Goal: Transaction & Acquisition: Purchase product/service

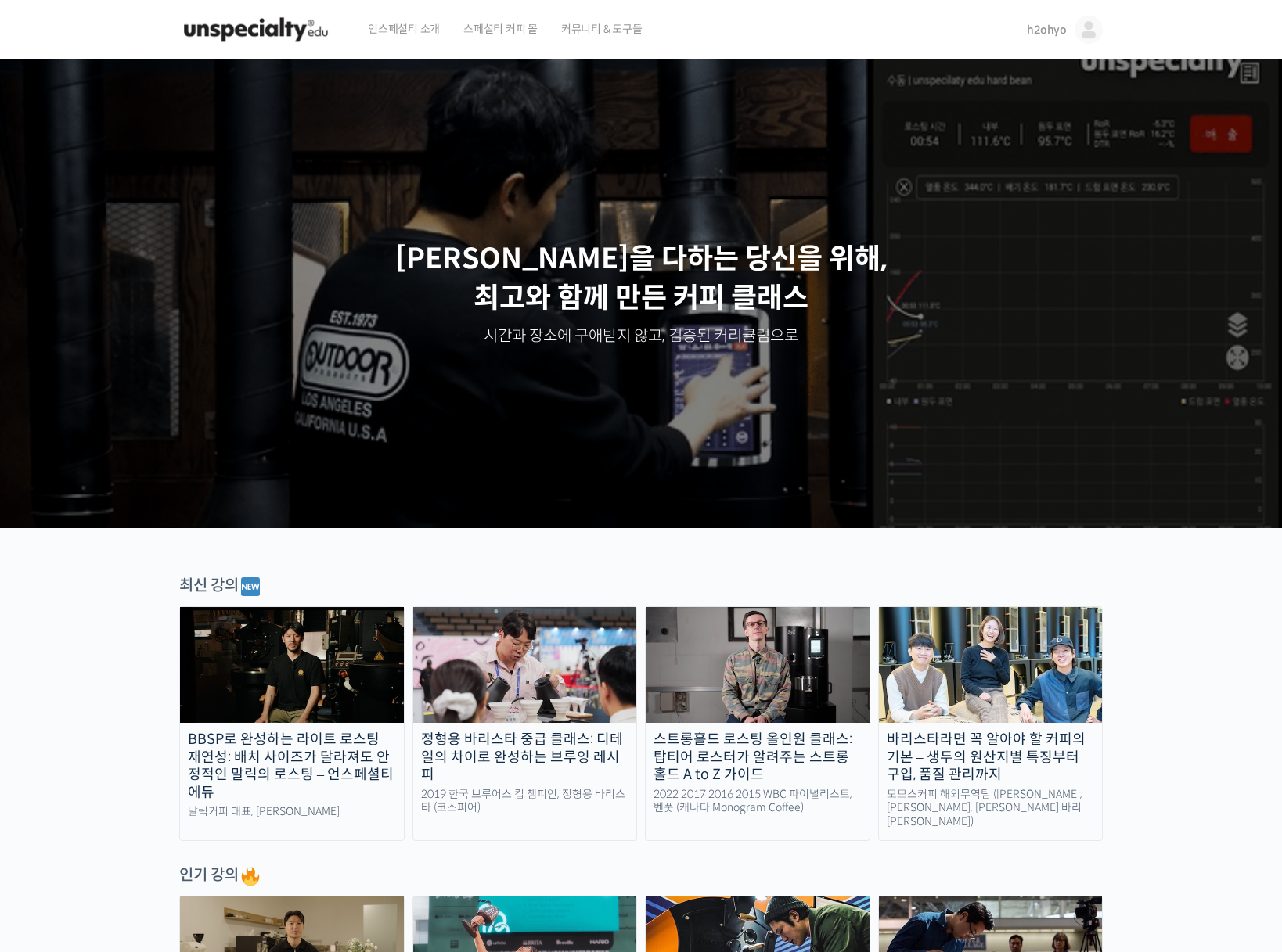
click at [1054, 26] on span "h2ohyo" at bounding box center [1046, 30] width 40 height 14
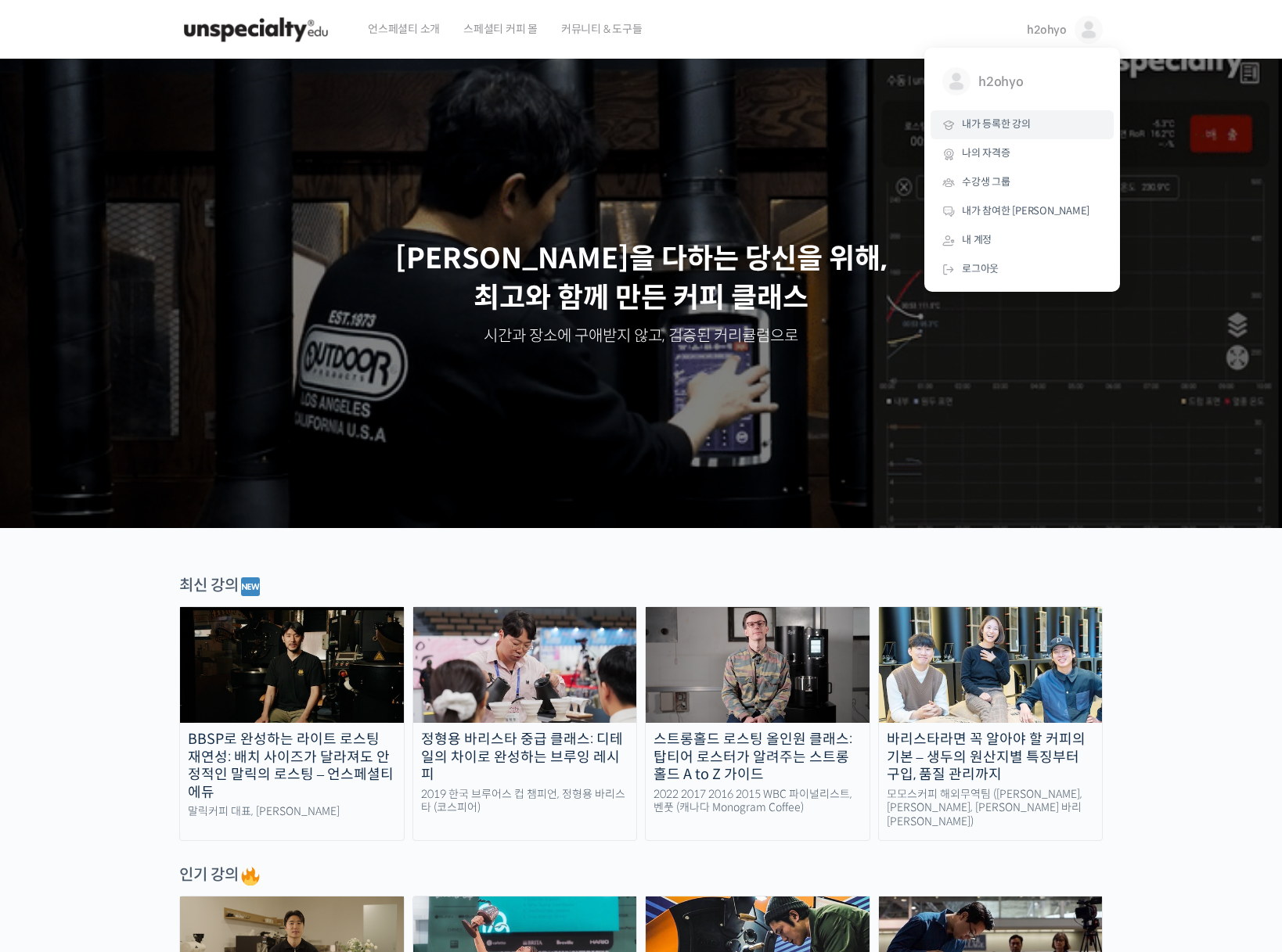
click at [1003, 134] on link "내가 등록한 강의" at bounding box center [1022, 124] width 183 height 29
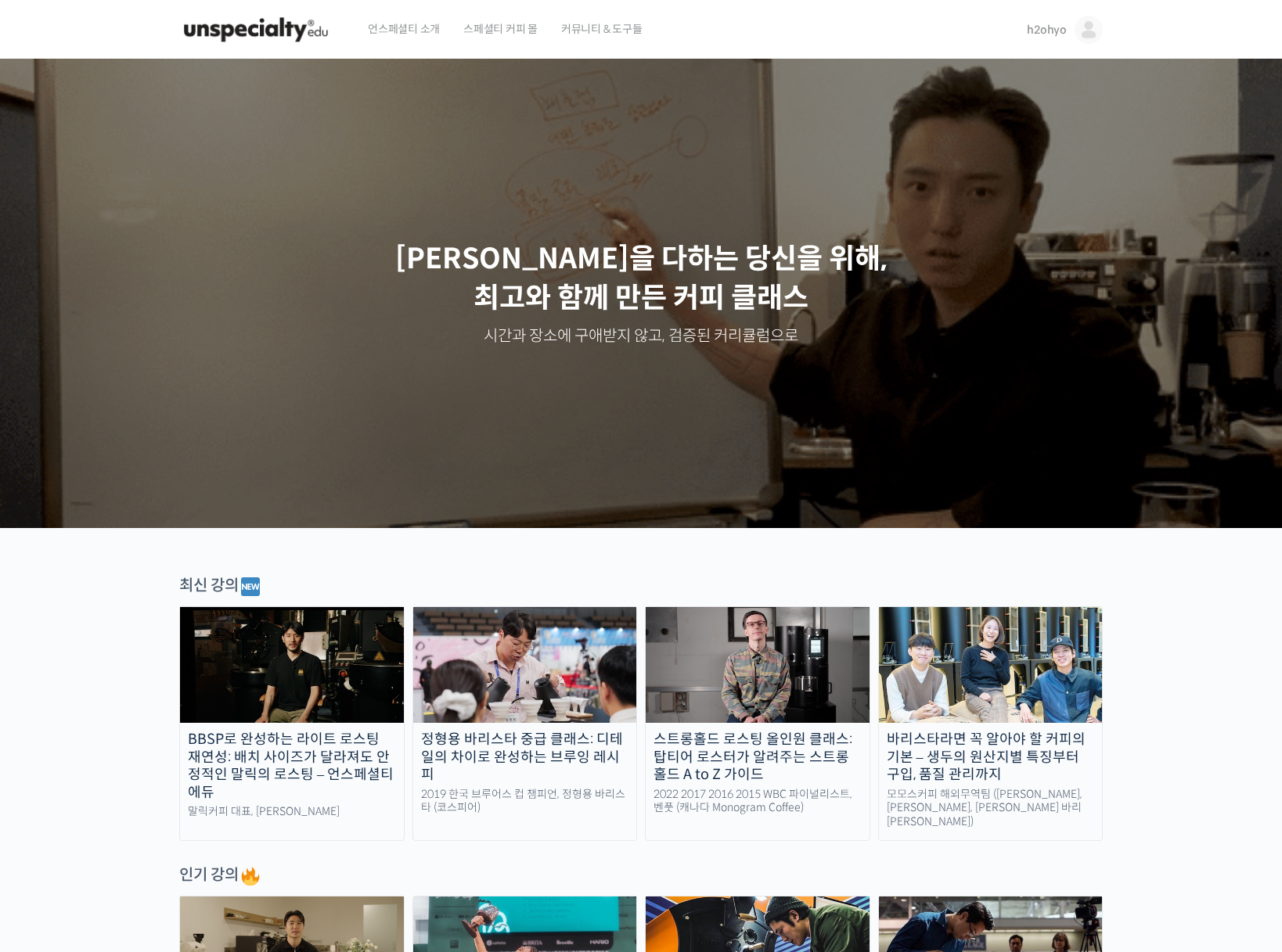
click at [505, 29] on span "스페셜티 커피 몰" at bounding box center [500, 28] width 74 height 59
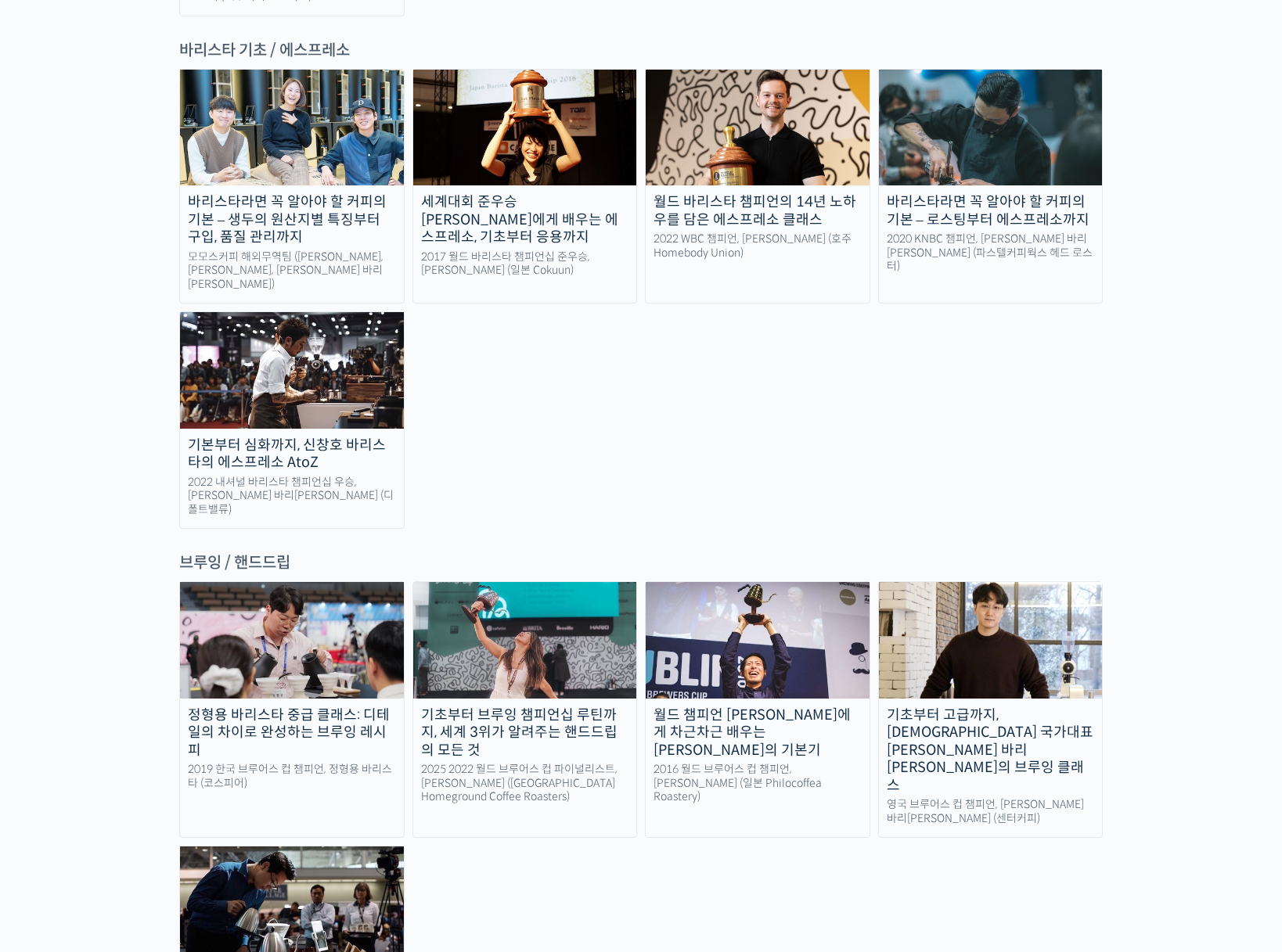
scroll to position [2702, 0]
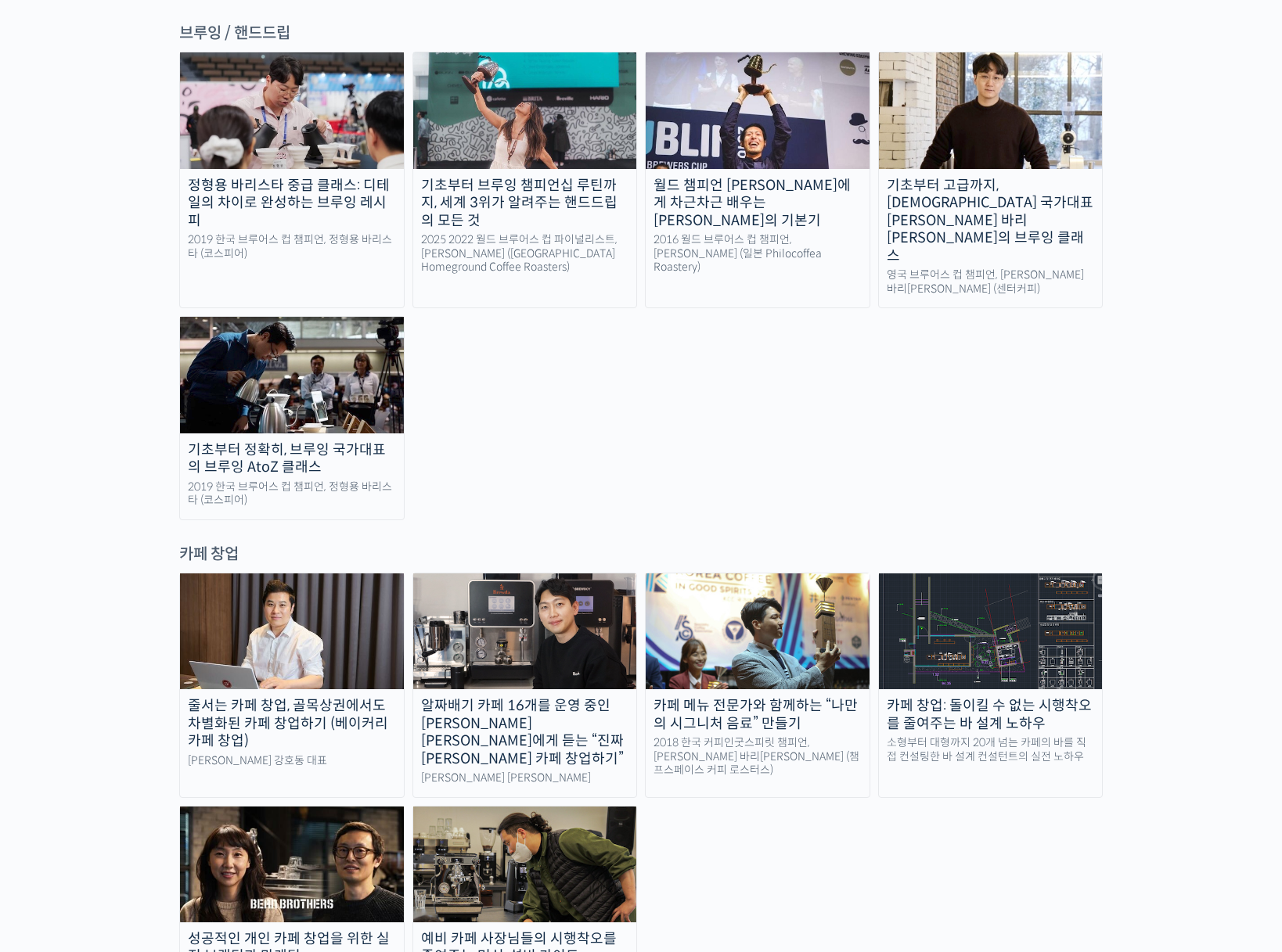
click at [528, 573] on img at bounding box center [525, 631] width 224 height 115
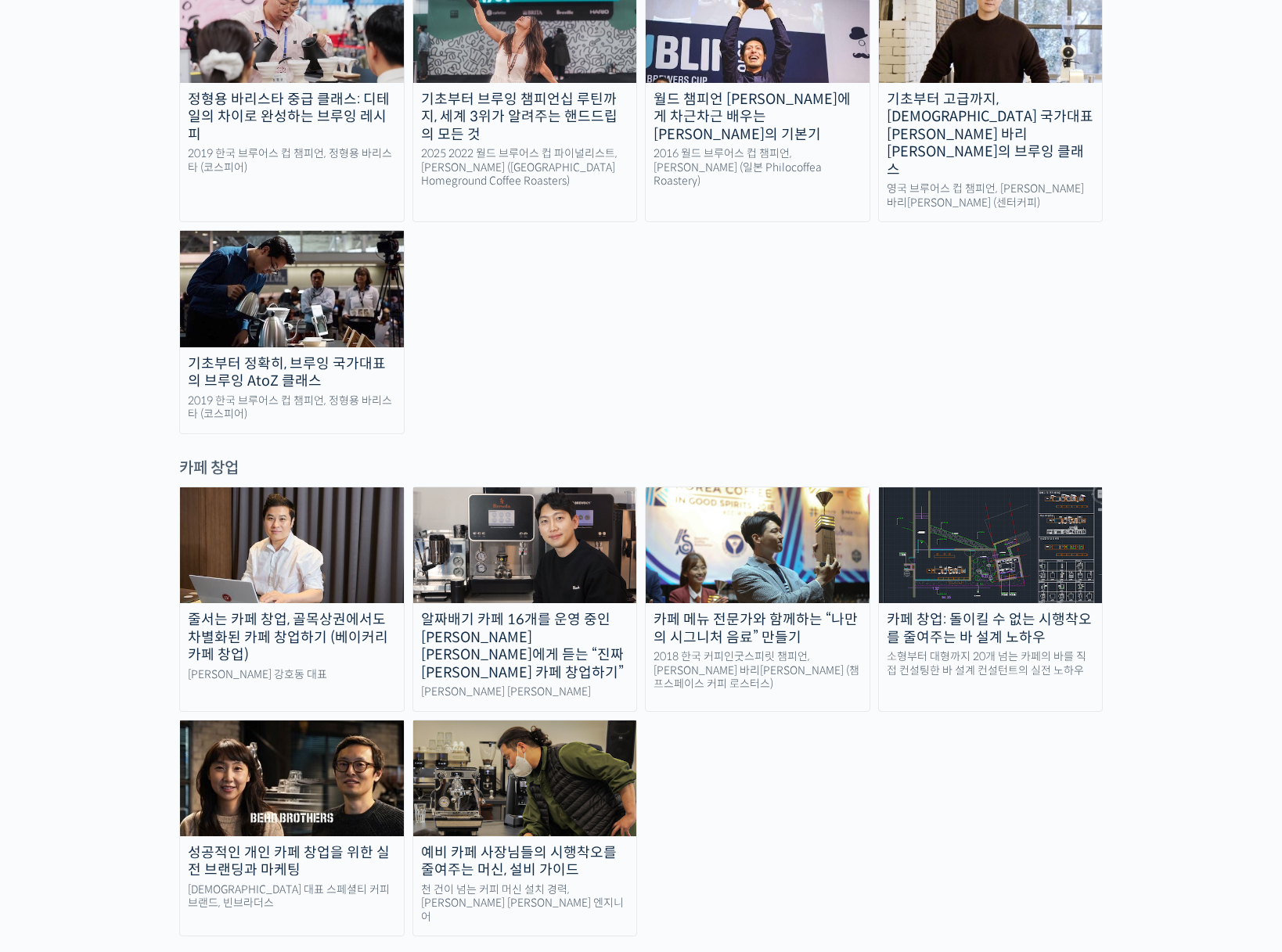
scroll to position [2867, 0]
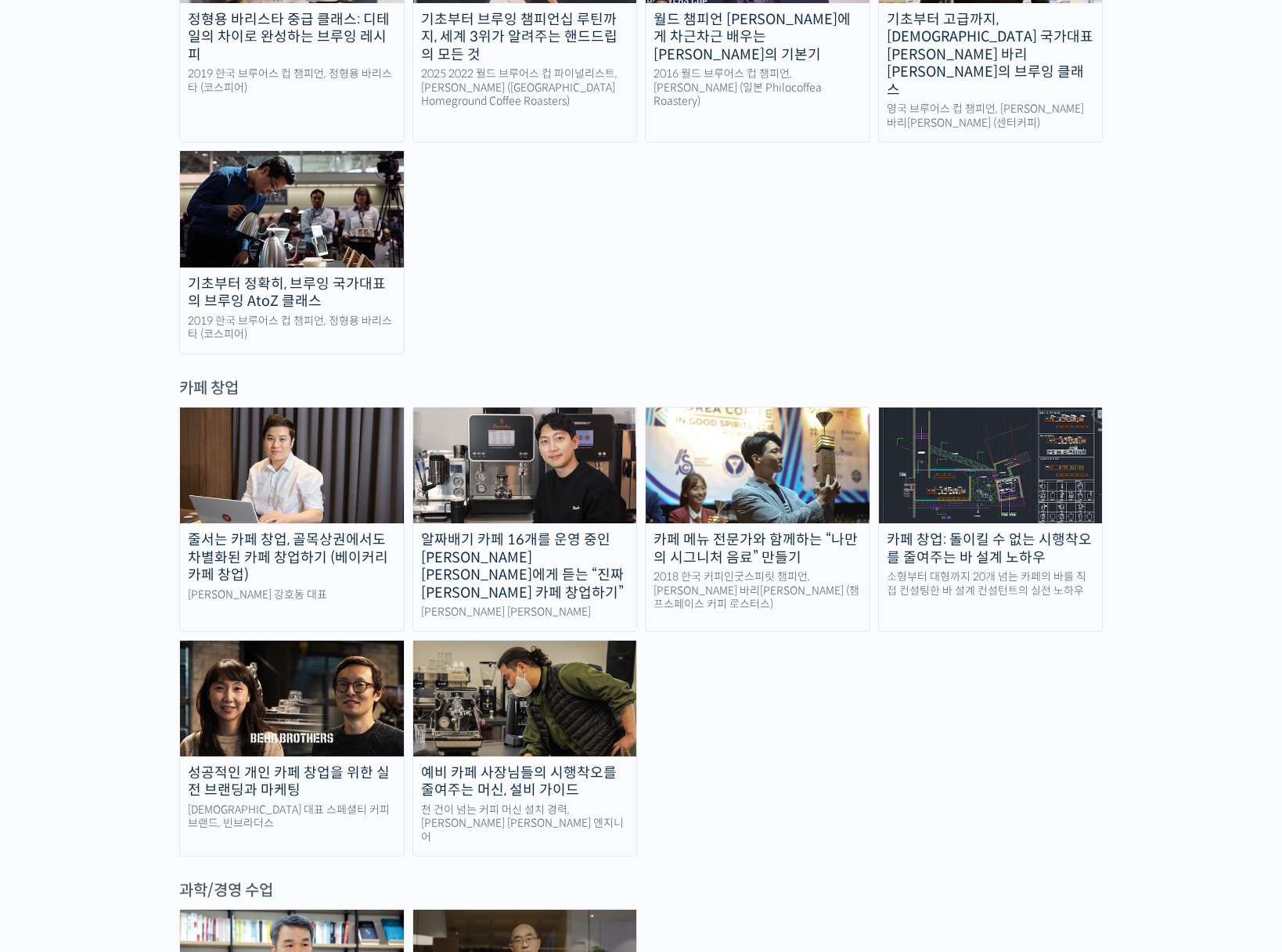
click at [543, 640] on img at bounding box center [525, 697] width 224 height 115
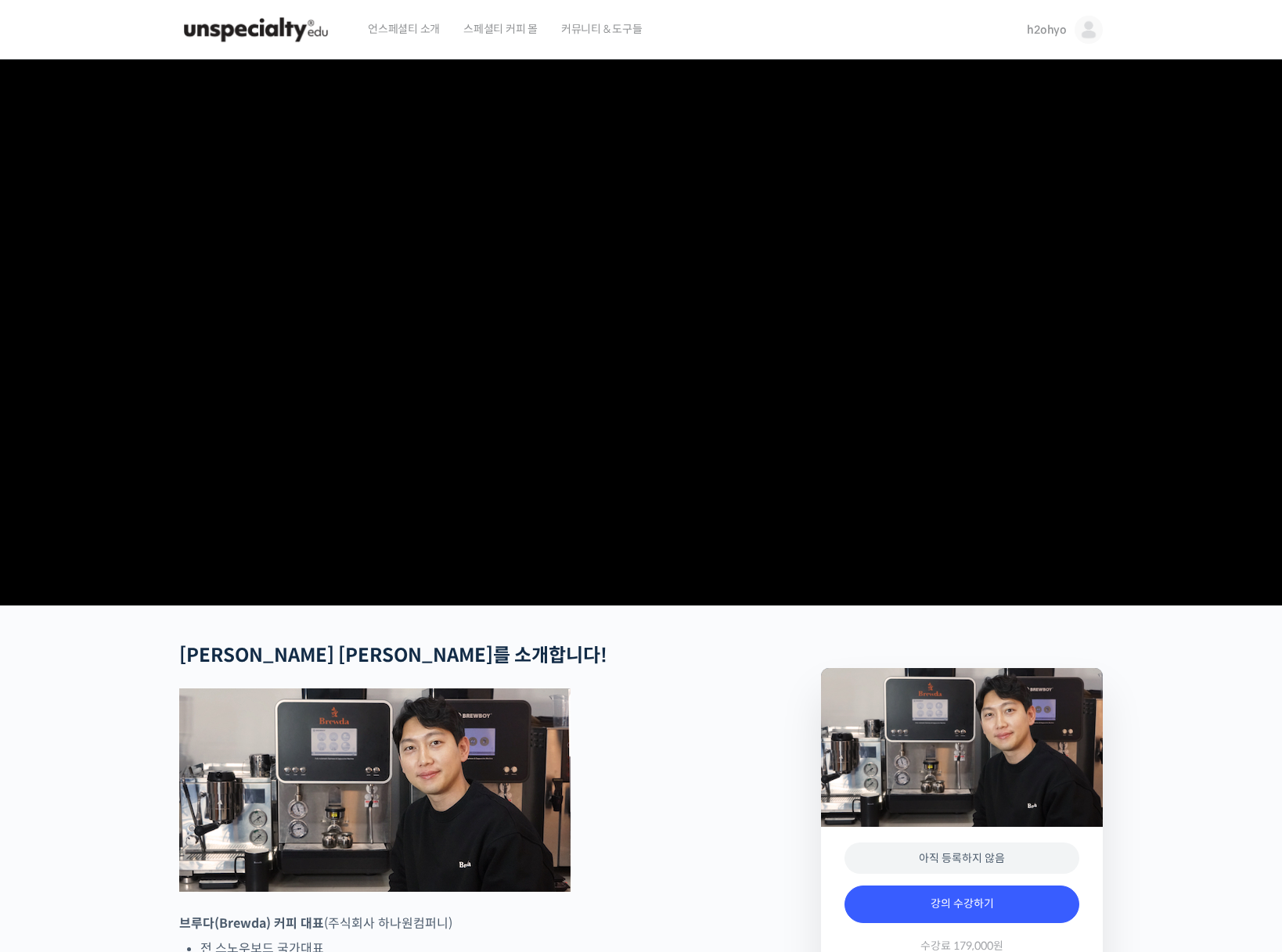
click at [1063, 26] on span "h2ohyo" at bounding box center [1046, 30] width 40 height 14
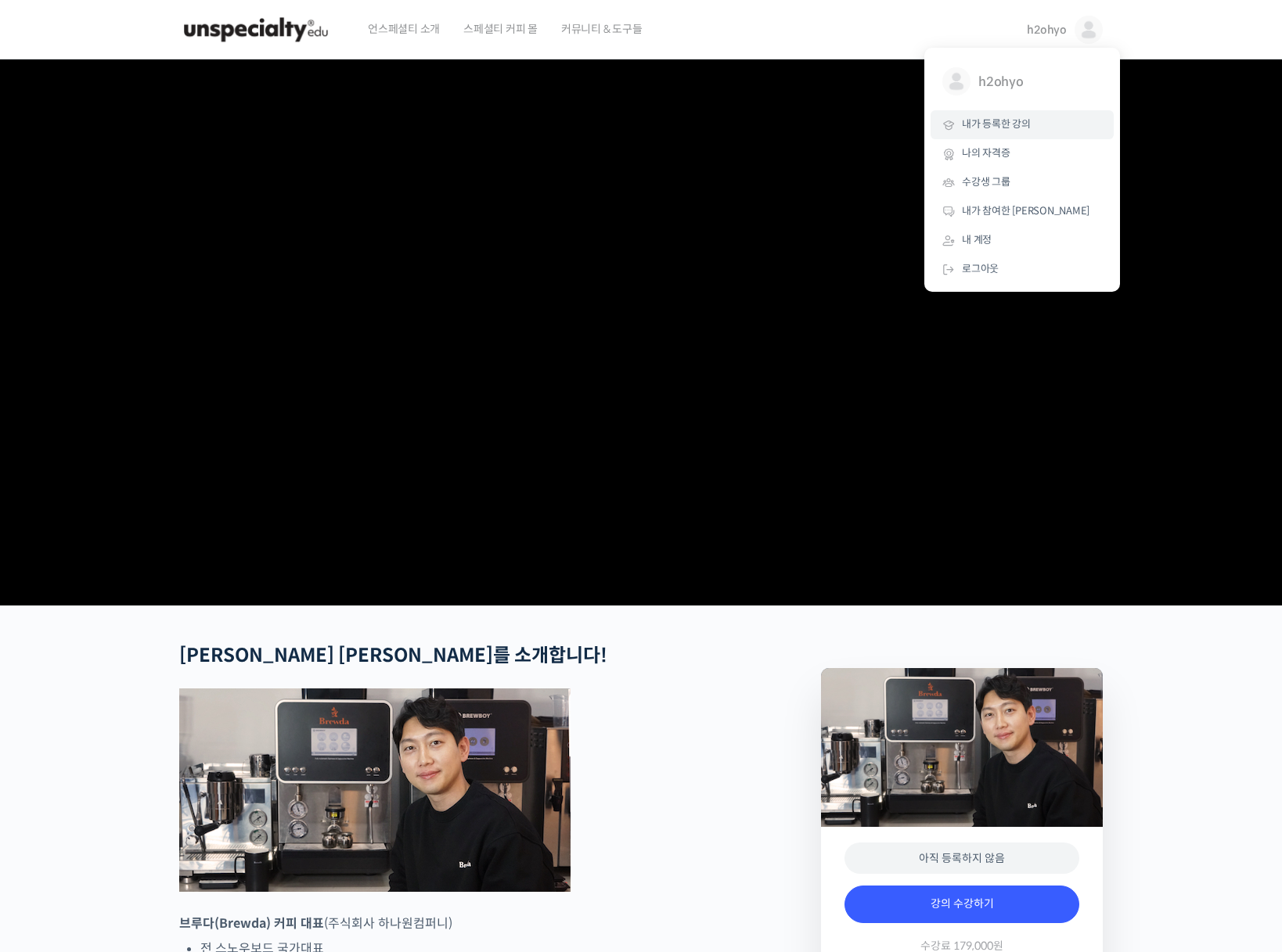
click at [1018, 133] on link "내가 등록한 강의" at bounding box center [1022, 124] width 183 height 29
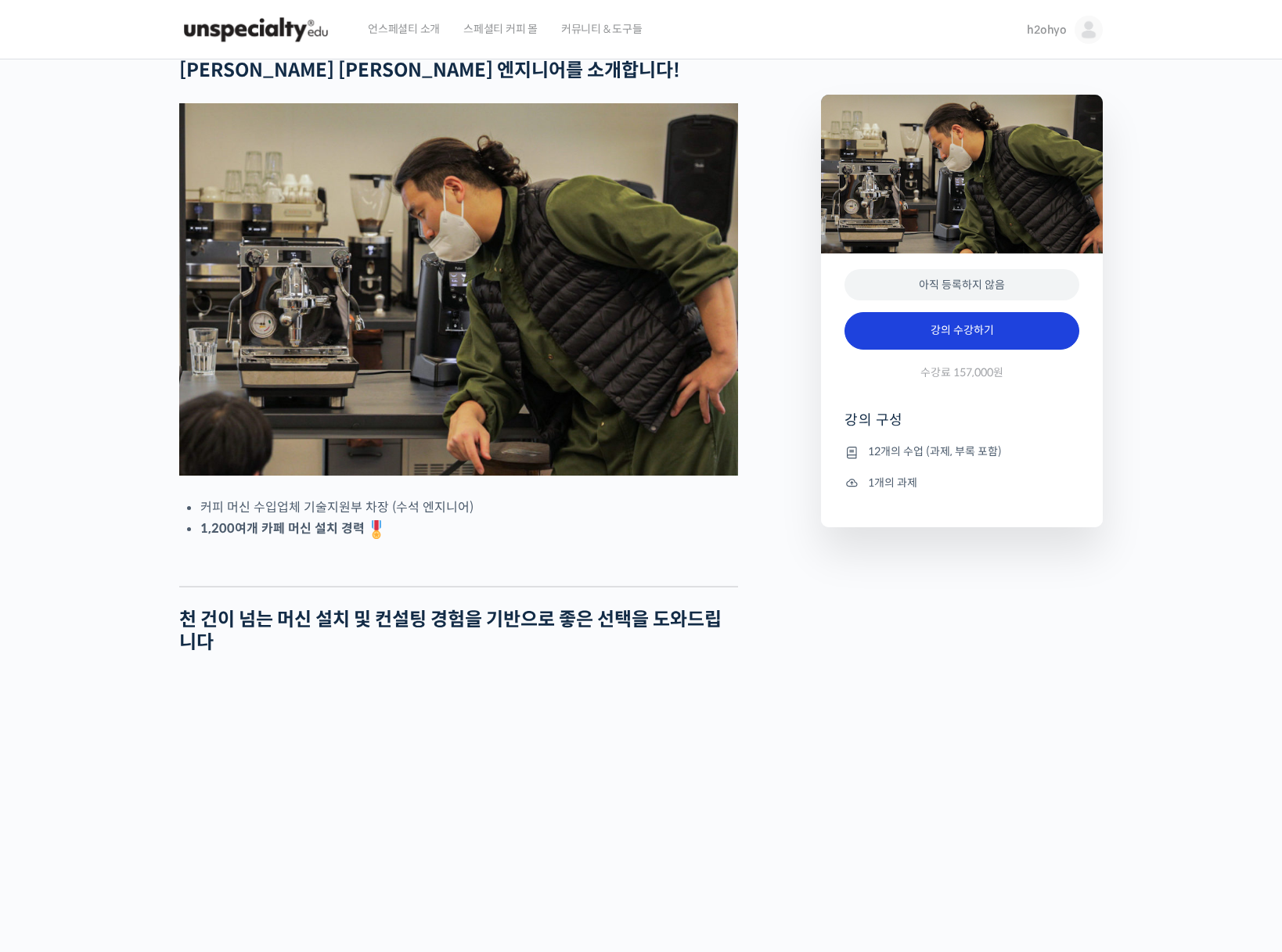
click at [945, 325] on link "강의 수강하기" at bounding box center [961, 330] width 234 height 38
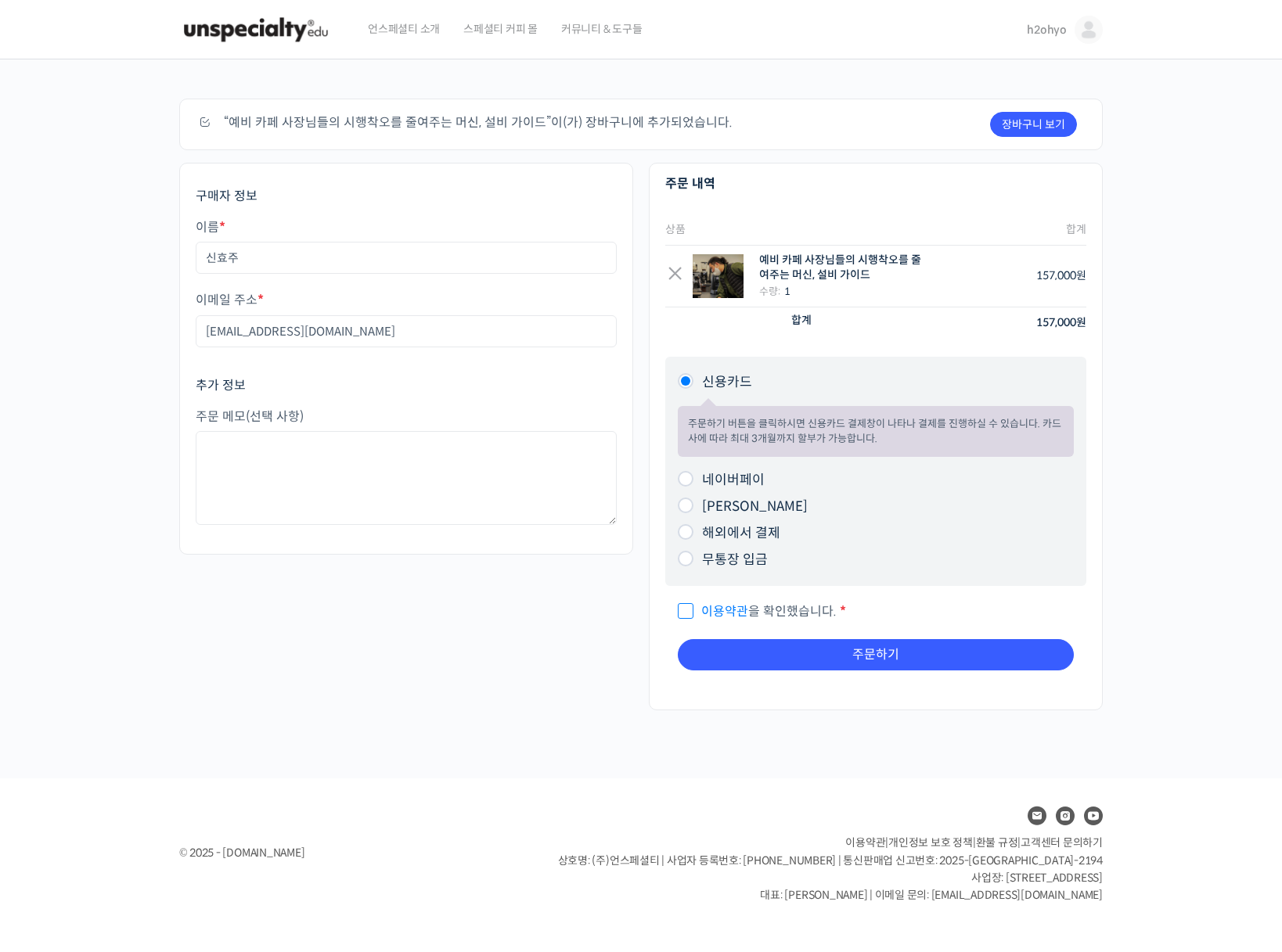
click at [725, 483] on label "네이버페이" at bounding box center [733, 479] width 63 height 17
click at [693, 483] on input "네이버페이" at bounding box center [685, 479] width 16 height 16
radio input "true"
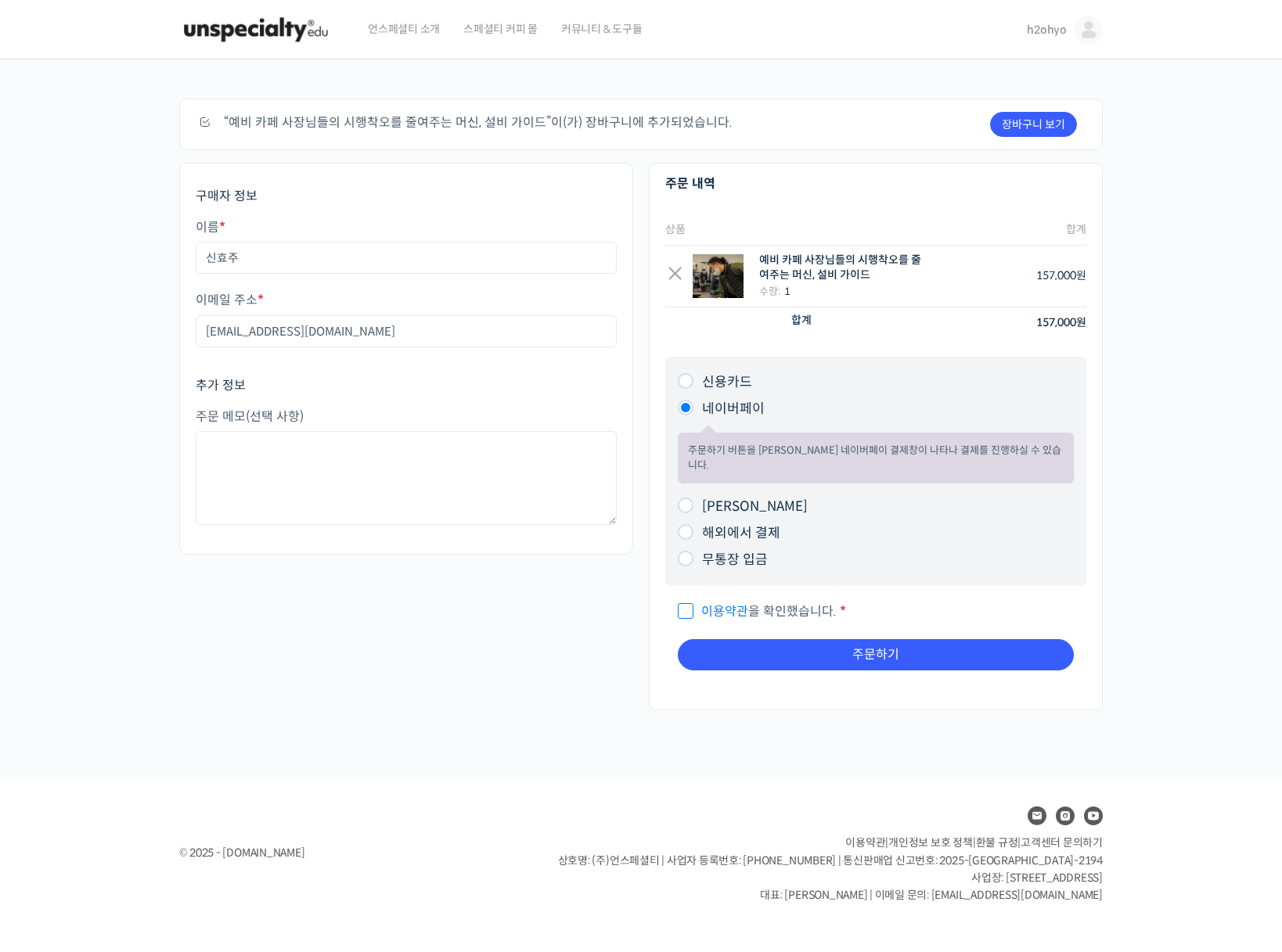
click at [751, 498] on label "카카오페이" at bounding box center [755, 506] width 106 height 17
click at [693, 498] on input "카카오페이" at bounding box center [685, 506] width 16 height 16
radio input "true"
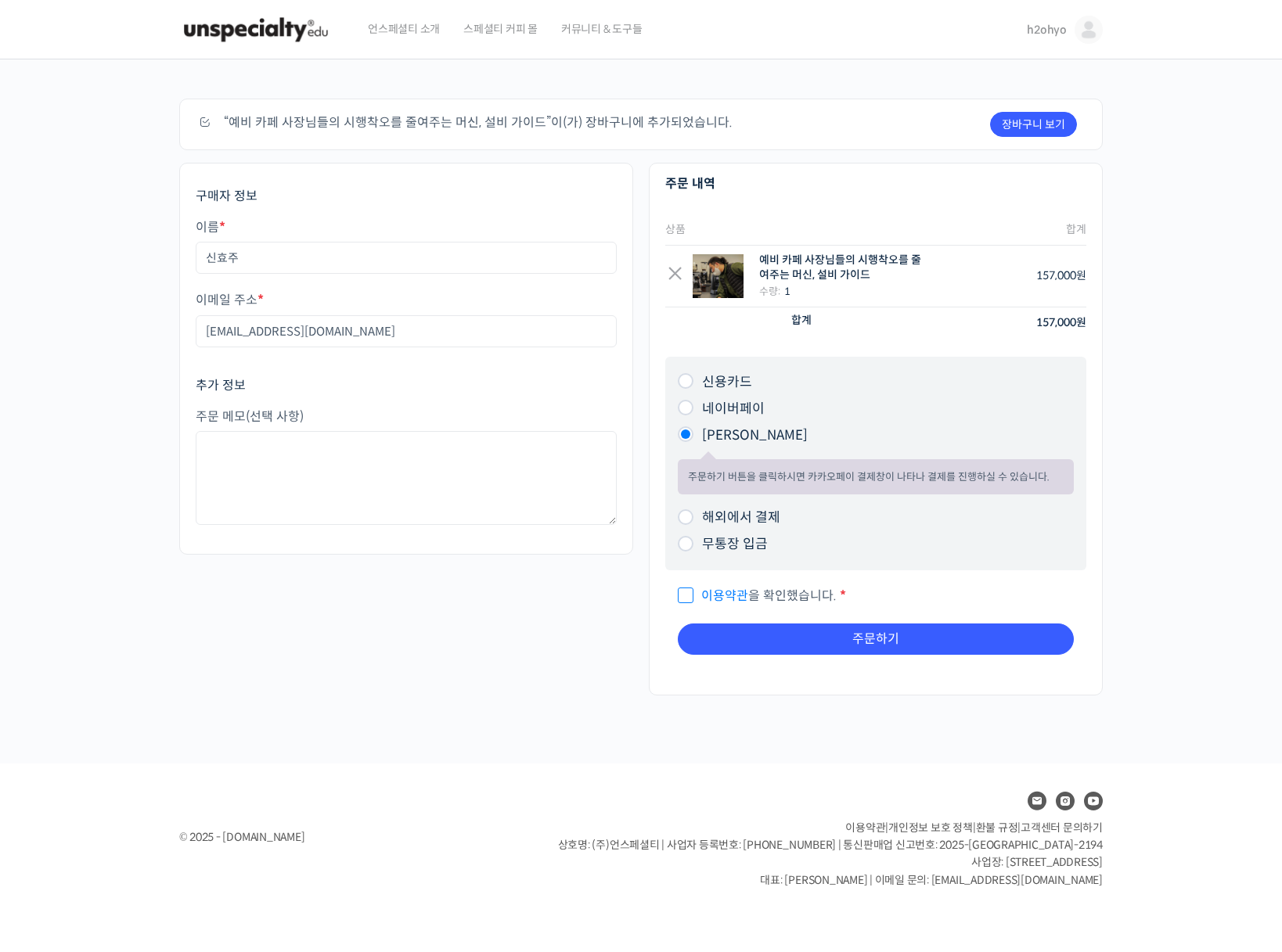
click at [724, 544] on label "무통장 입금" at bounding box center [735, 543] width 66 height 17
click at [693, 544] on input "무통장 입금" at bounding box center [685, 543] width 16 height 16
radio input "true"
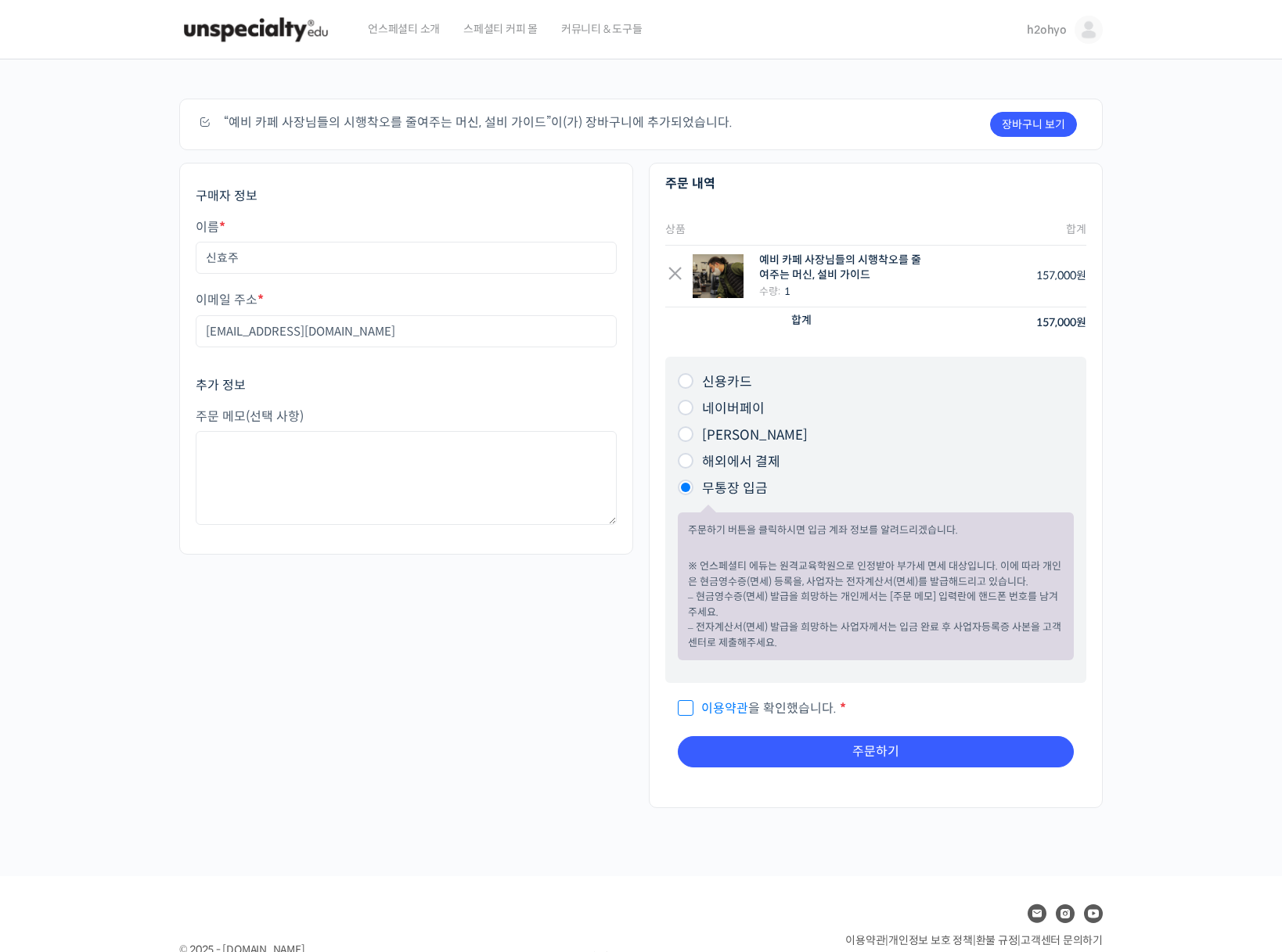
click at [723, 712] on link "이용약관" at bounding box center [724, 708] width 47 height 17
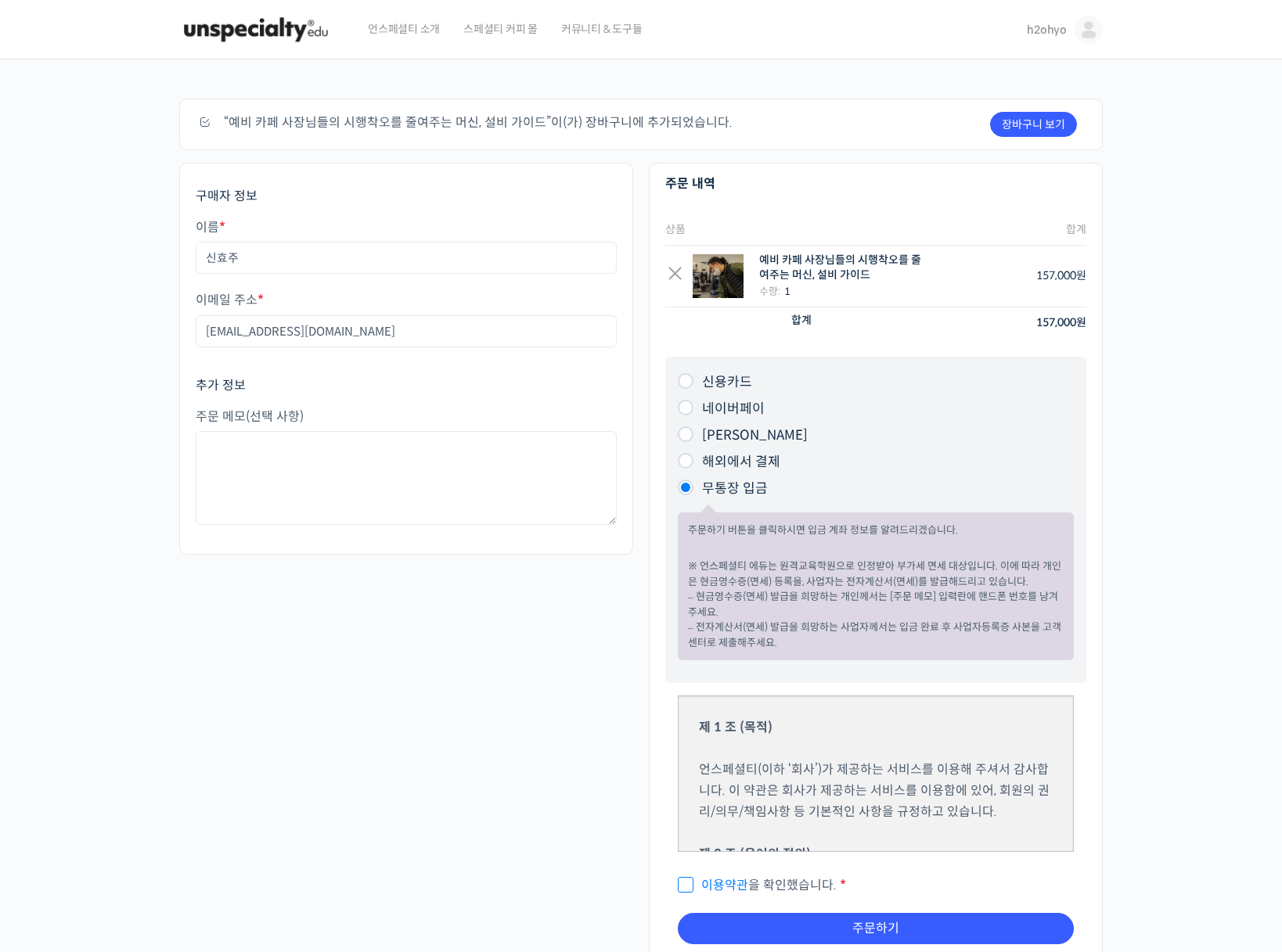
scroll to position [120, 0]
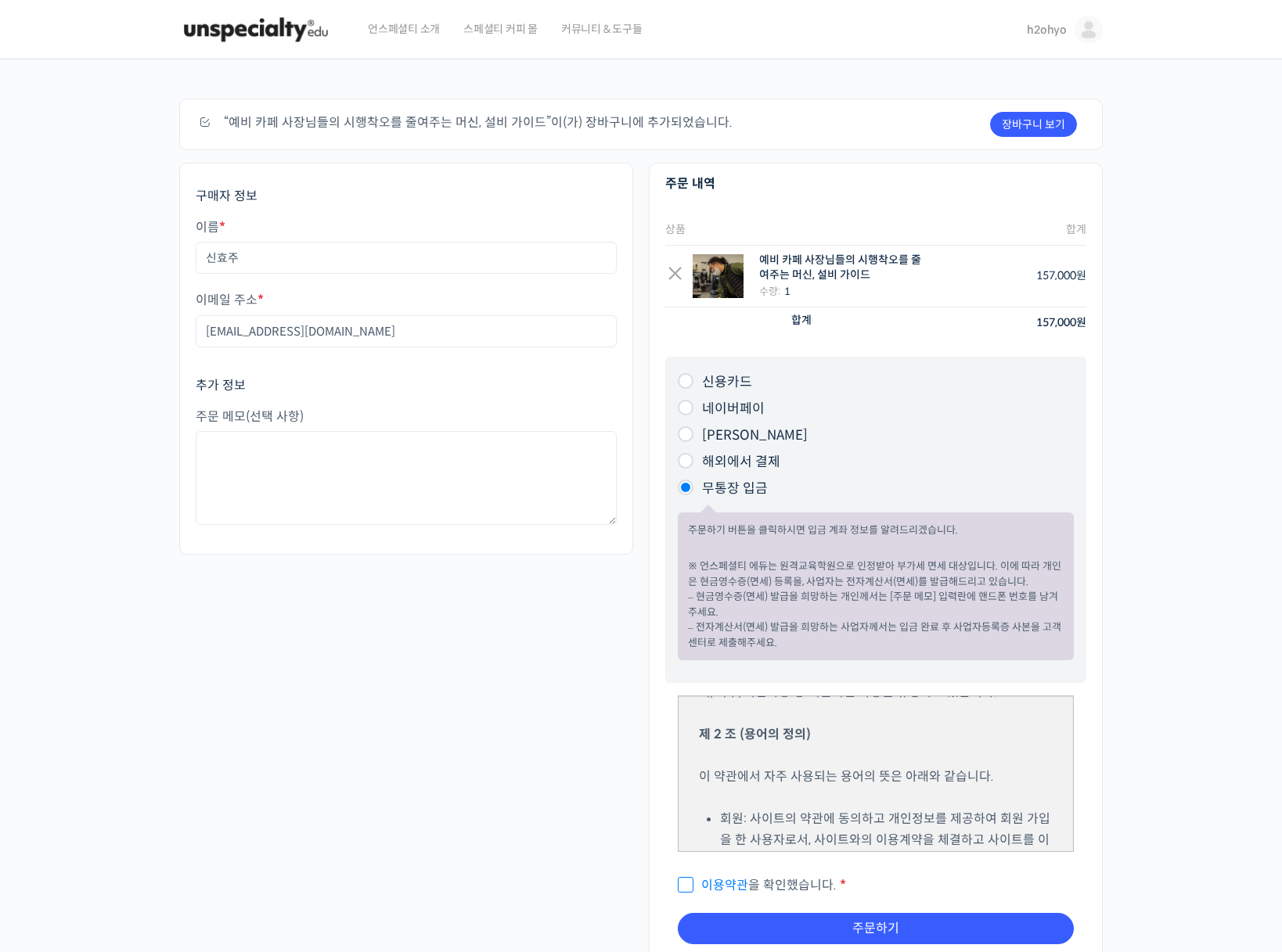
click at [721, 876] on p "이용약관 을 확인했습니다. *" at bounding box center [875, 884] width 396 height 26
click at [708, 882] on link "이용약관" at bounding box center [724, 884] width 47 height 17
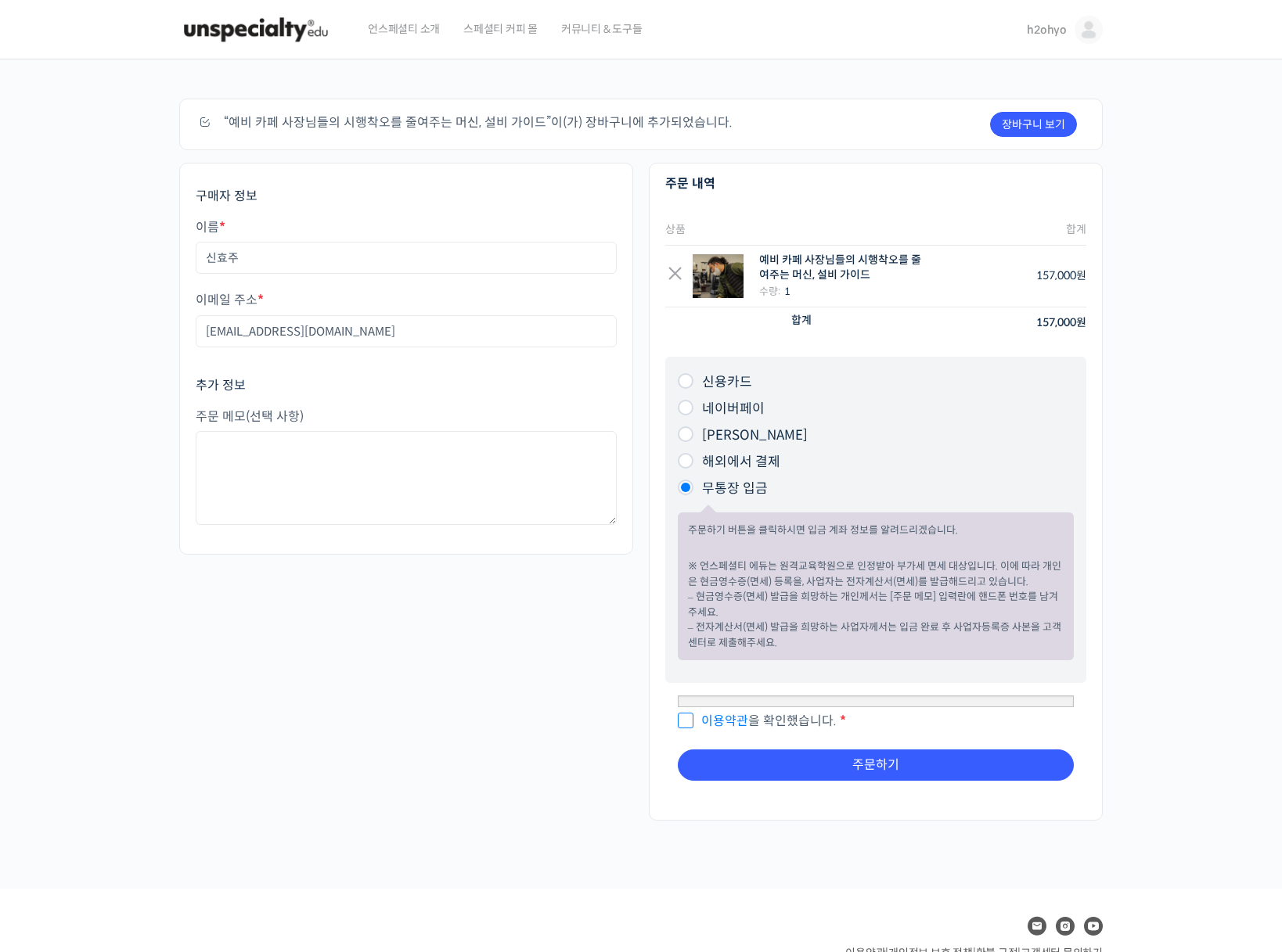
scroll to position [73, 0]
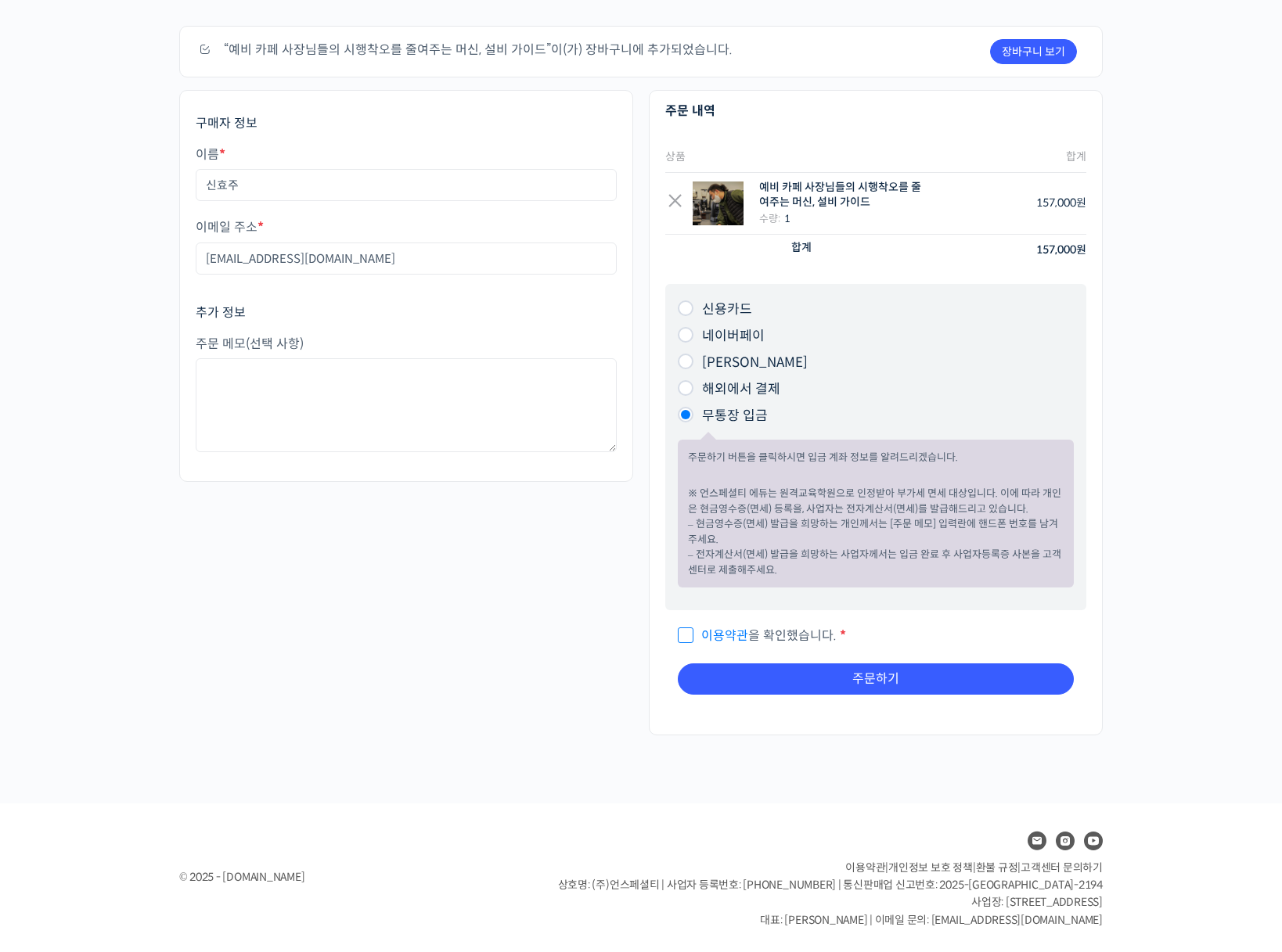
click at [779, 638] on span "이용약관 을 확인했습니다." at bounding box center [757, 635] width 159 height 17
click at [688, 633] on input "이용약관 을 확인했습니다. *" at bounding box center [683, 629] width 11 height 11
checkbox input "true"
click at [781, 680] on button "주문하기" at bounding box center [875, 679] width 396 height 32
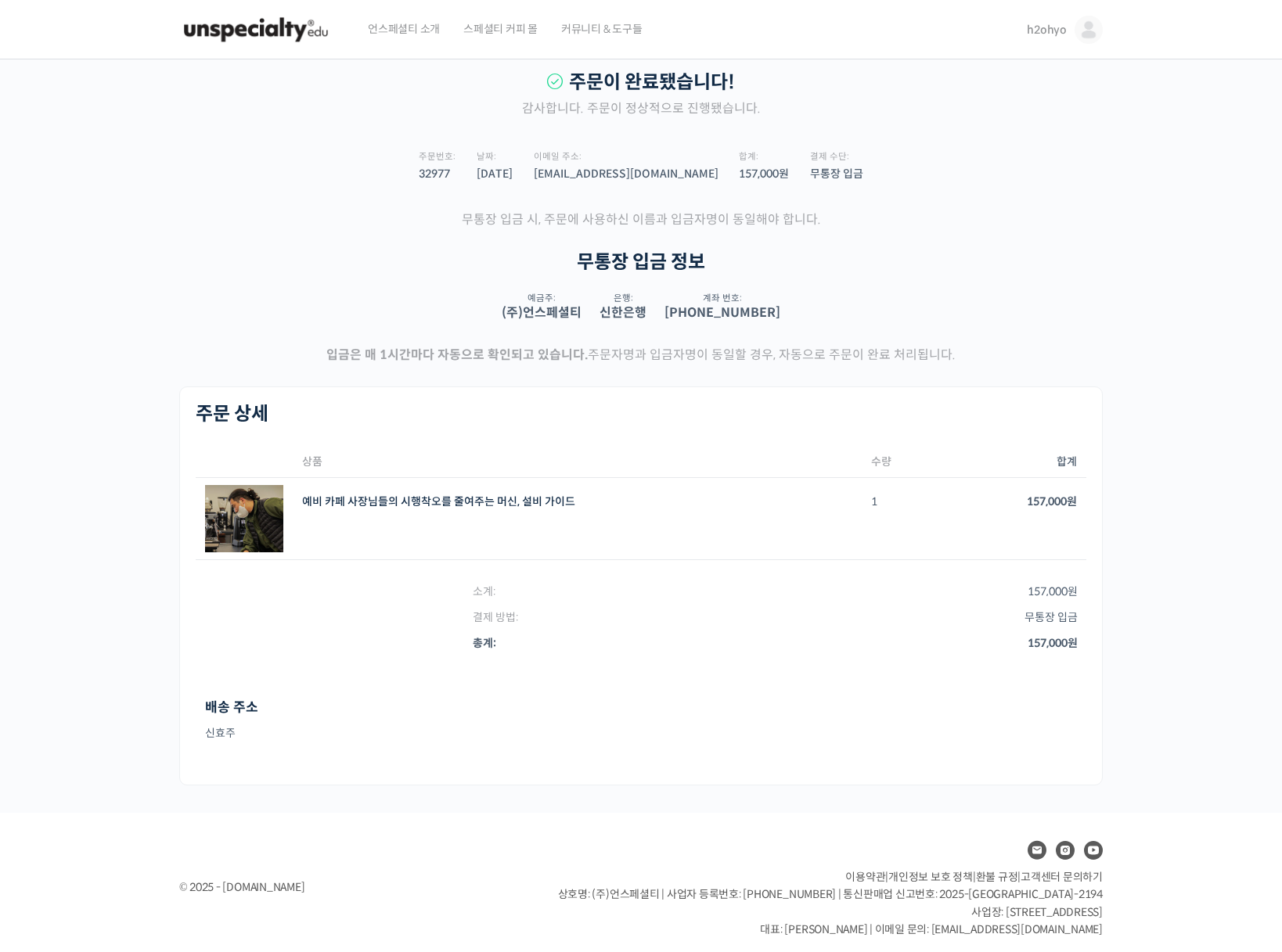
scroll to position [10, 0]
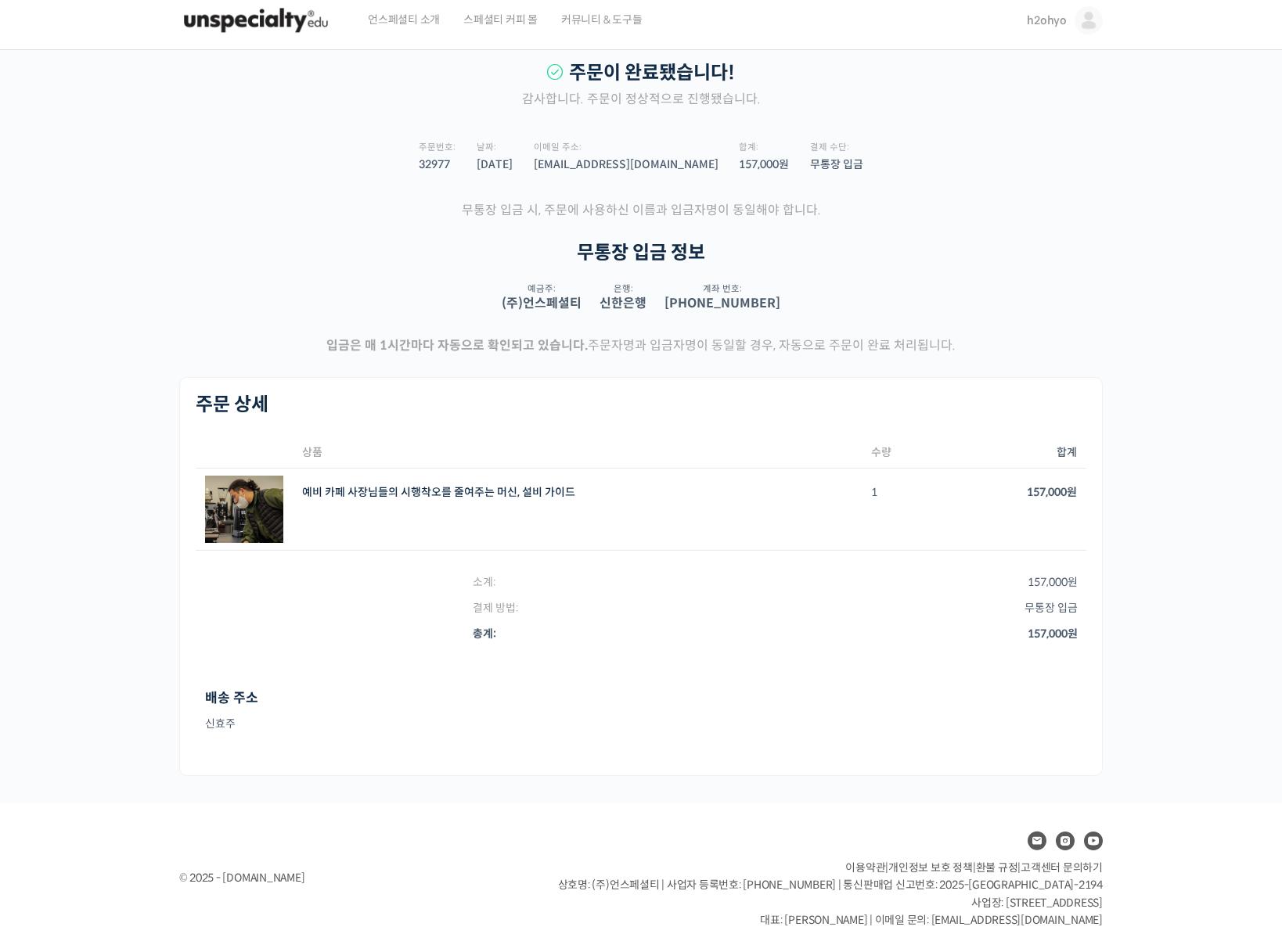
click at [825, 310] on section "무통장 입금 정보 (주)언스페셜티: 예금주: (주)언스페셜티 은행: 신한은행 계좌 번호: [FINANCIAL_ID]" at bounding box center [641, 288] width 923 height 93
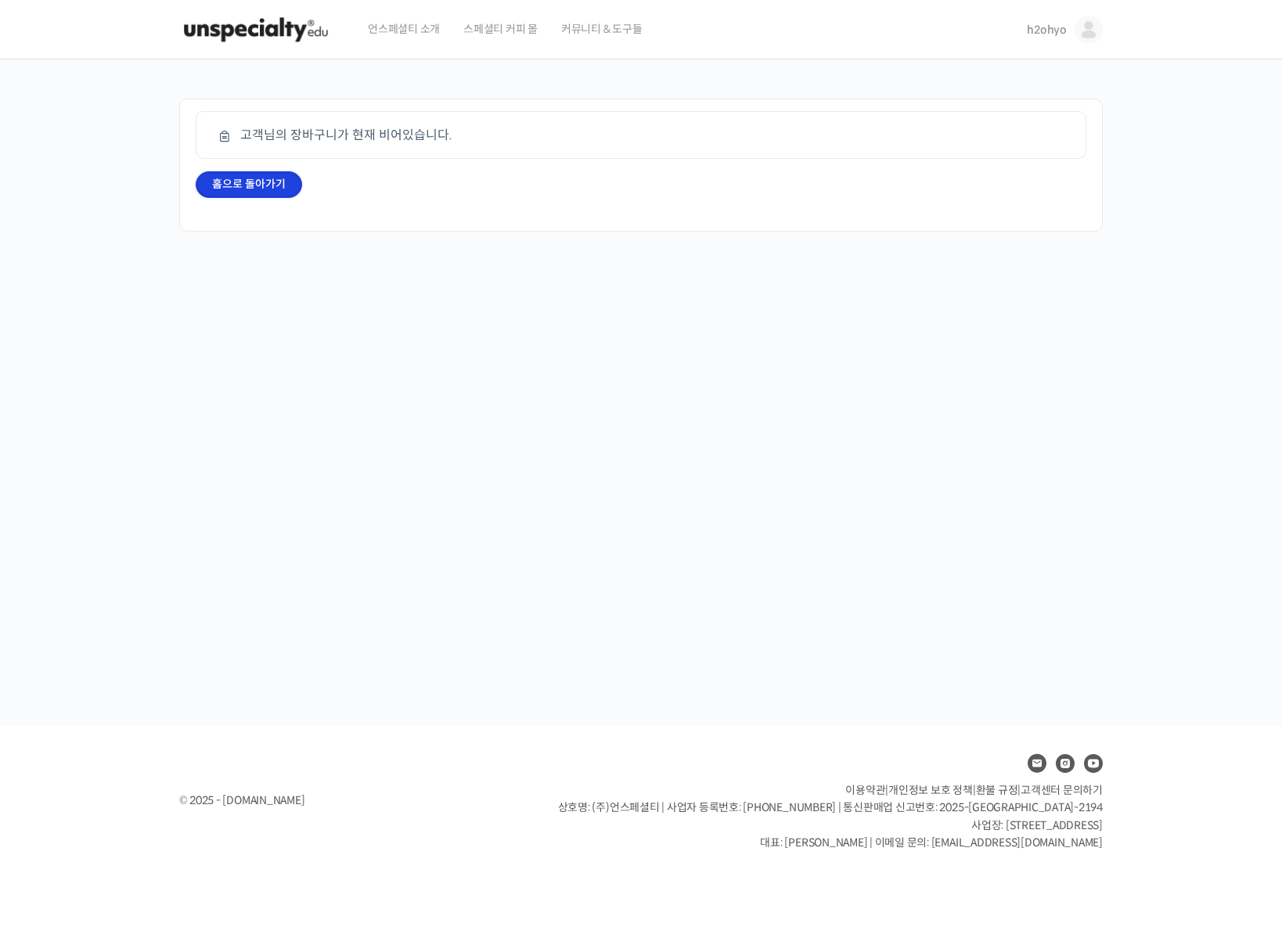
click at [282, 181] on link "홈으로 돌아가기" at bounding box center [248, 184] width 107 height 26
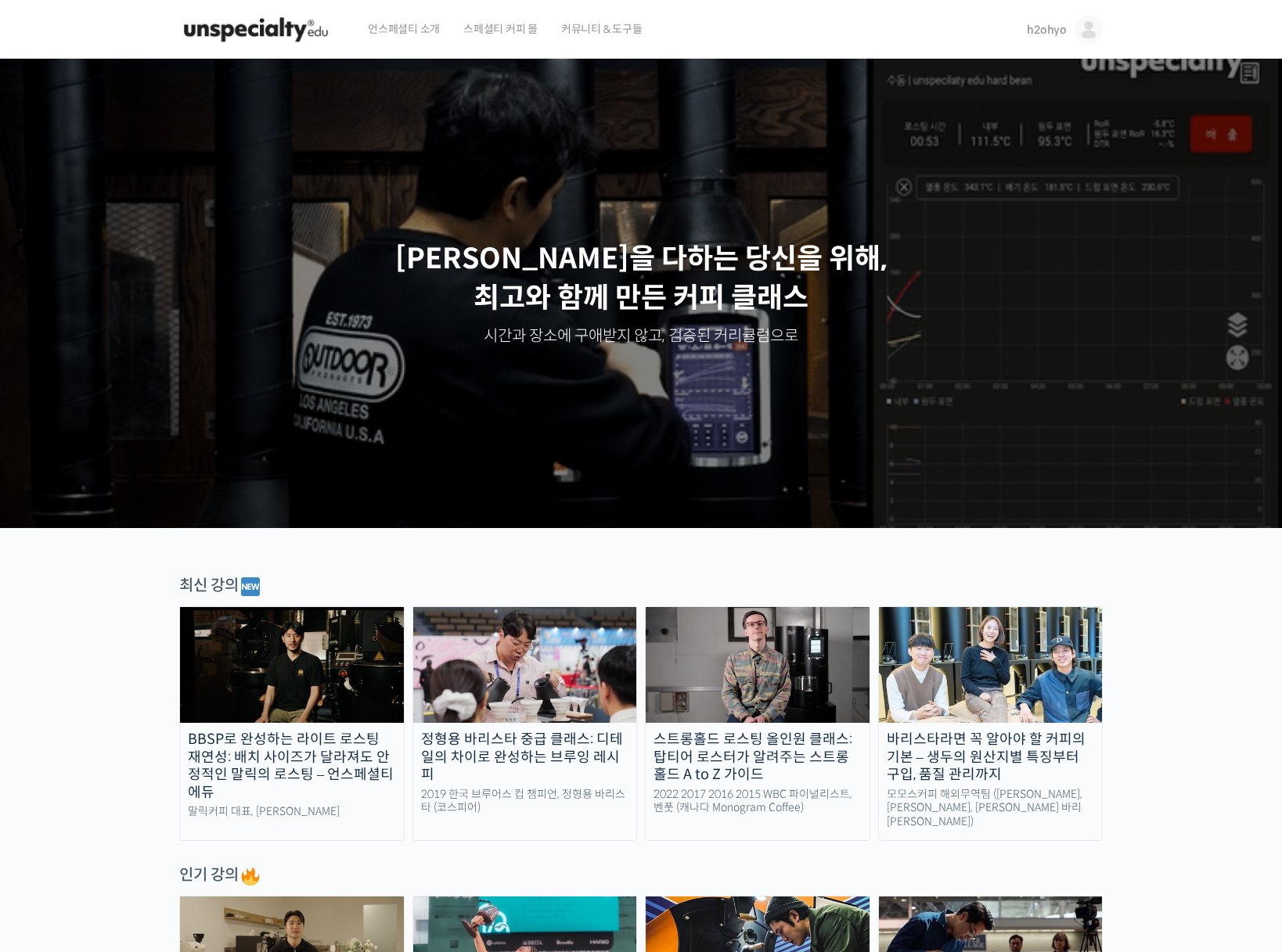
click at [565, 26] on span "커뮤니티 & 도구들" at bounding box center [602, 28] width 81 height 59
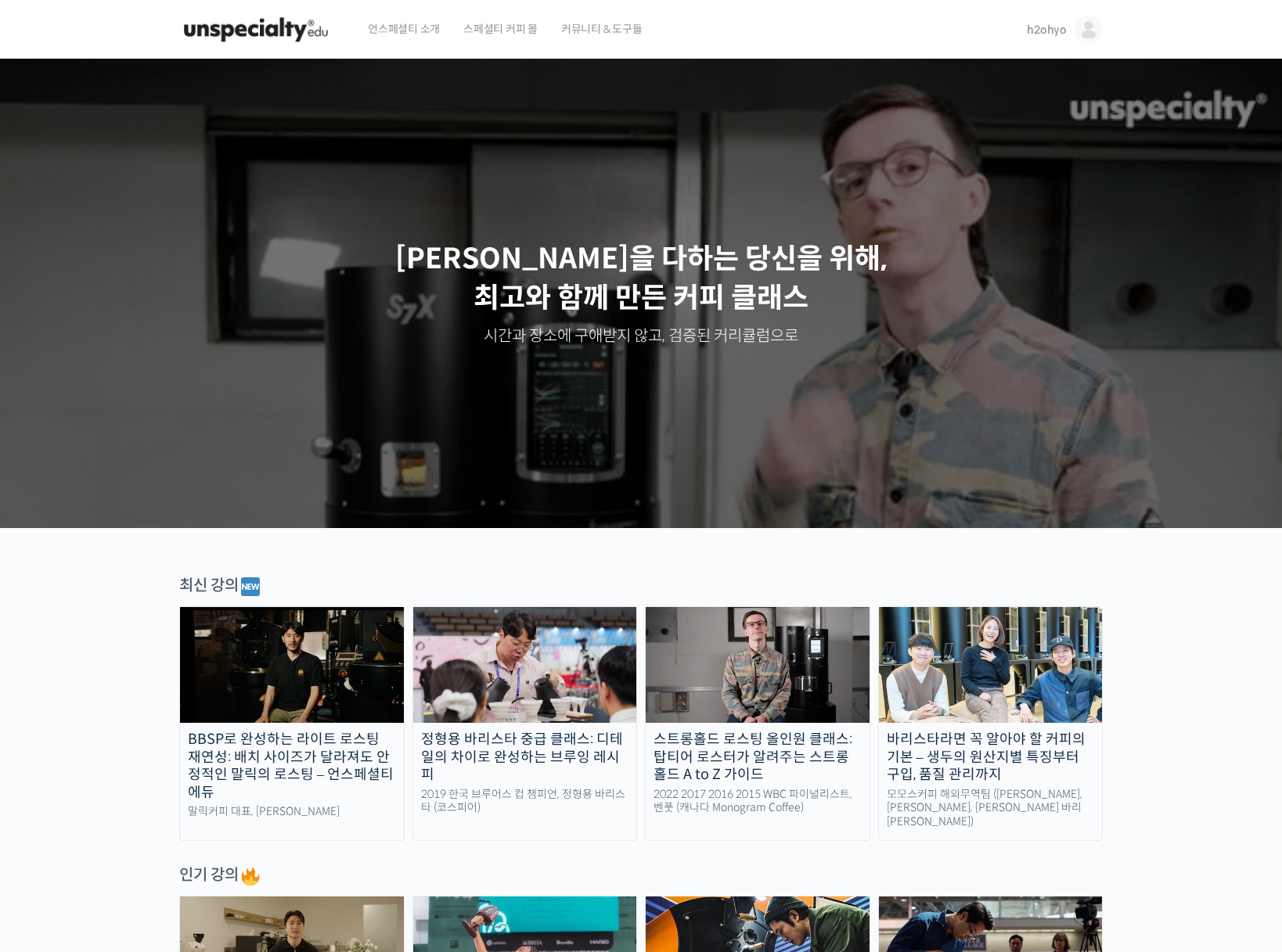
click at [393, 33] on span "언스페셜티 소개" at bounding box center [404, 28] width 72 height 59
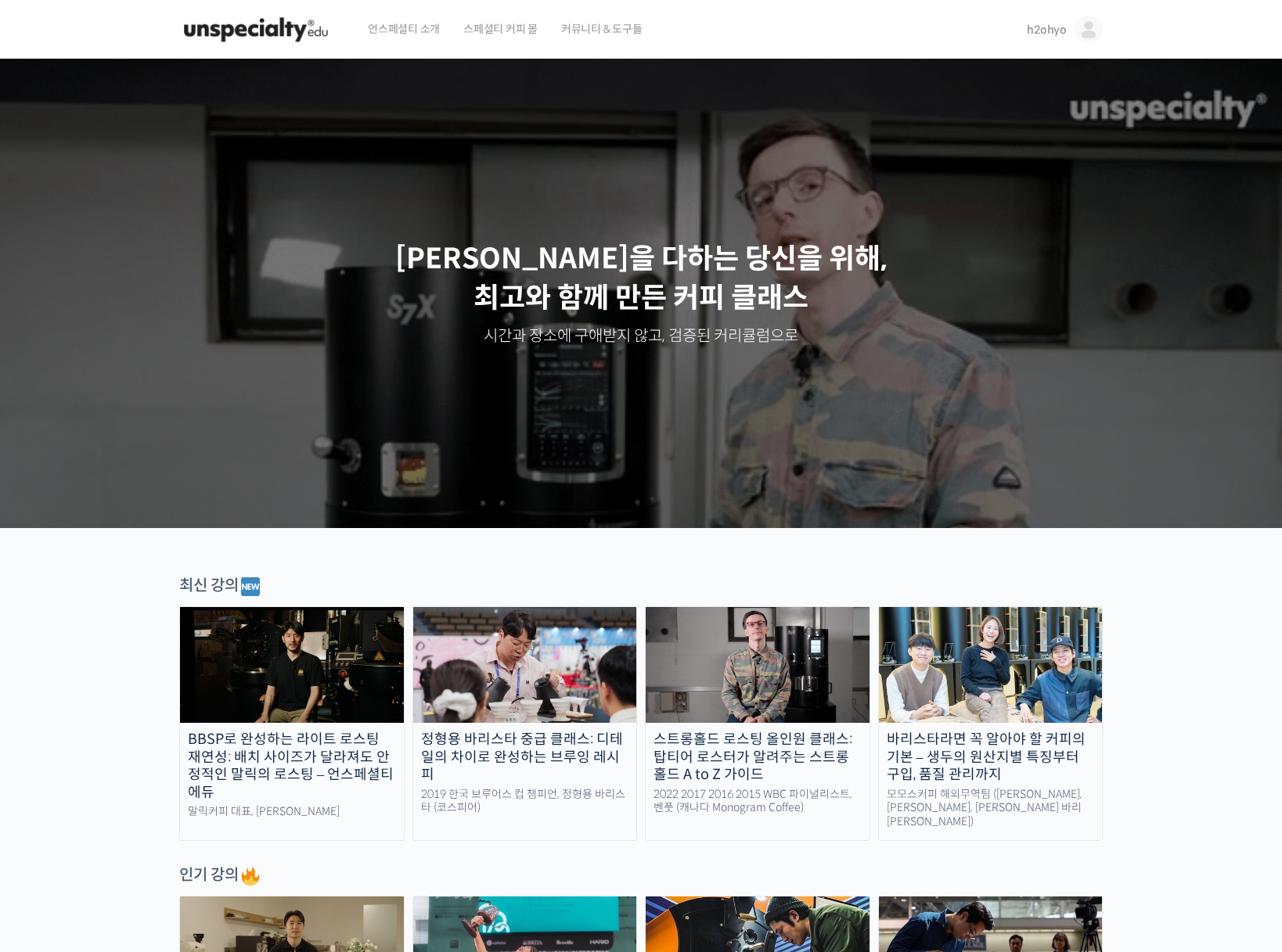
click at [1042, 27] on span "h2ohyo" at bounding box center [1046, 30] width 40 height 14
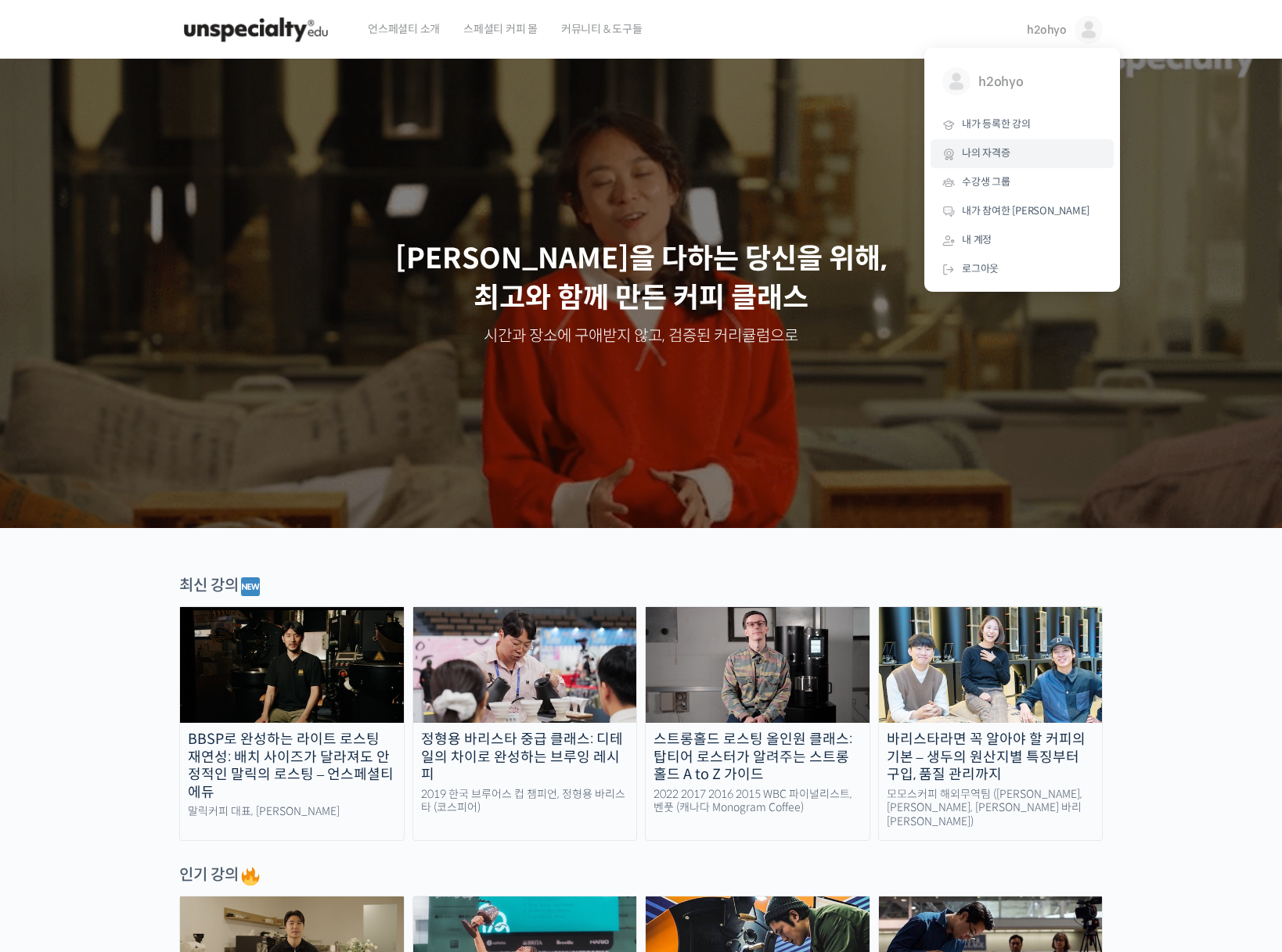
click at [1022, 141] on link "나의 자격증" at bounding box center [1022, 153] width 183 height 29
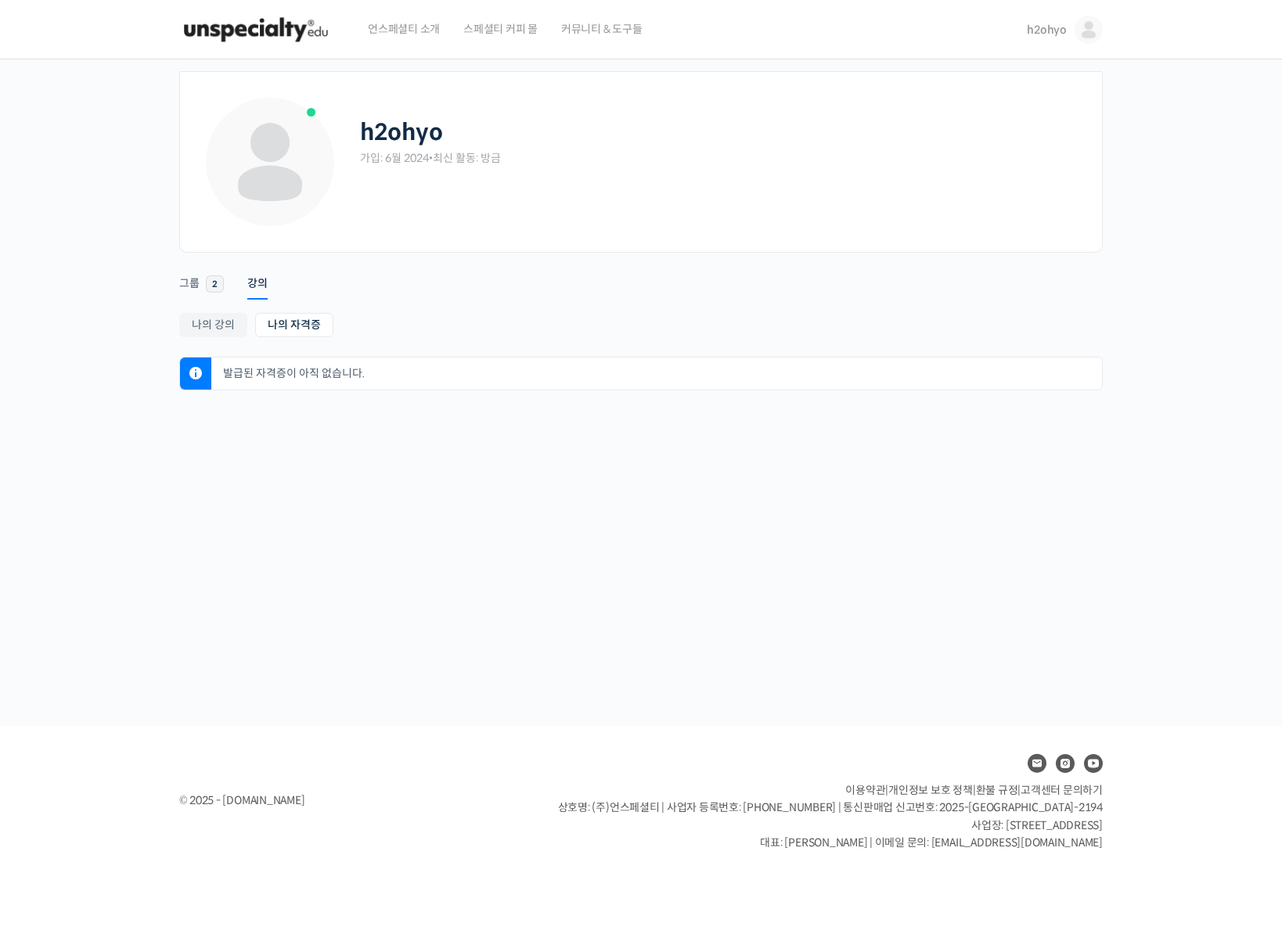
click at [1060, 26] on span "h2ohyo" at bounding box center [1046, 30] width 40 height 14
click at [1019, 129] on span "내가 등록한 강의" at bounding box center [996, 123] width 69 height 13
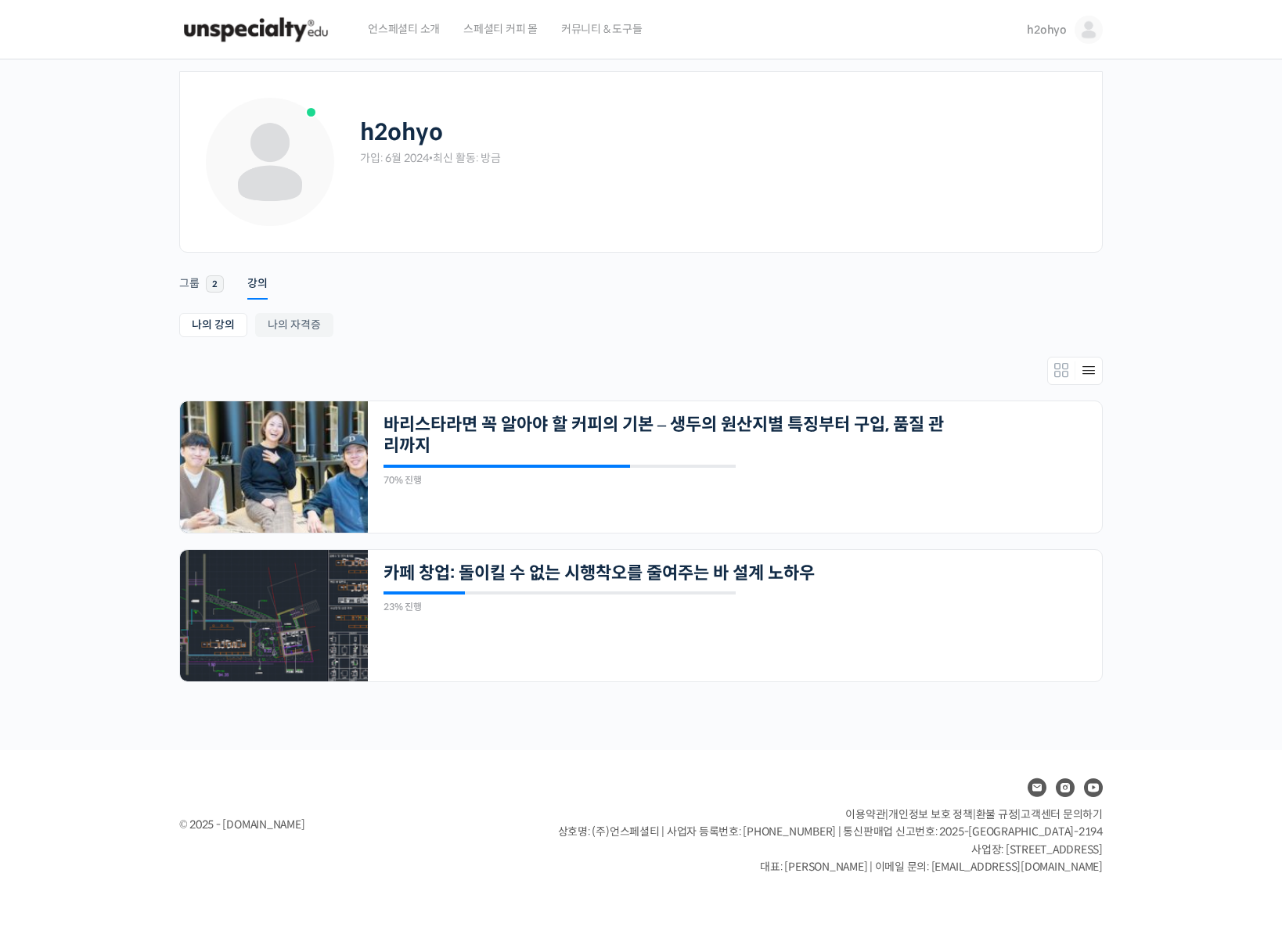
click at [416, 34] on span "언스페셜티 소개" at bounding box center [404, 28] width 72 height 59
click at [1077, 26] on img at bounding box center [1088, 30] width 28 height 28
click at [1018, 150] on link "나의 자격증" at bounding box center [1022, 153] width 183 height 29
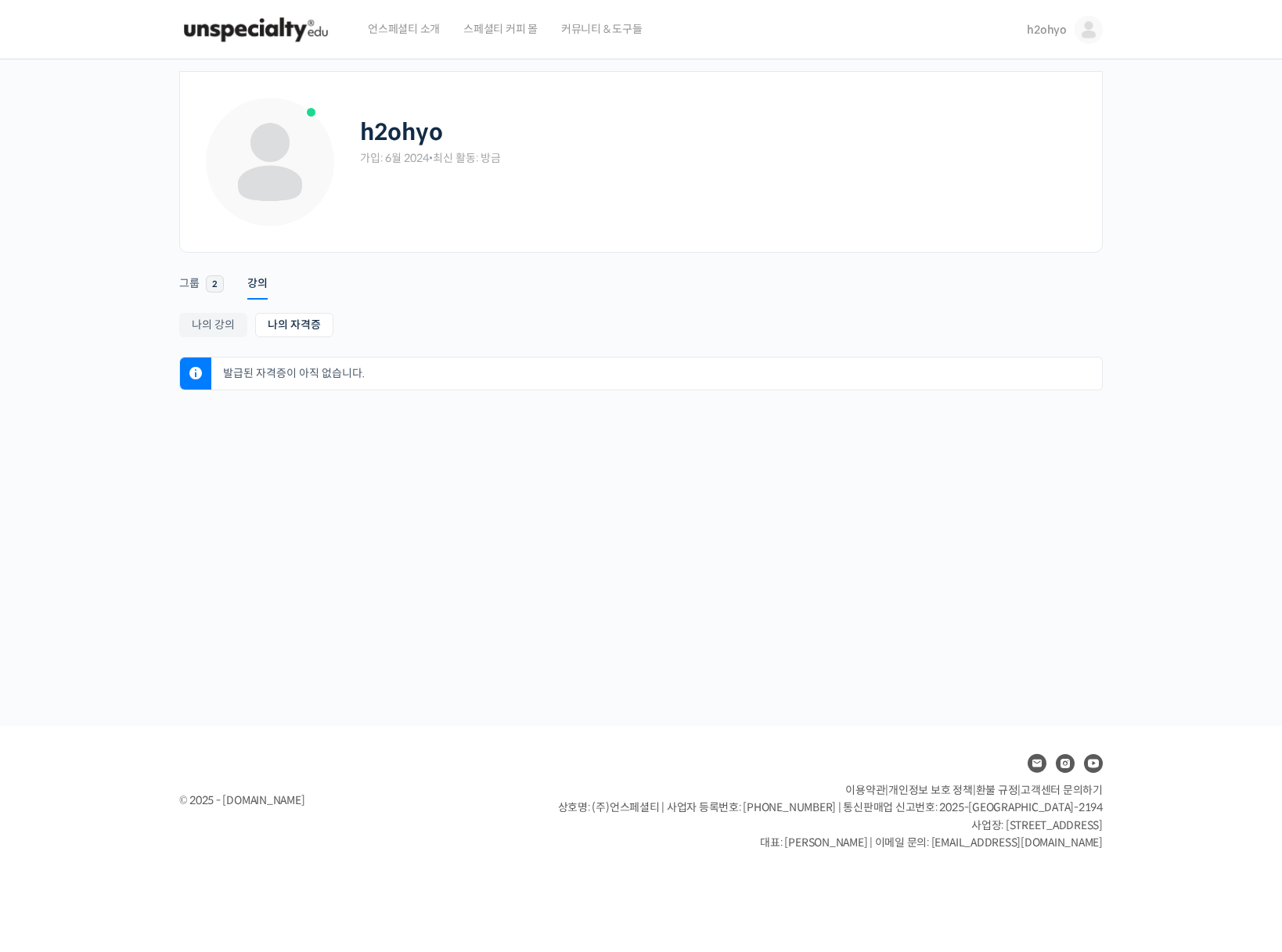
click at [1070, 36] on link "h2ohyo" at bounding box center [1064, 29] width 76 height 59
click at [1013, 210] on span "내가 참여한 게시글" at bounding box center [1000, 210] width 78 height 13
click at [1066, 32] on link "h2ohyo" at bounding box center [1064, 29] width 76 height 59
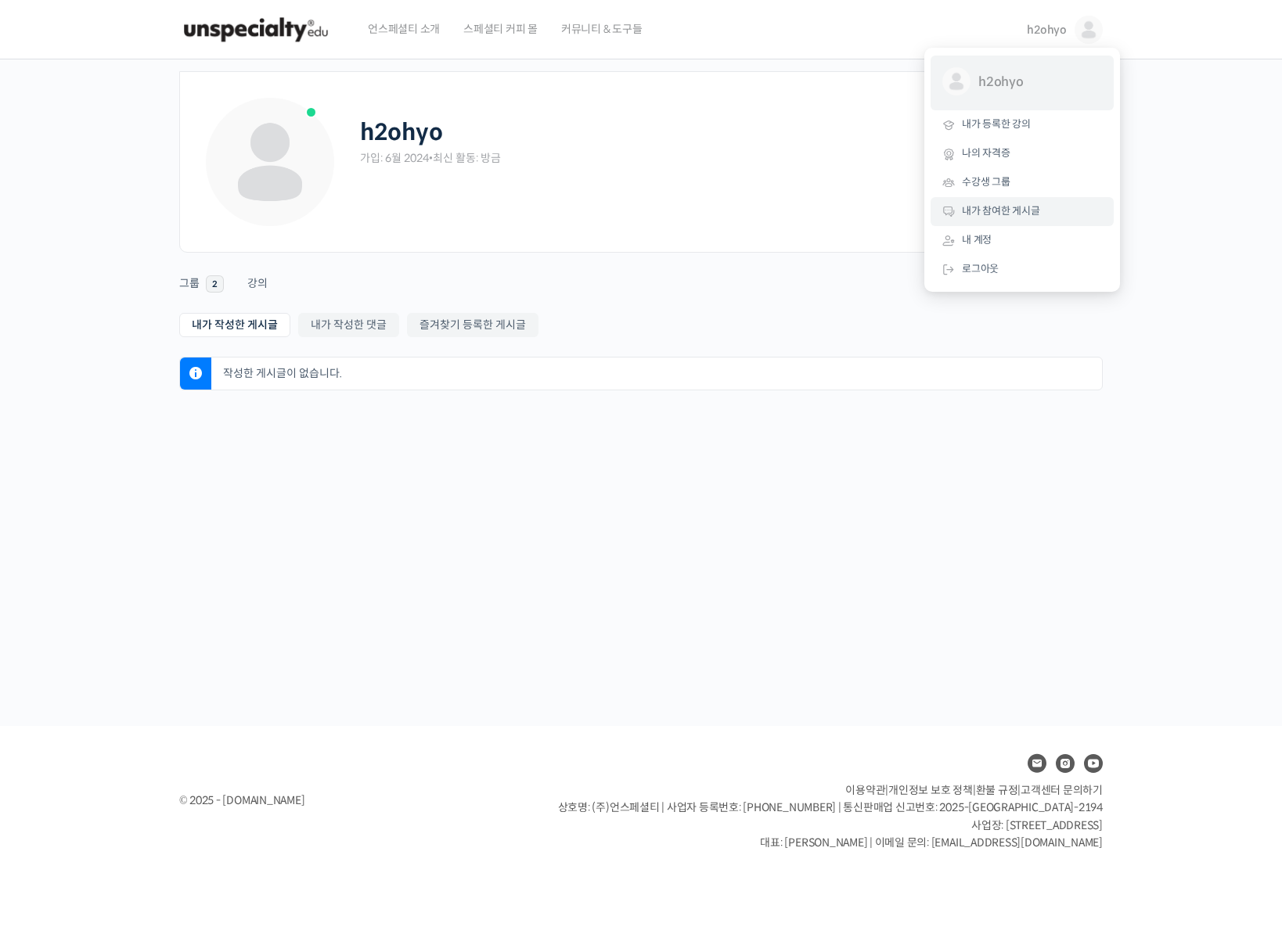
click at [1030, 80] on span "h2ohyo" at bounding box center [1035, 82] width 115 height 30
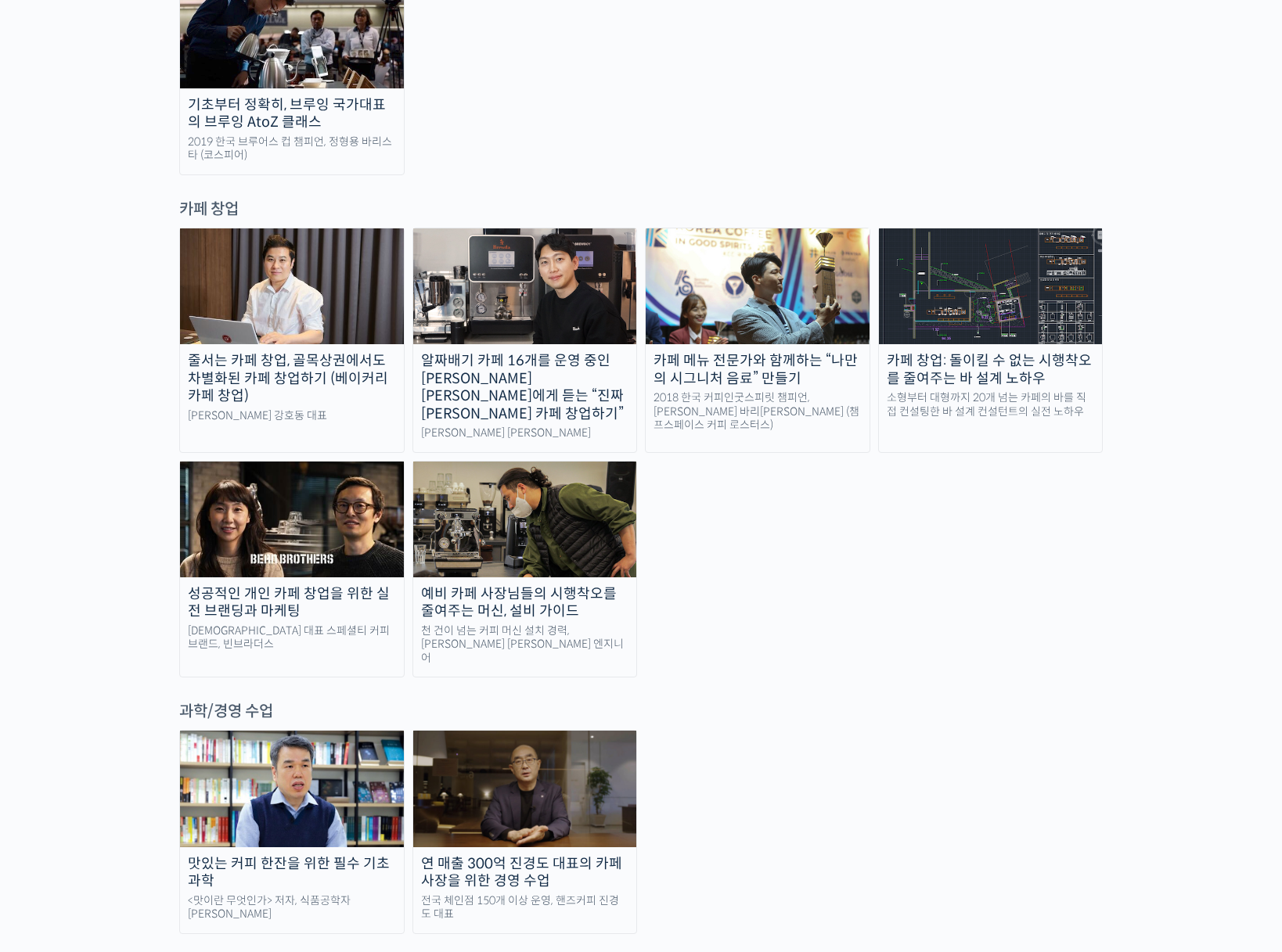
scroll to position [2852, 0]
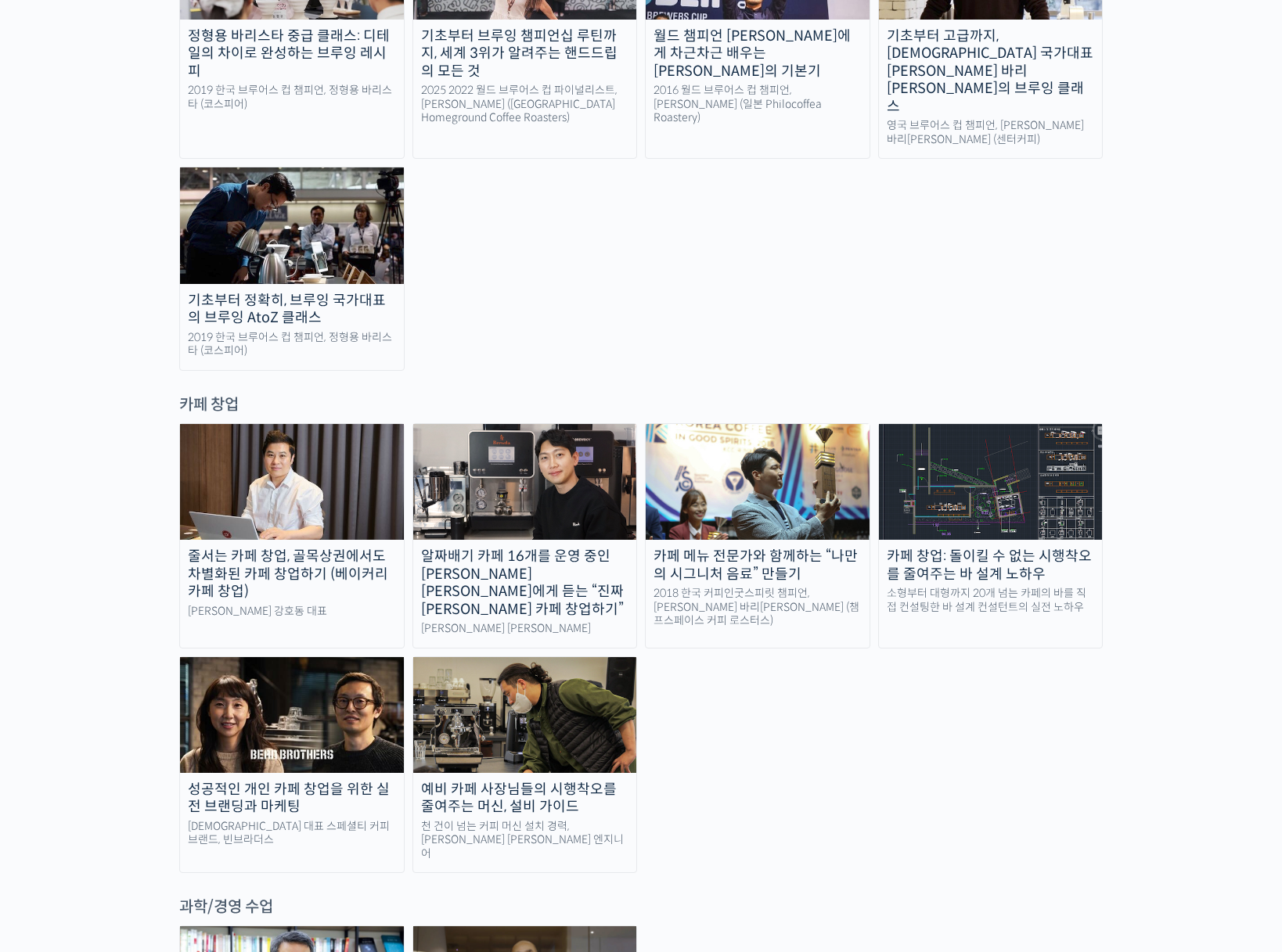
click at [522, 657] on img at bounding box center [525, 714] width 224 height 115
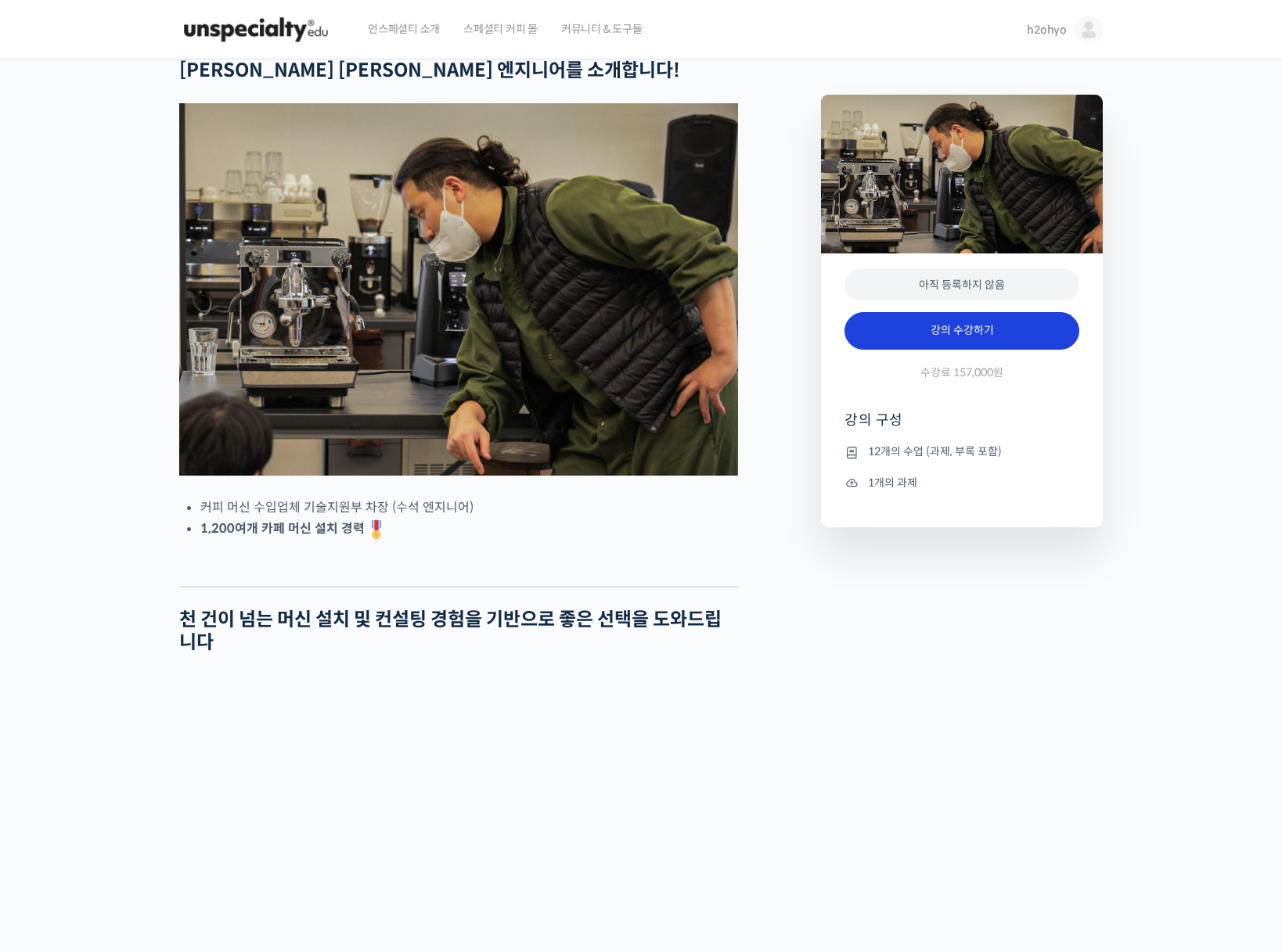
click at [952, 332] on link "강의 수강하기" at bounding box center [961, 330] width 234 height 38
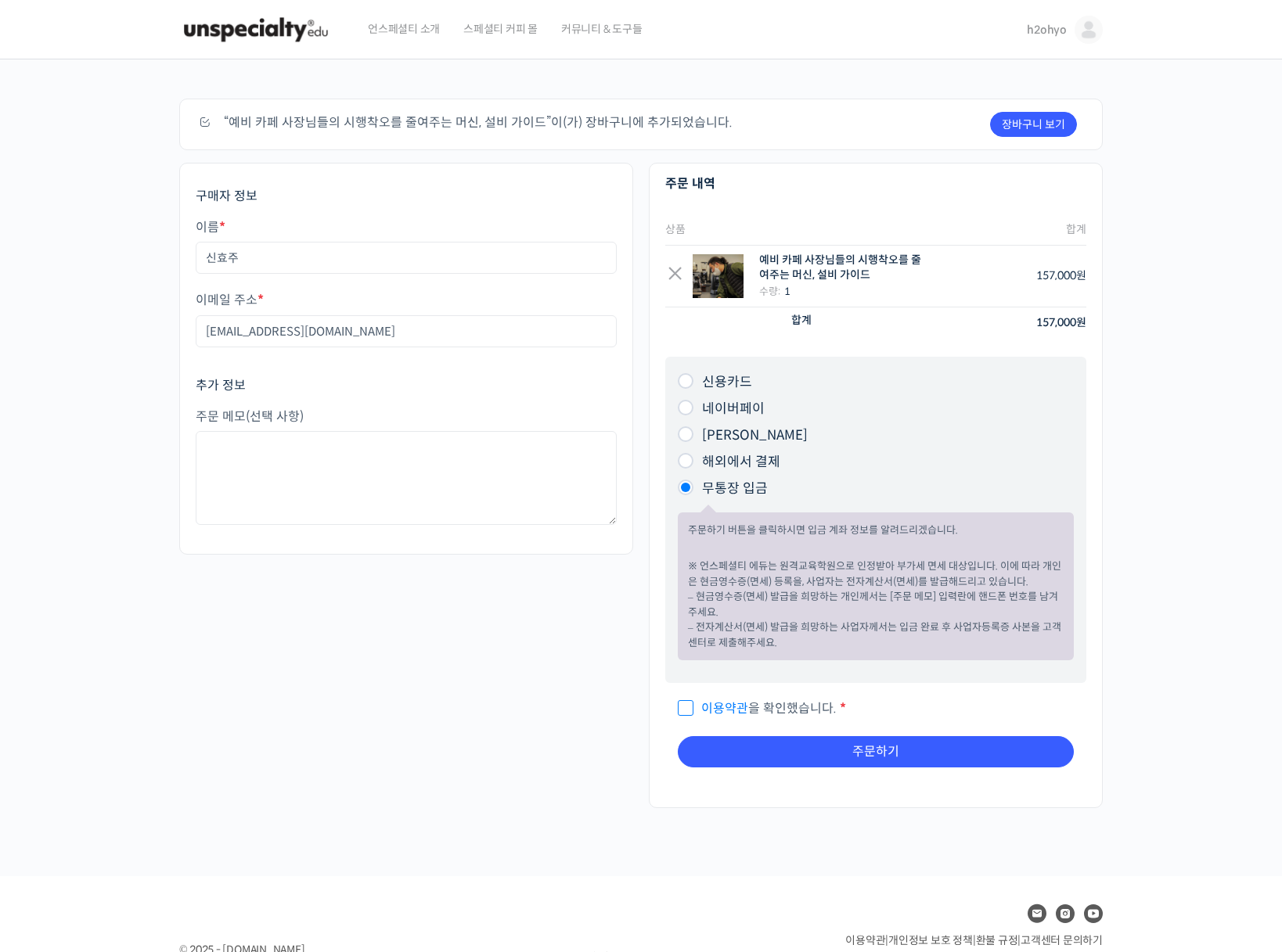
click at [760, 705] on span "이용약관 을 확인했습니다." at bounding box center [757, 708] width 159 height 17
click at [688, 705] on input "이용약관 을 확인했습니다. *" at bounding box center [683, 701] width 11 height 11
checkbox input "true"
drag, startPoint x: 319, startPoint y: 255, endPoint x: 84, endPoint y: 257, distance: 235.0
click at [84, 256] on div "주문하기 장바구니 보기 “예비 카페 사장님들의 시행착오를 줄여주는 머신, 설비 가이드”이(가) 장바구니에 추가되었습니다. 구매자 정보 이름 *…" at bounding box center [641, 467] width 1282 height 816
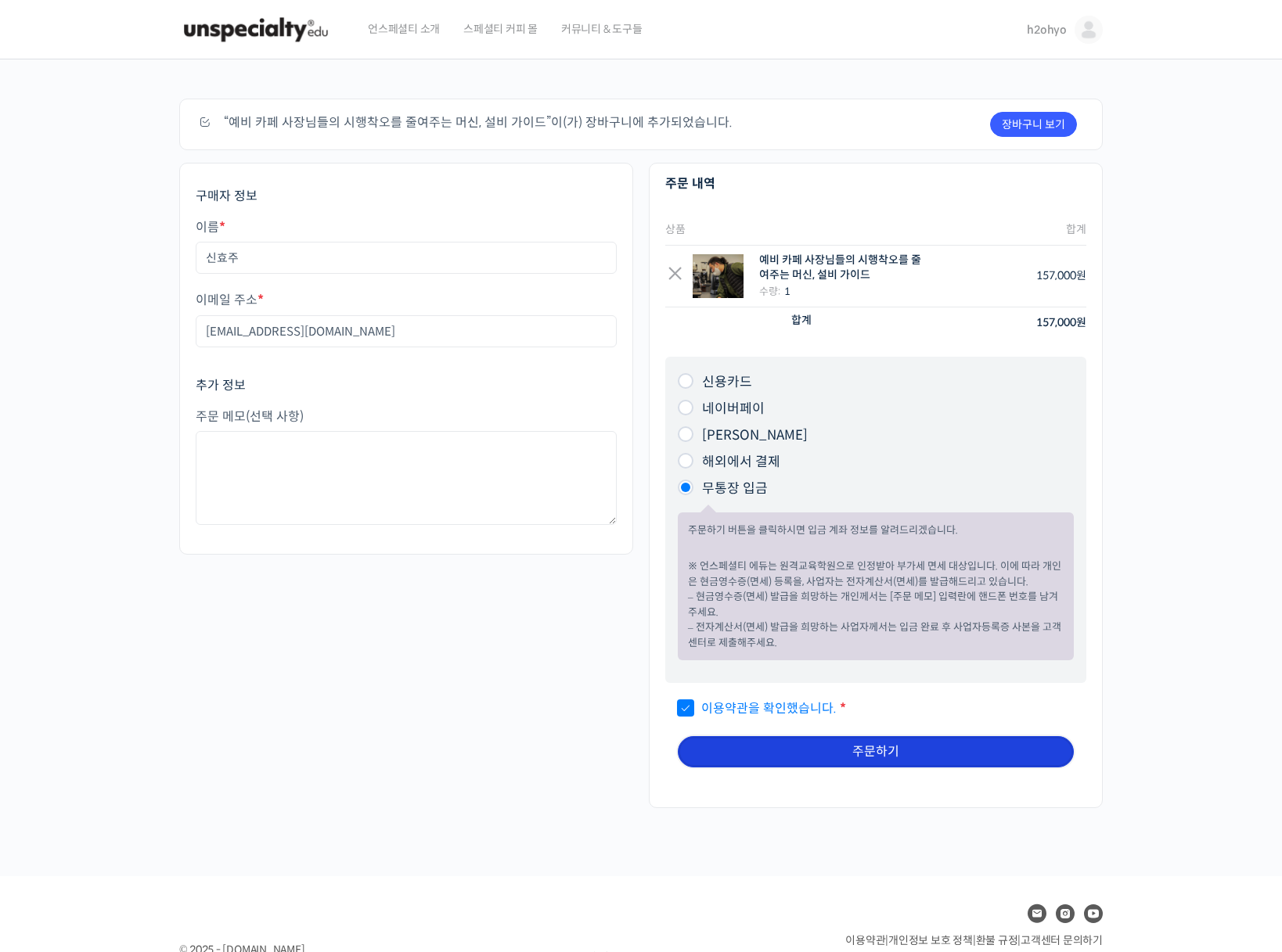
click at [766, 740] on button "주문하기" at bounding box center [875, 752] width 396 height 32
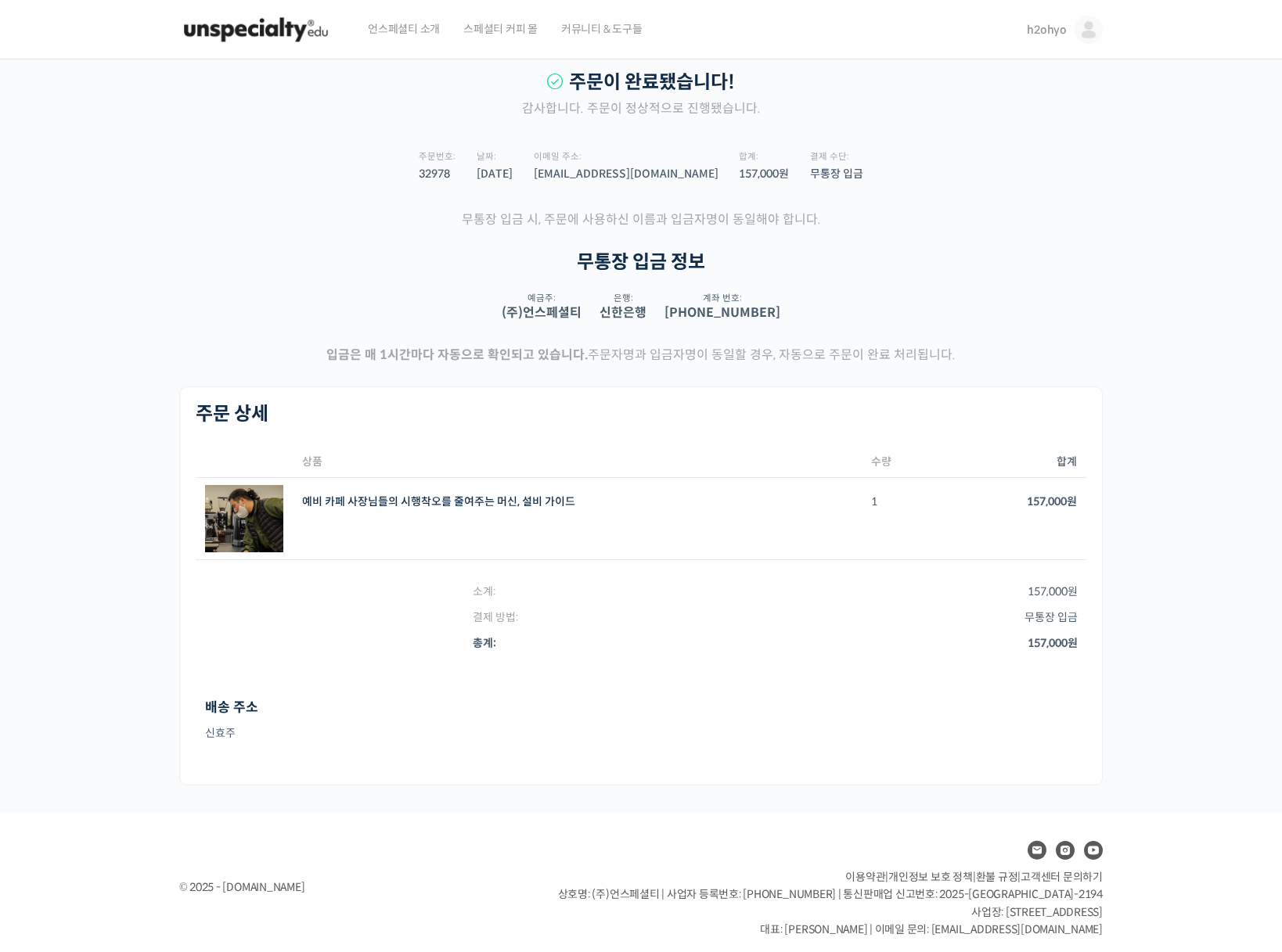
click at [828, 348] on p "입금은 매 1시간마다 자동으로 확인되고 있습니다. 주문자명과 입금자명이 동일할 경우, 자동으로 주문이 완료 처리됩니다." at bounding box center [641, 355] width 923 height 21
click at [828, 380] on div "주문이 완료됐습니다! 감사합니다. 주문이 정상적으로 진행됐습니다. 주문번호: 32978 날짜: 2025년 08월 16일 이메일 주소: shin…" at bounding box center [641, 428] width 923 height 714
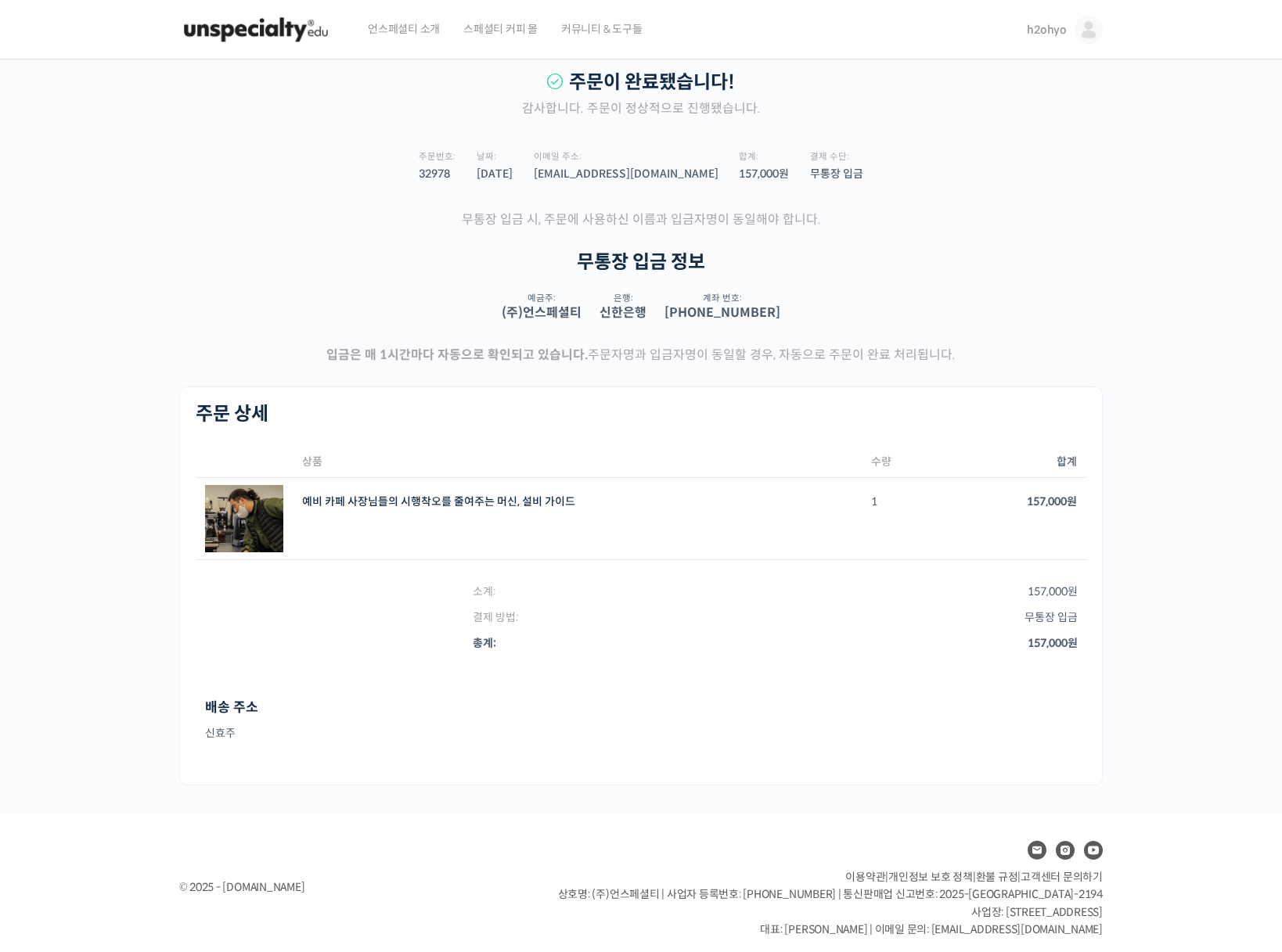
click at [828, 380] on div "주문이 완료됐습니다! 감사합니다. 주문이 정상적으로 진행됐습니다. 주문번호: 32978 날짜: 2025년 08월 16일 이메일 주소: shin…" at bounding box center [641, 428] width 923 height 714
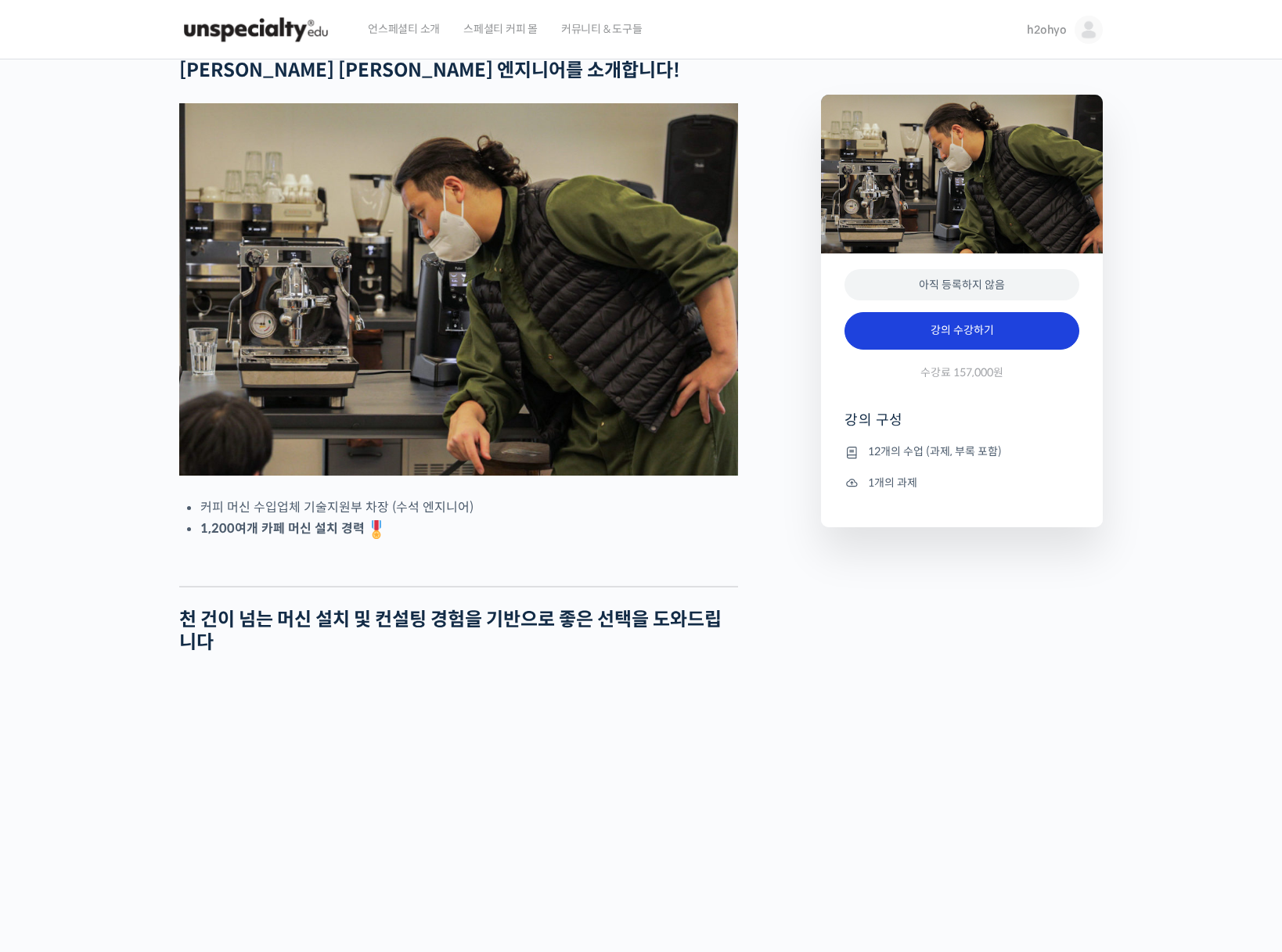
click at [924, 324] on link "강의 수강하기" at bounding box center [961, 330] width 234 height 38
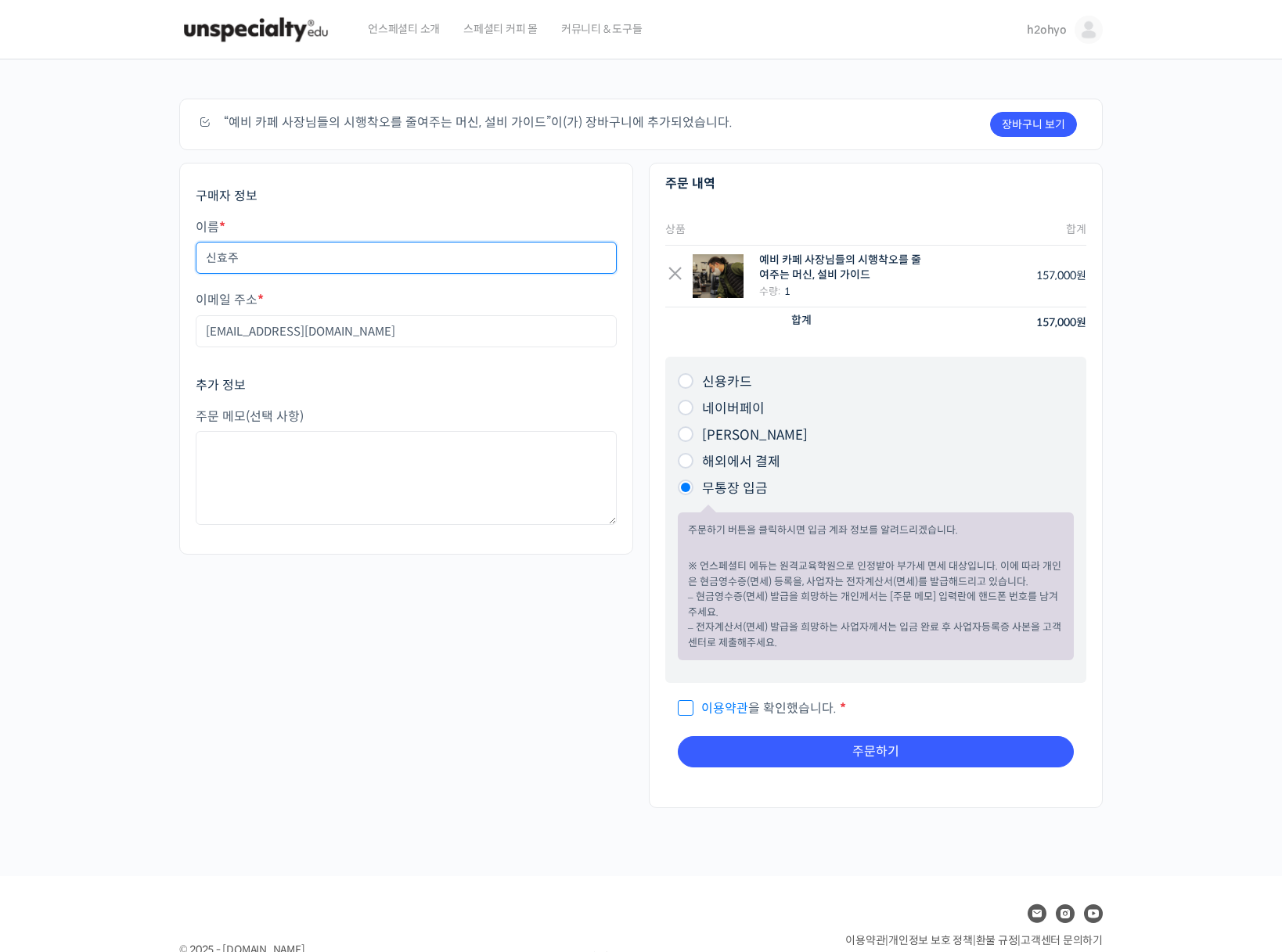
drag, startPoint x: 287, startPoint y: 255, endPoint x: -152, endPoint y: 255, distance: 439.0
click at [0, 255] on html "언스페셜티 소개 스페셜티 커피 몰 커뮤니티 & 도구들 h2ohyo h2ohyo @shinhyoju01717935079 내가 등록한 강의 나의 …" at bounding box center [641, 476] width 1282 height 952
type input "[PERSON_NAME]"
click at [774, 700] on p "이용약관 을 확인했습니다. *" at bounding box center [875, 707] width 396 height 26
click at [777, 716] on p "이용약관 을 확인했습니다. *" at bounding box center [875, 707] width 396 height 26
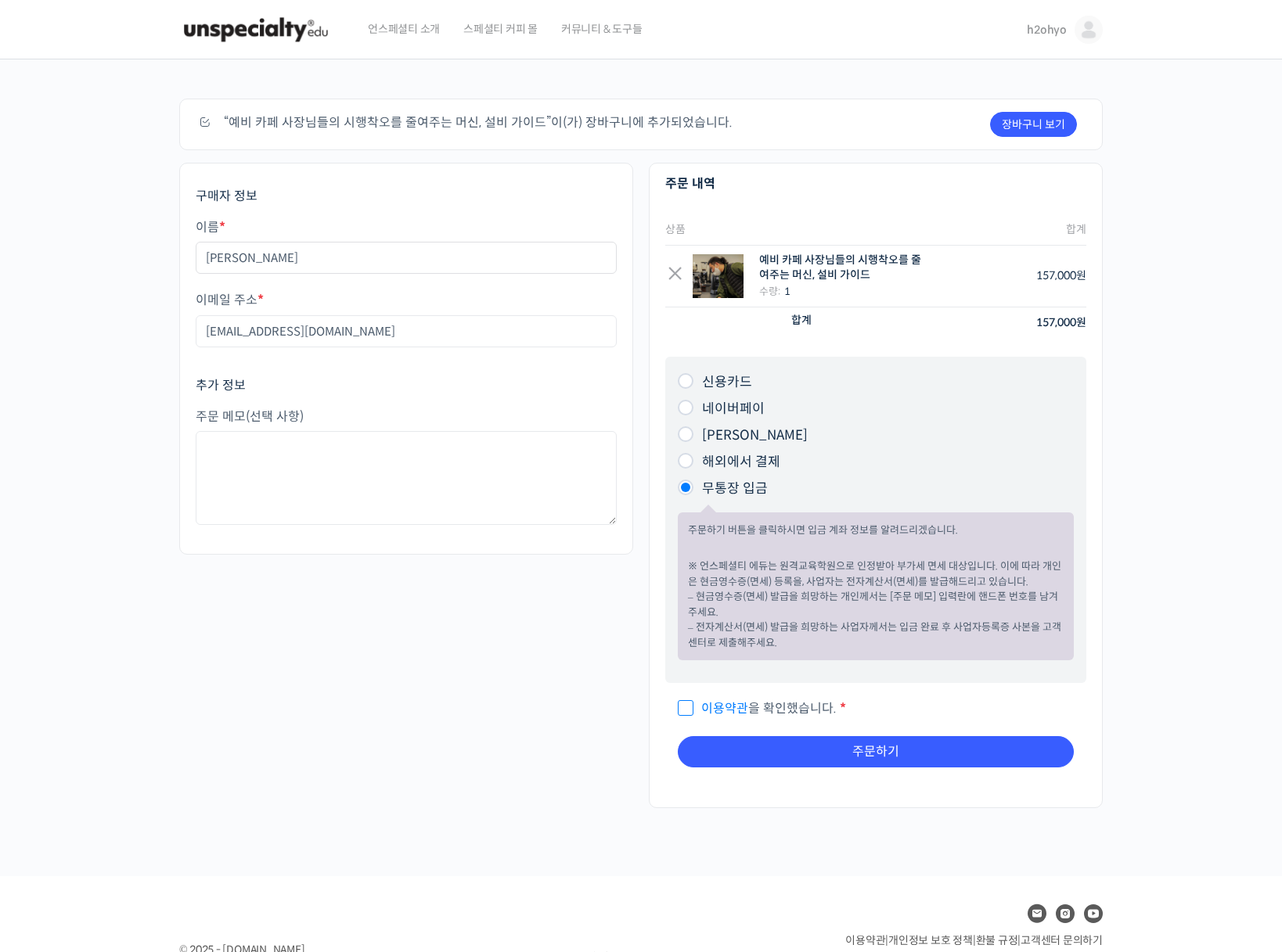
click at [788, 709] on span "이용약관 을 확인했습니다." at bounding box center [757, 708] width 159 height 17
click at [688, 706] on input "이용약관 을 확인했습니다. *" at bounding box center [683, 701] width 11 height 11
checkbox input "true"
click at [815, 769] on div "제 1 조 (목적) 언스페셜티(이하 ‘회사’)가 제공하는 서비스를 이용해 주셔서 감사합니다. 이 약관은 회사가 제공하는 서비스를 이용함에 있어…" at bounding box center [876, 731] width 421 height 97
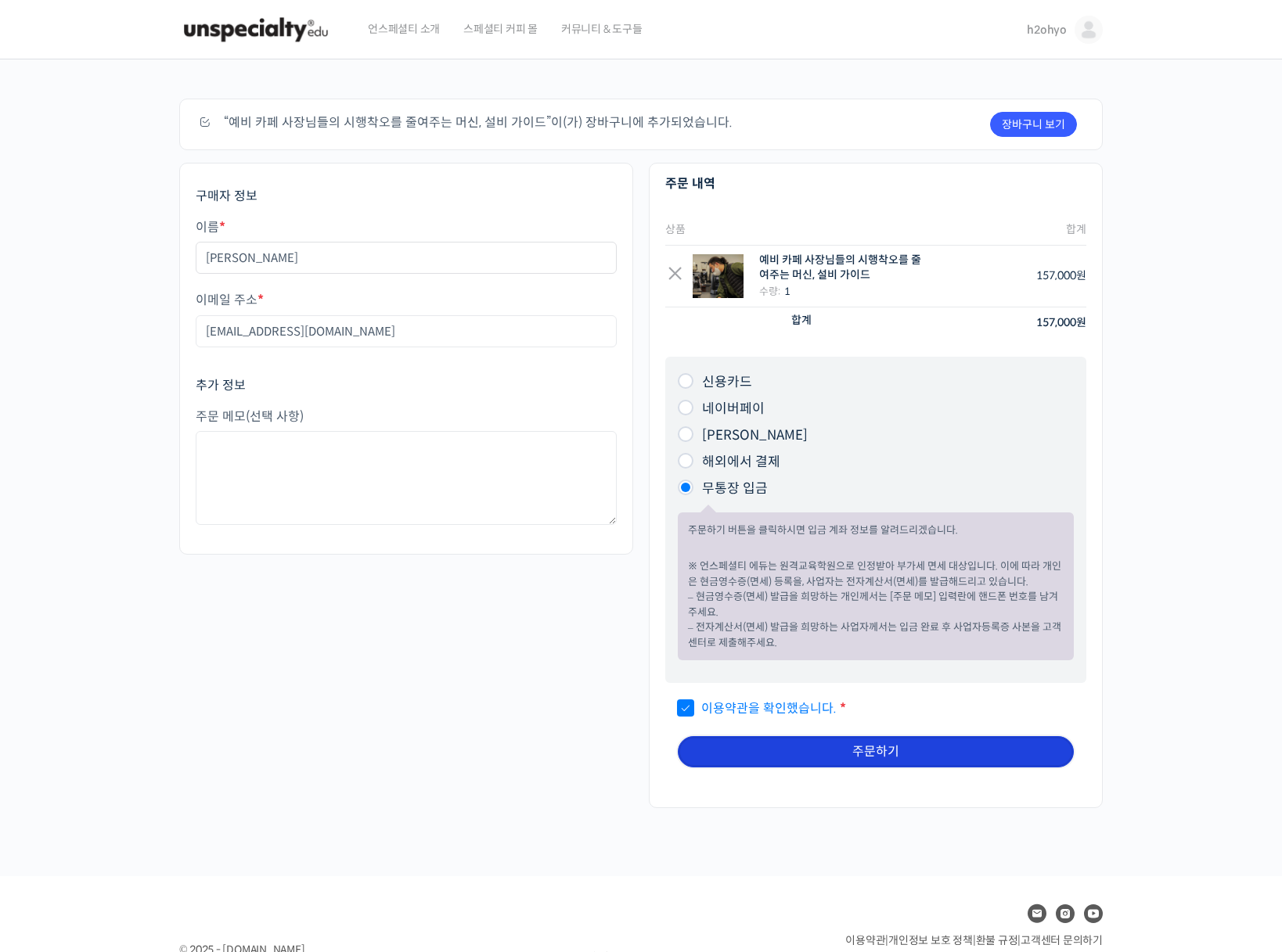
click at [827, 755] on button "주문하기" at bounding box center [875, 752] width 396 height 32
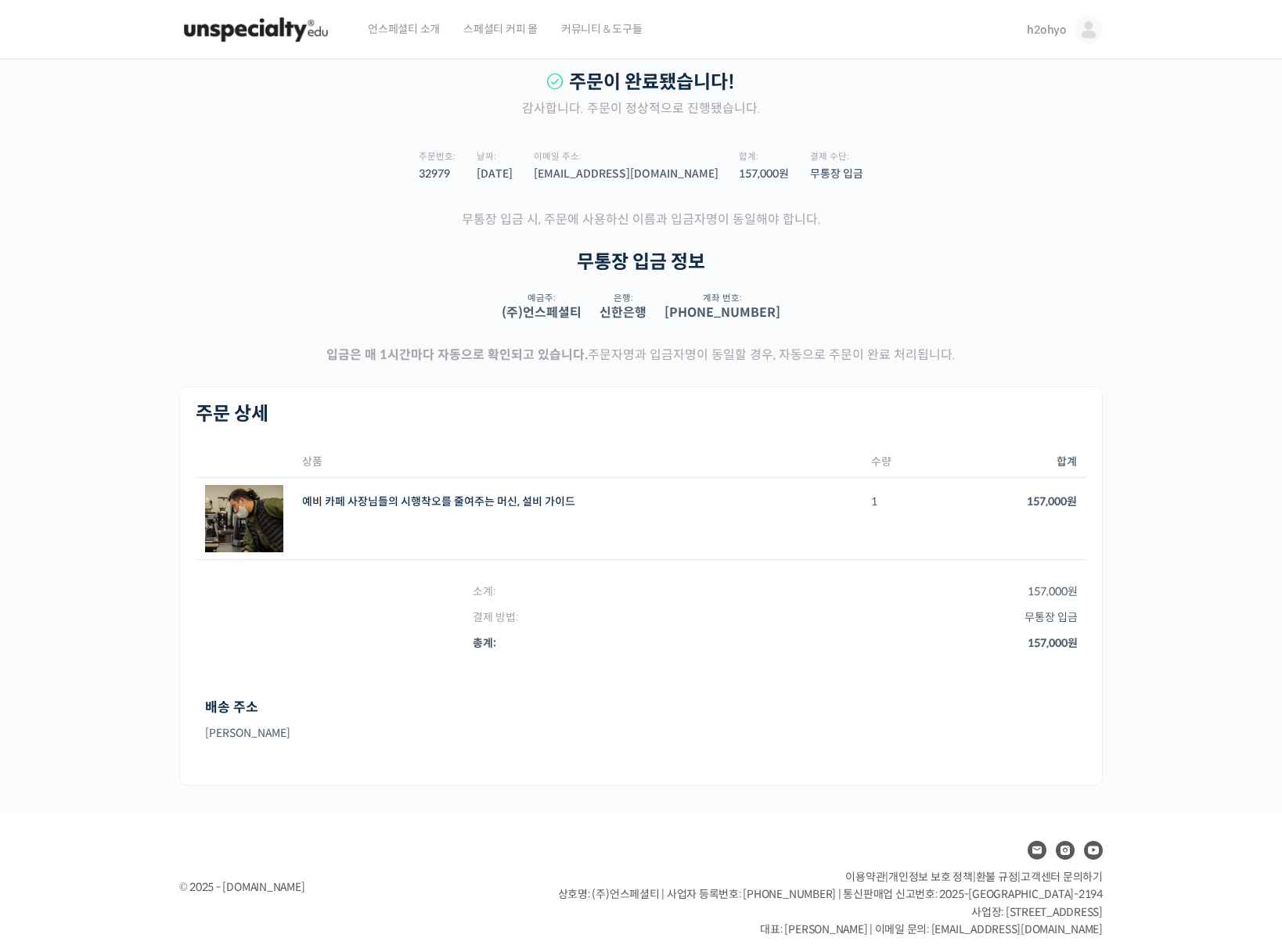
scroll to position [10, 0]
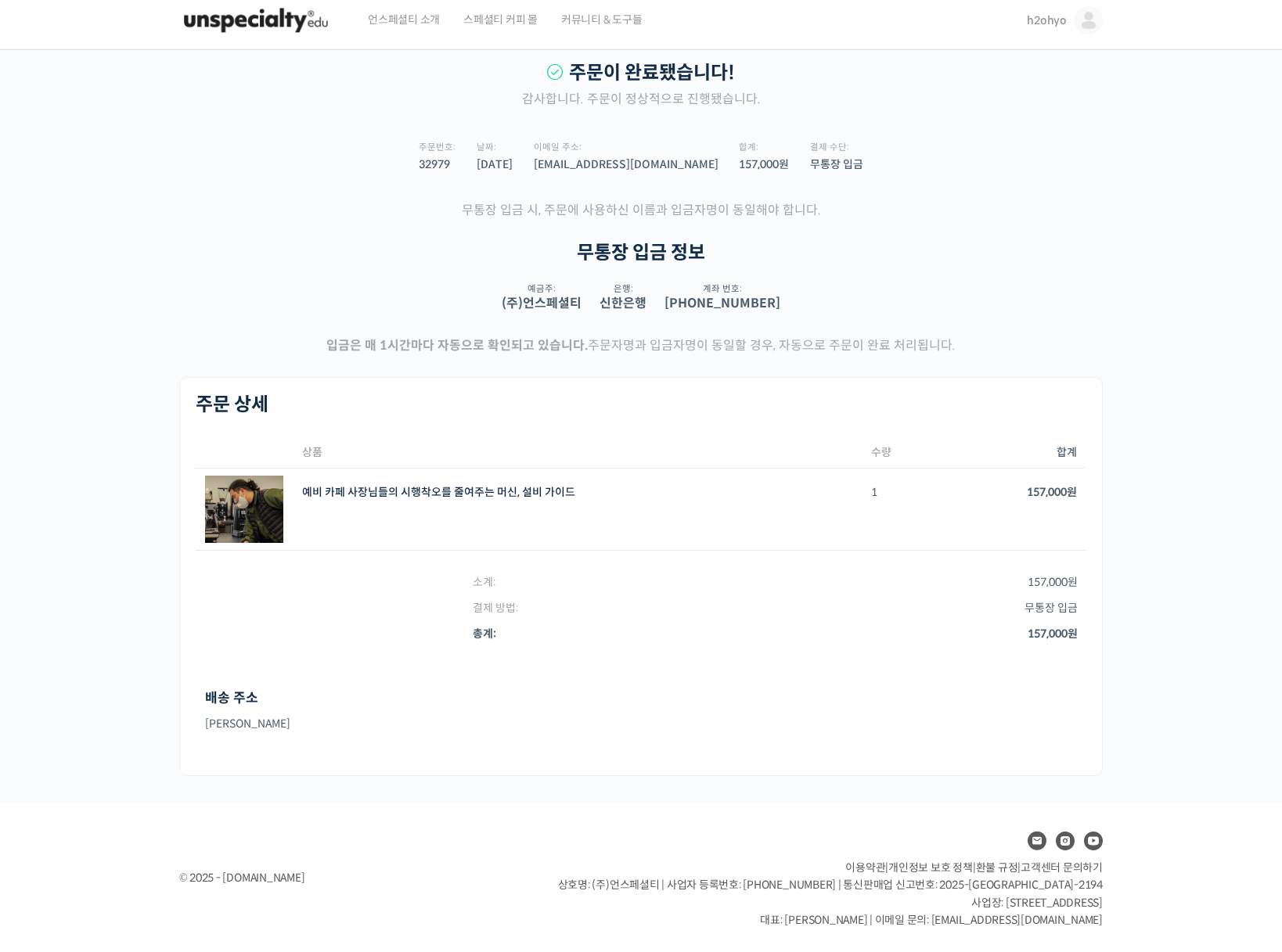
click at [842, 359] on div "주문이 완료됐습니다! 감사합니다. 주문이 정상적으로 진행됐습니다. 주문번호: 32979 날짜: 2025년 08월 16일 이메일 주소: shin…" at bounding box center [641, 418] width 923 height 714
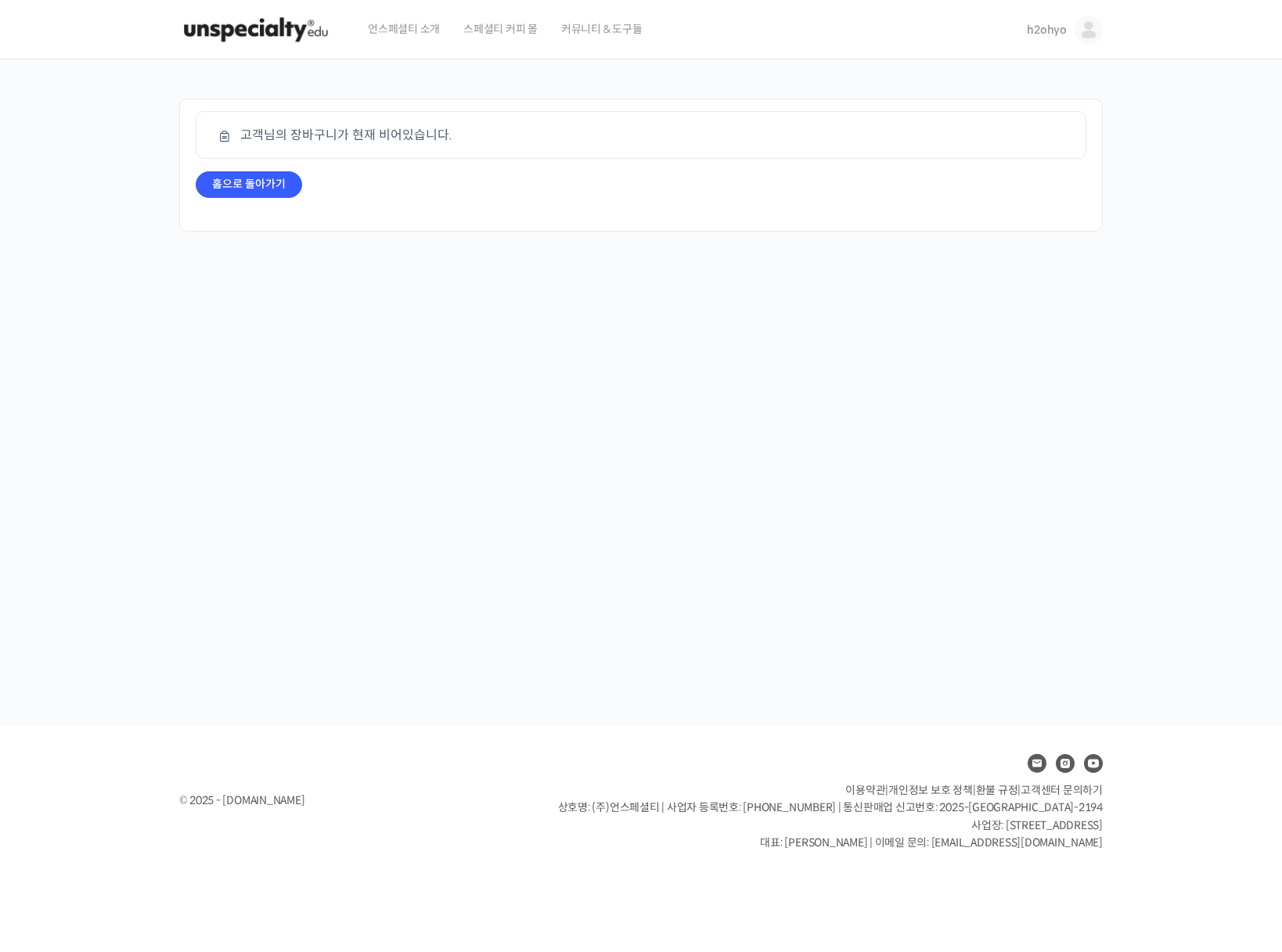
click at [392, 34] on span "언스페셜티 소개" at bounding box center [404, 28] width 72 height 59
click at [1037, 39] on link "h2ohyo" at bounding box center [1064, 29] width 76 height 59
click at [996, 122] on span "내가 등록한 강의" at bounding box center [996, 123] width 69 height 13
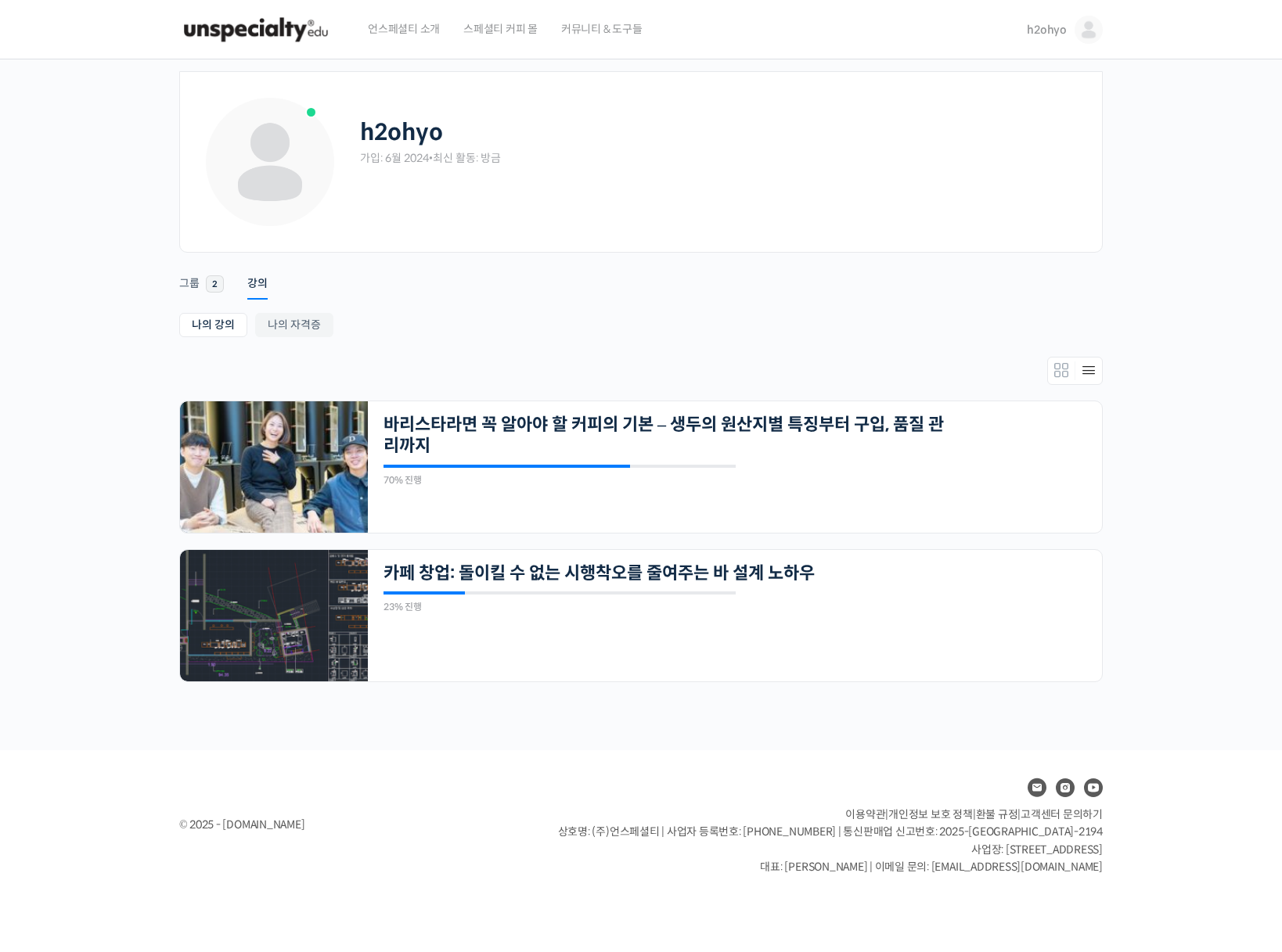
click at [522, 299] on div "Account Notifications 그룹 2 강의 나의 강의 My 강의 나의 자격증 나의 강의 My 강의 나의 자격증 진행 중 26개의 수…" at bounding box center [641, 488] width 923 height 470
click at [292, 327] on link "나의 자격증" at bounding box center [293, 325] width 78 height 25
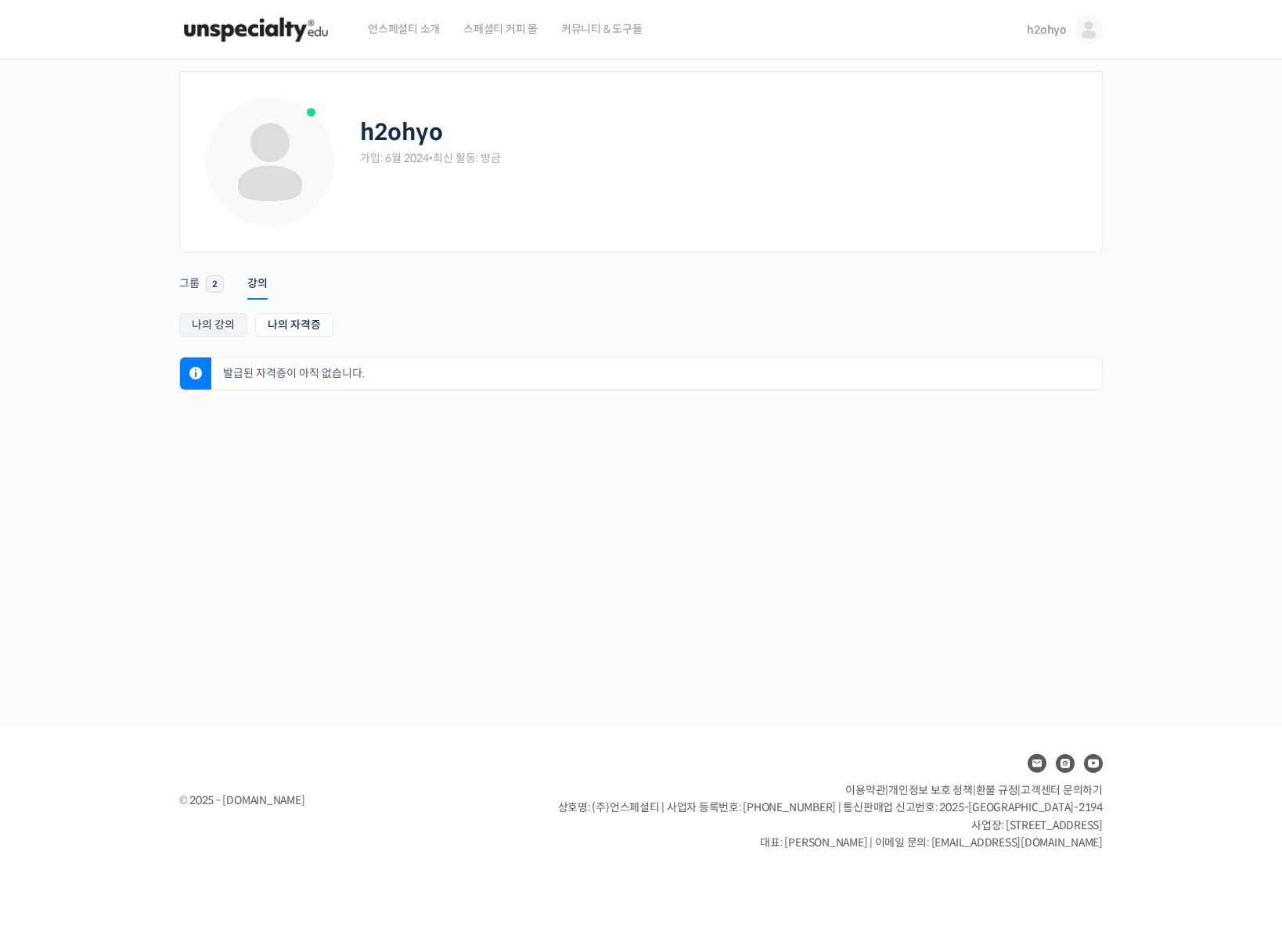
click at [219, 336] on link "나의 강의" at bounding box center [212, 325] width 68 height 25
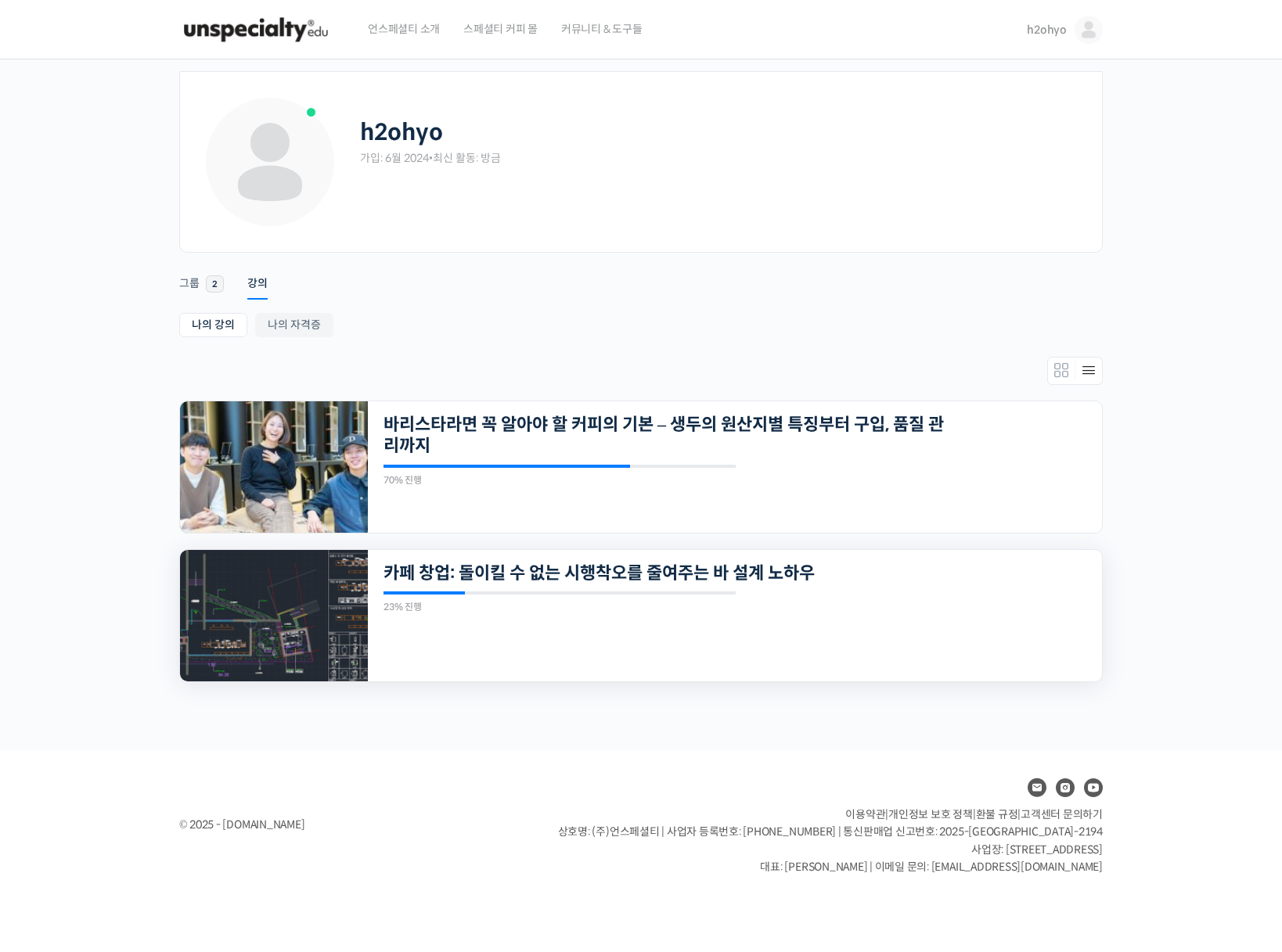
click at [296, 560] on img at bounding box center [273, 615] width 188 height 131
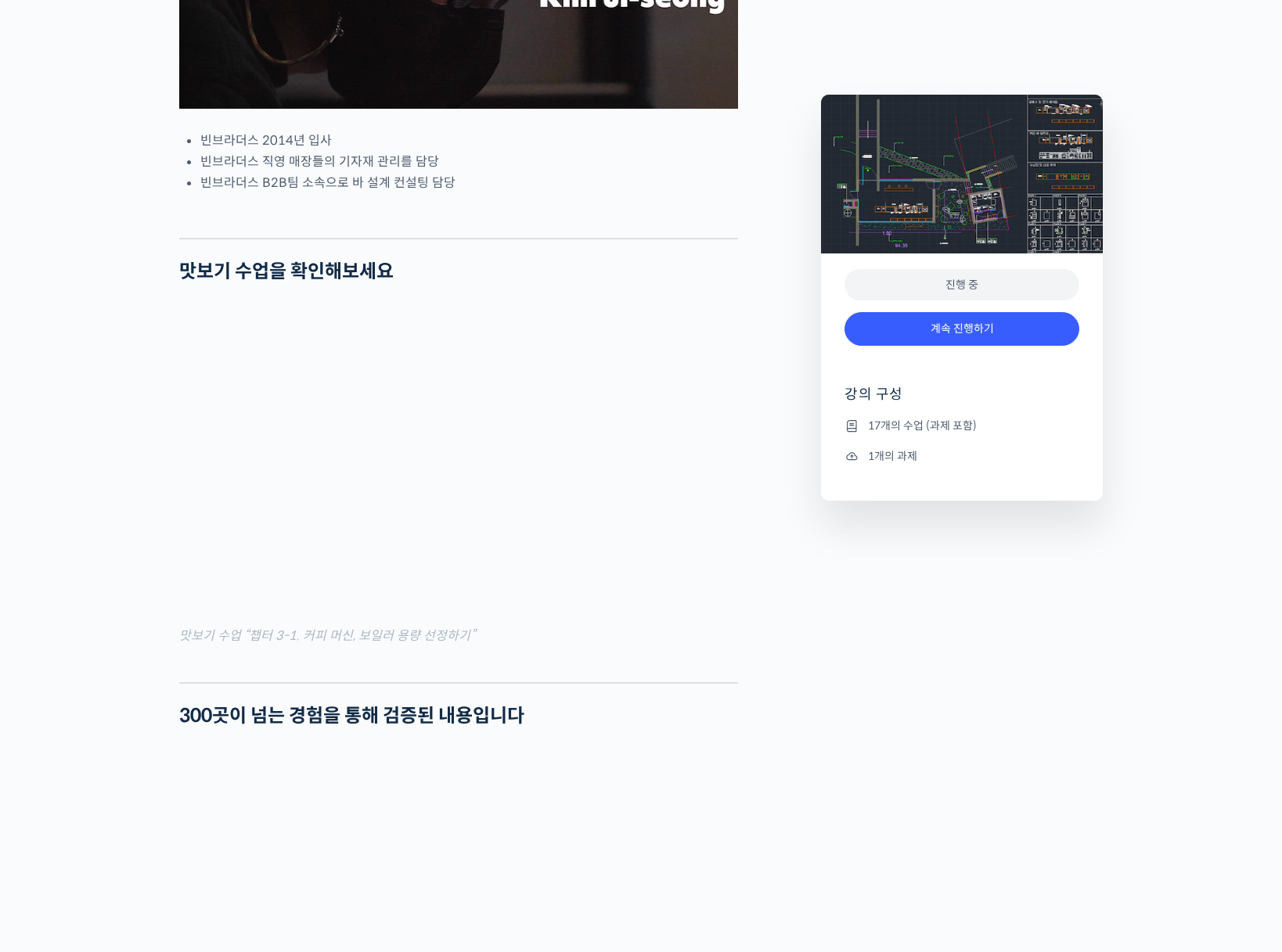
scroll to position [945, 0]
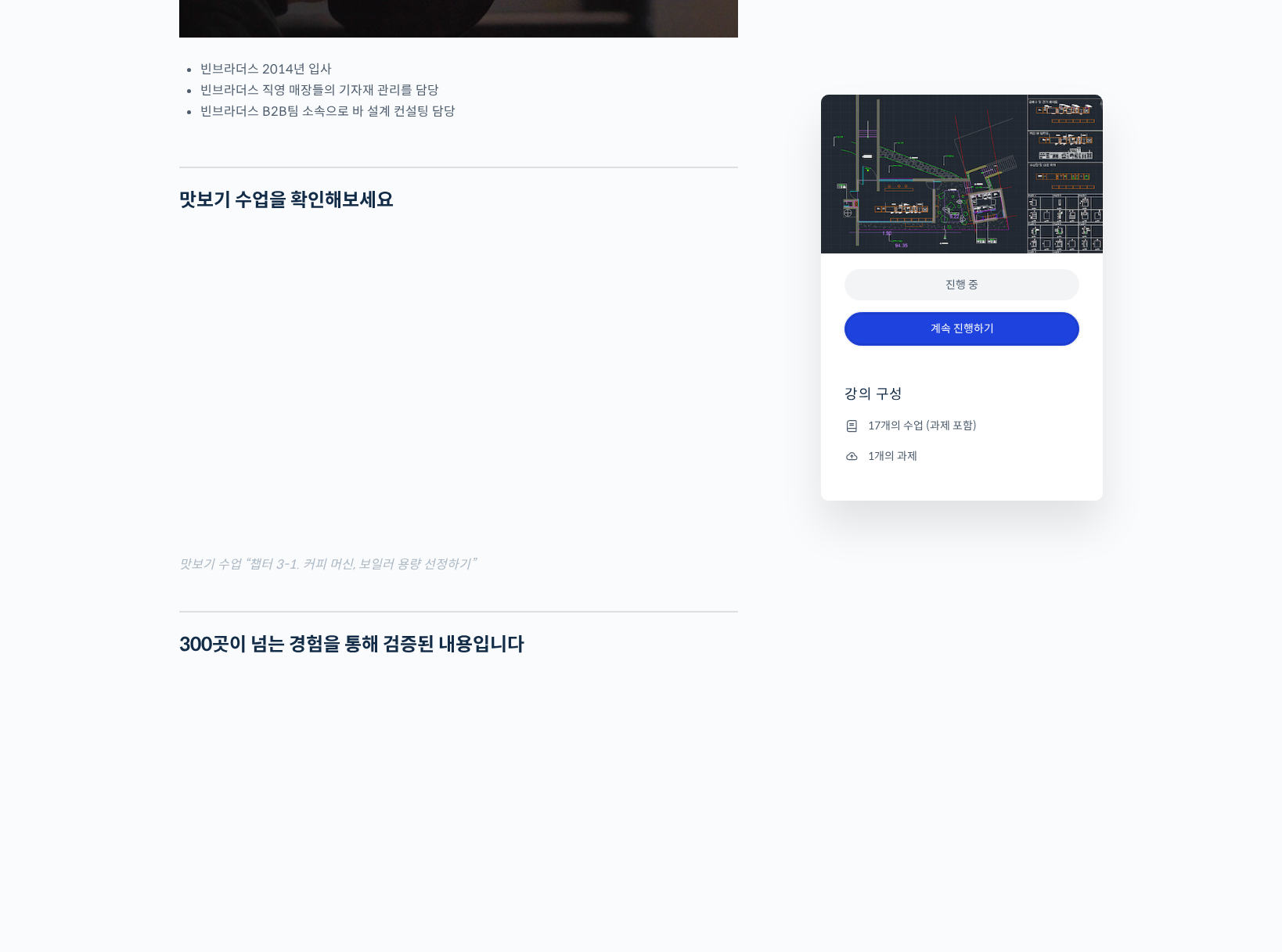
click at [967, 316] on link "계속 진행하기" at bounding box center [961, 328] width 234 height 33
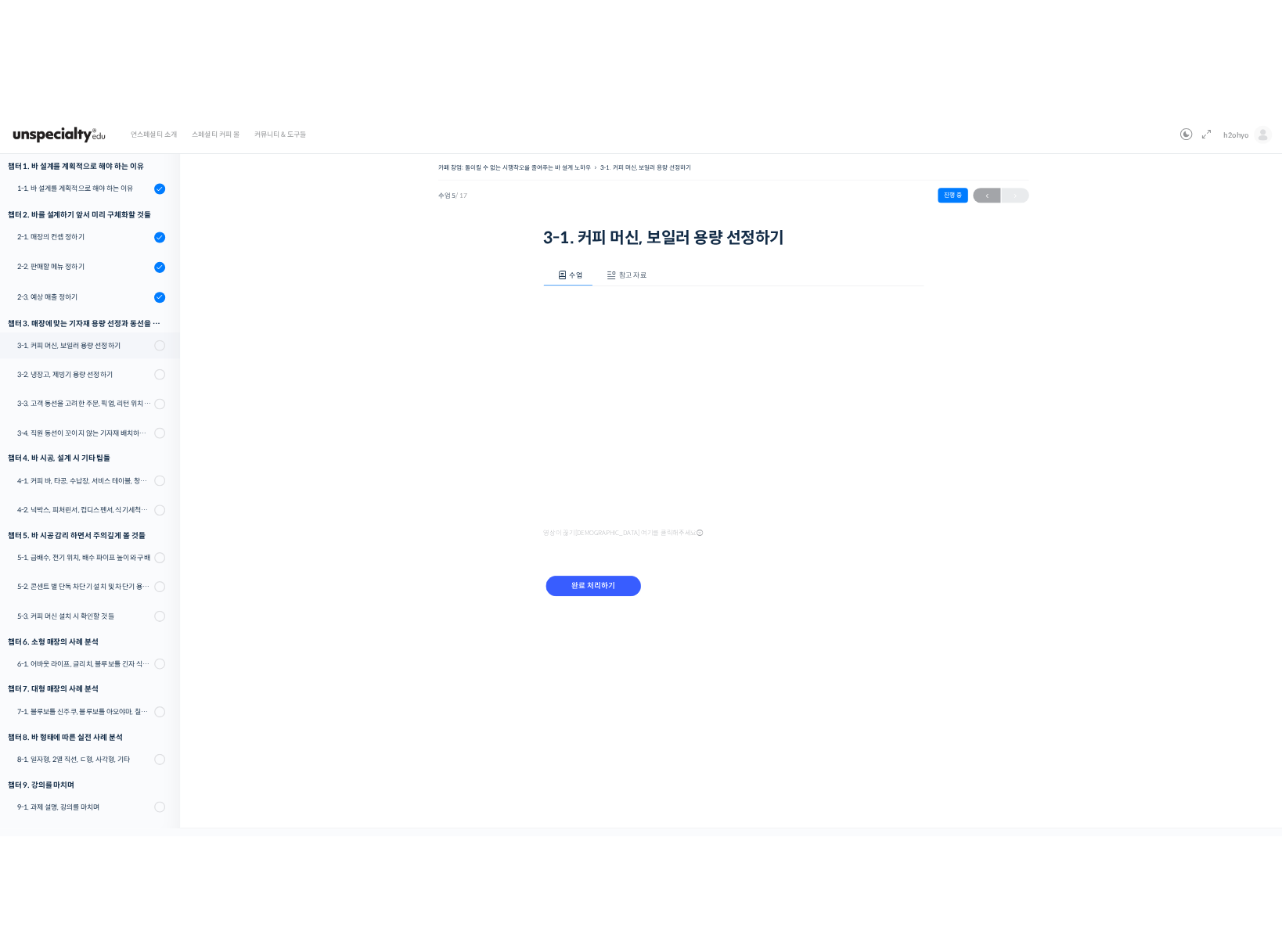
scroll to position [194, 0]
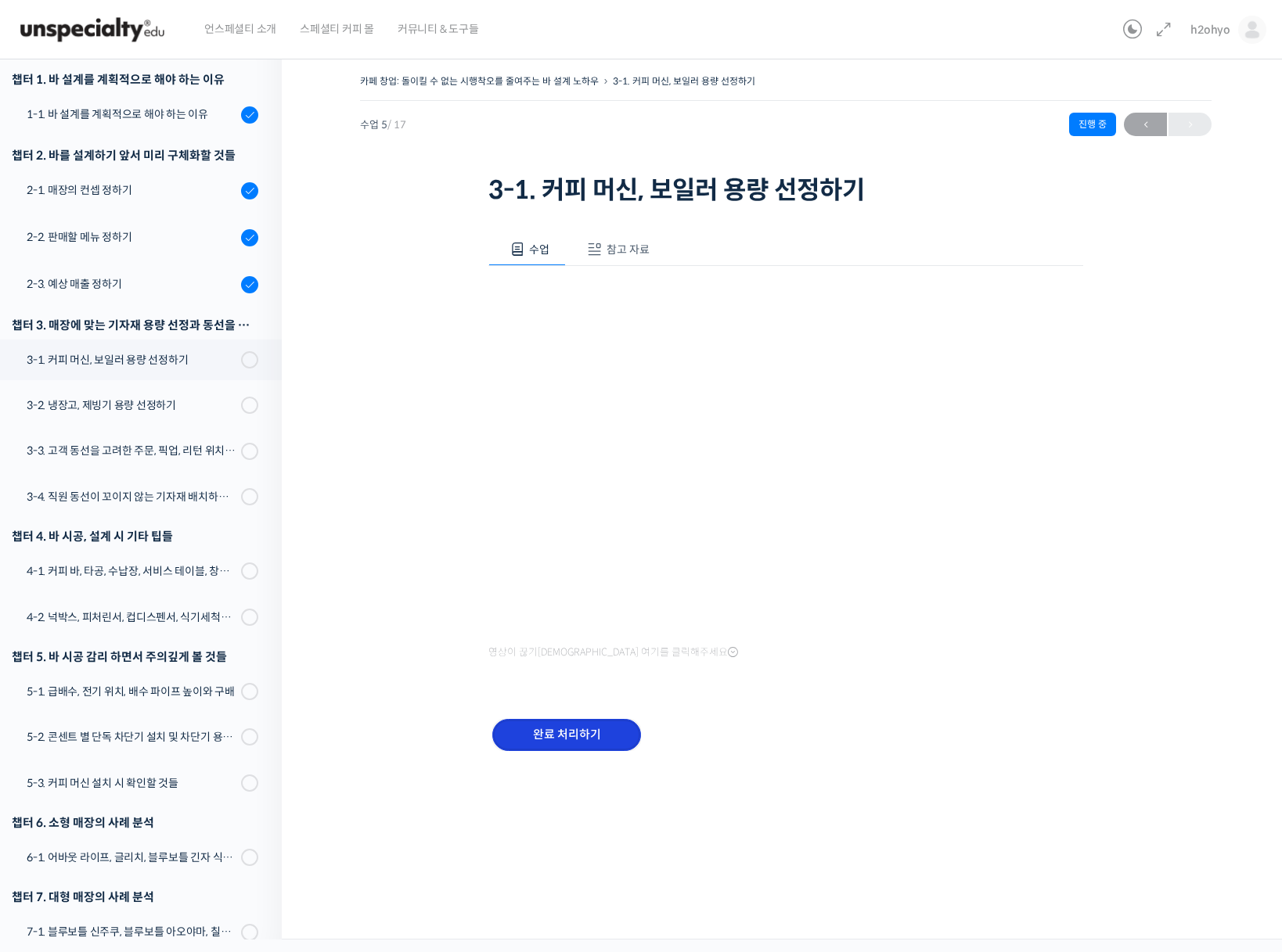
click at [515, 736] on input "완료 처리하기" at bounding box center [567, 734] width 149 height 32
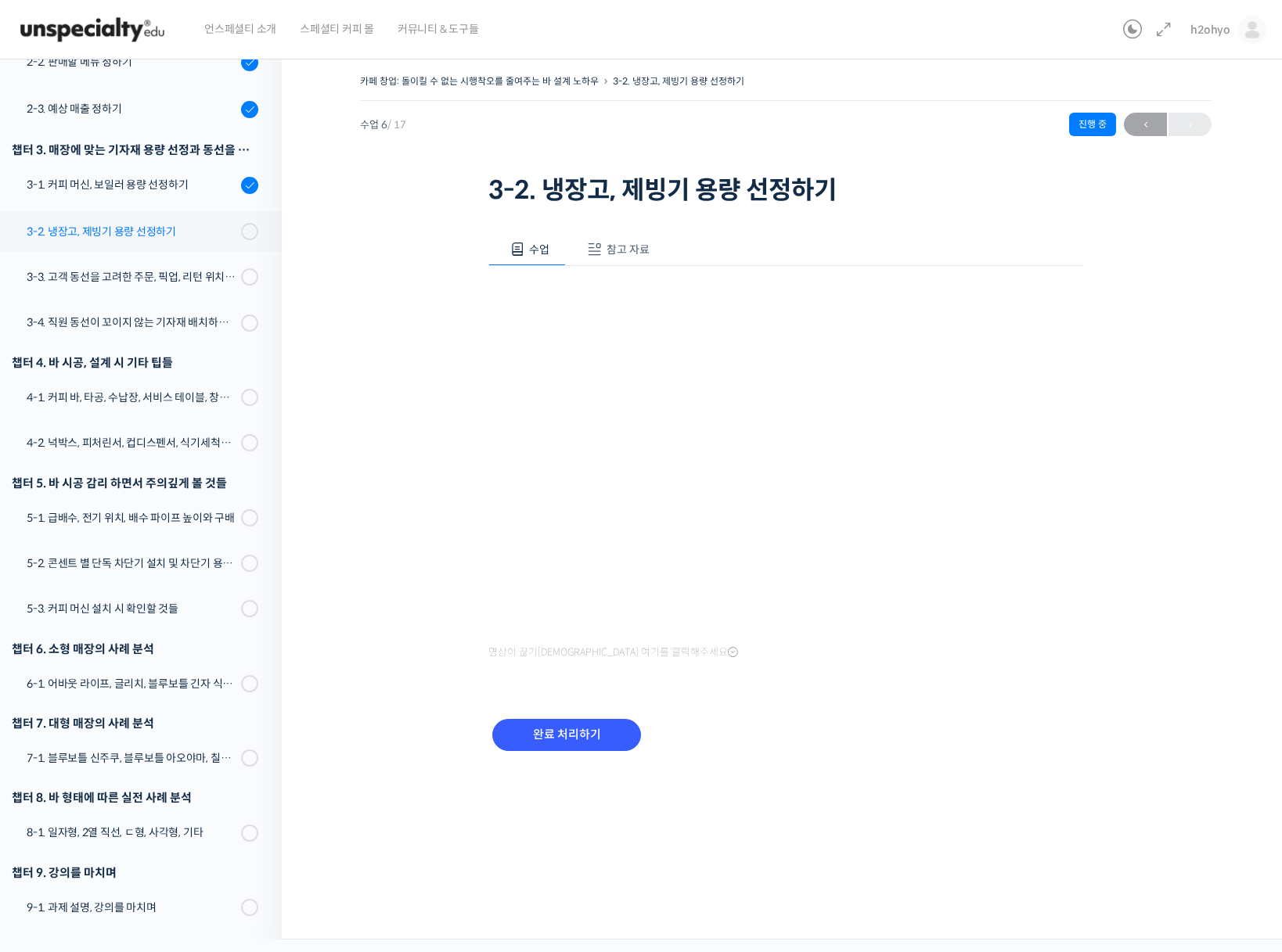
click at [159, 218] on link "3-2. 냉장고, 제빙기 용량 선정하기" at bounding box center [137, 232] width 290 height 41
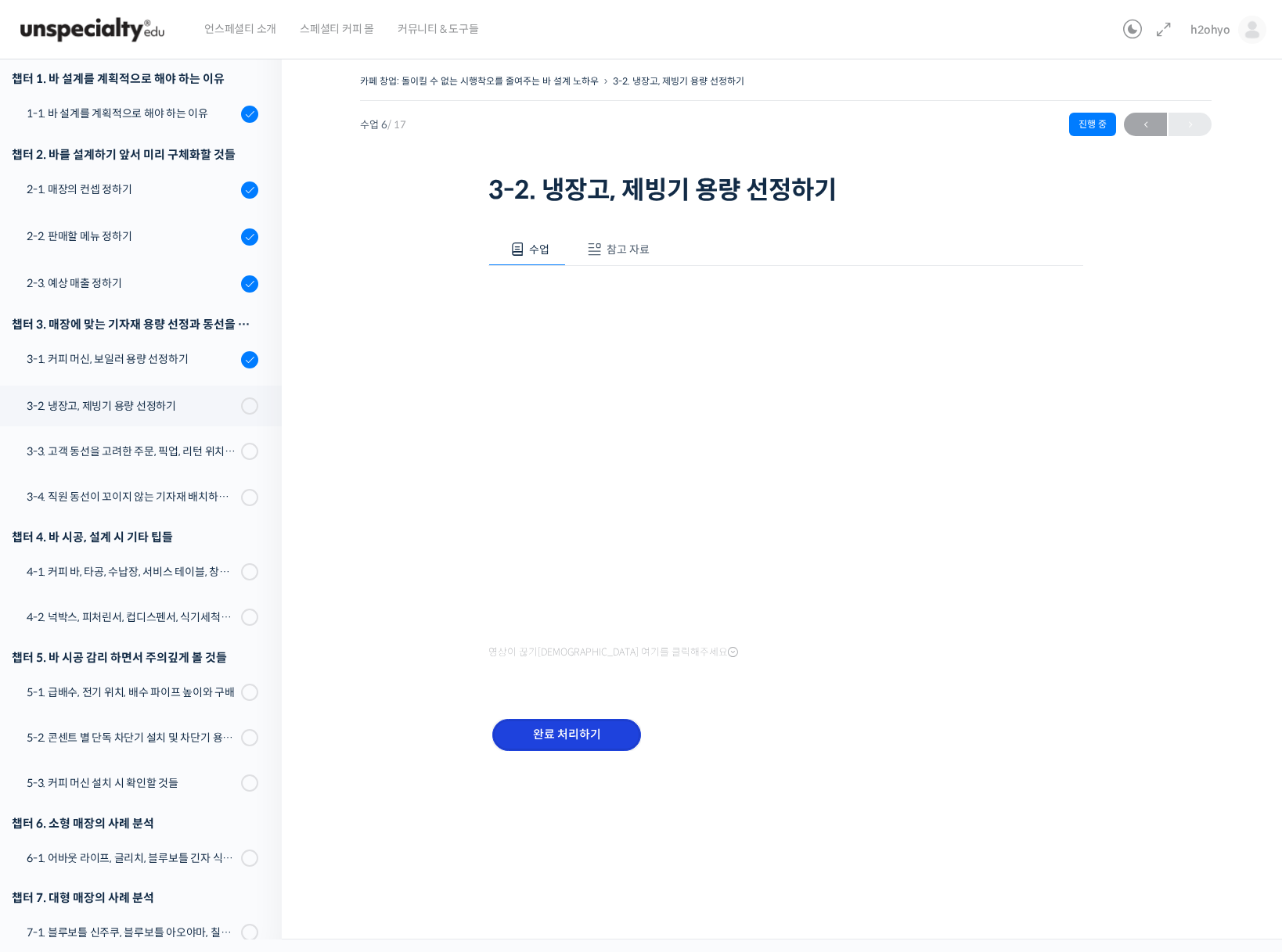
click at [589, 734] on input "완료 처리하기" at bounding box center [567, 734] width 149 height 32
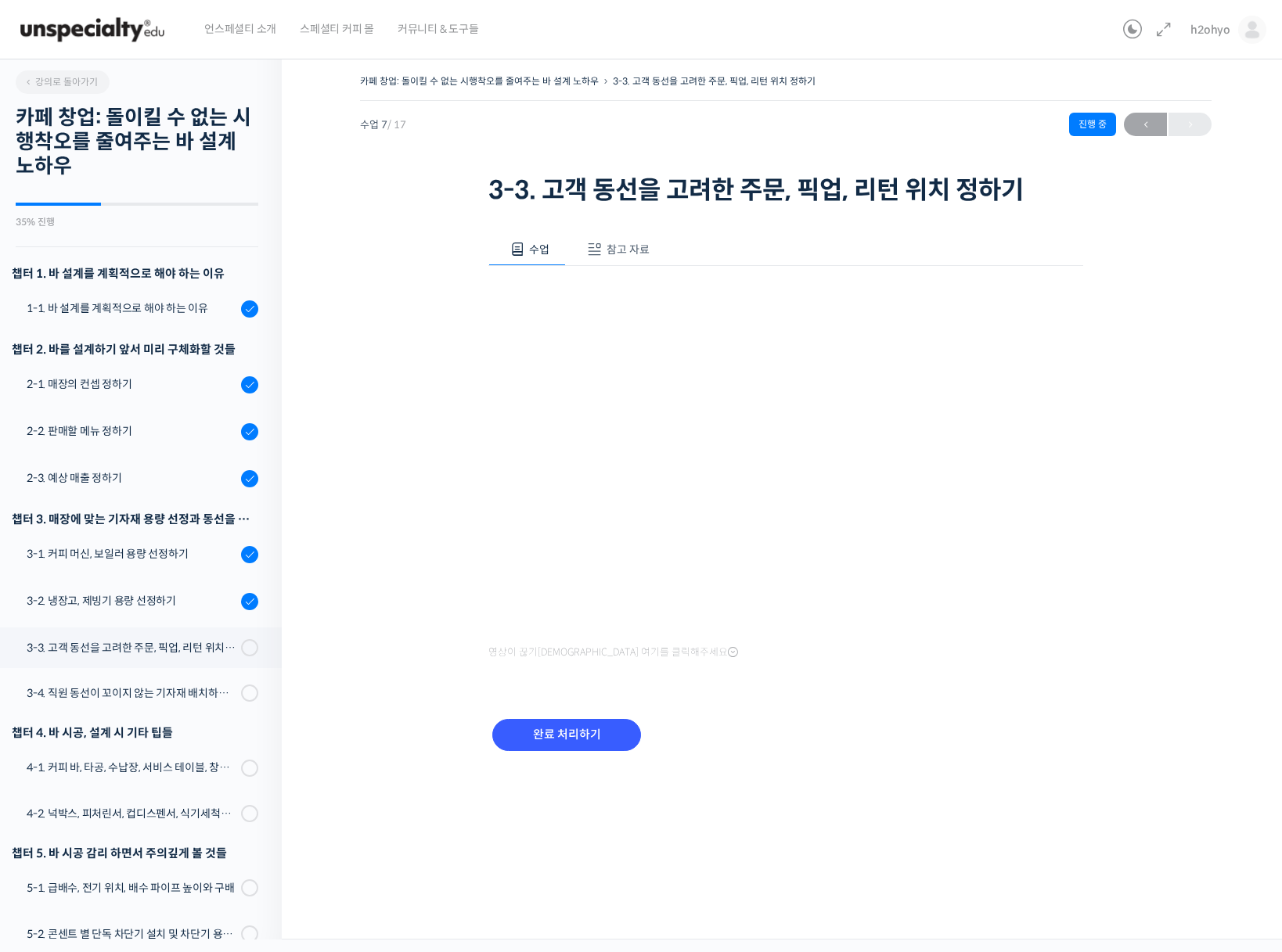
scroll to position [371, 0]
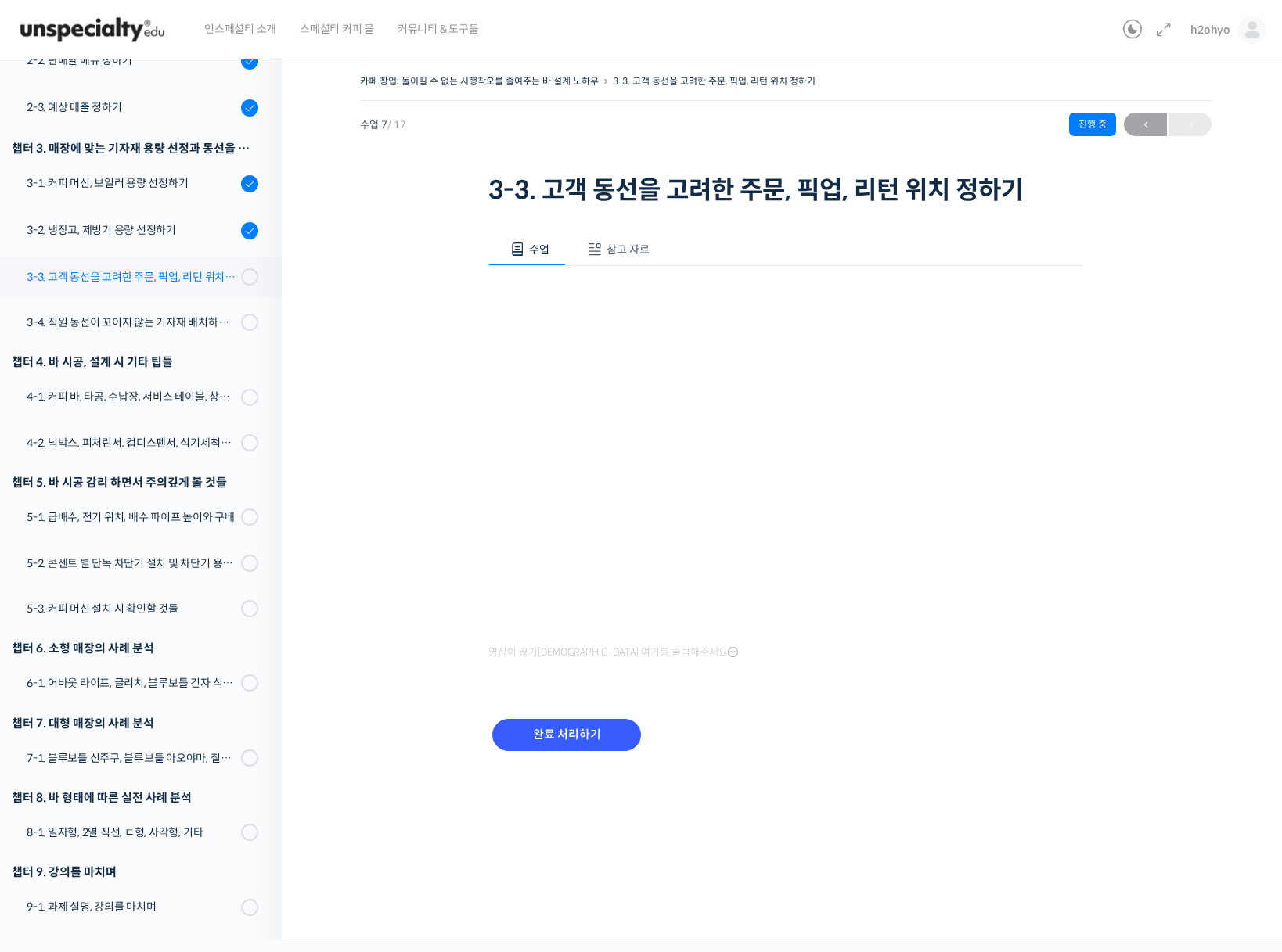
click at [164, 282] on div "3-3. 고객 동선을 고려한 주문, 픽업, 리턴 위치 정하기" at bounding box center [131, 277] width 210 height 18
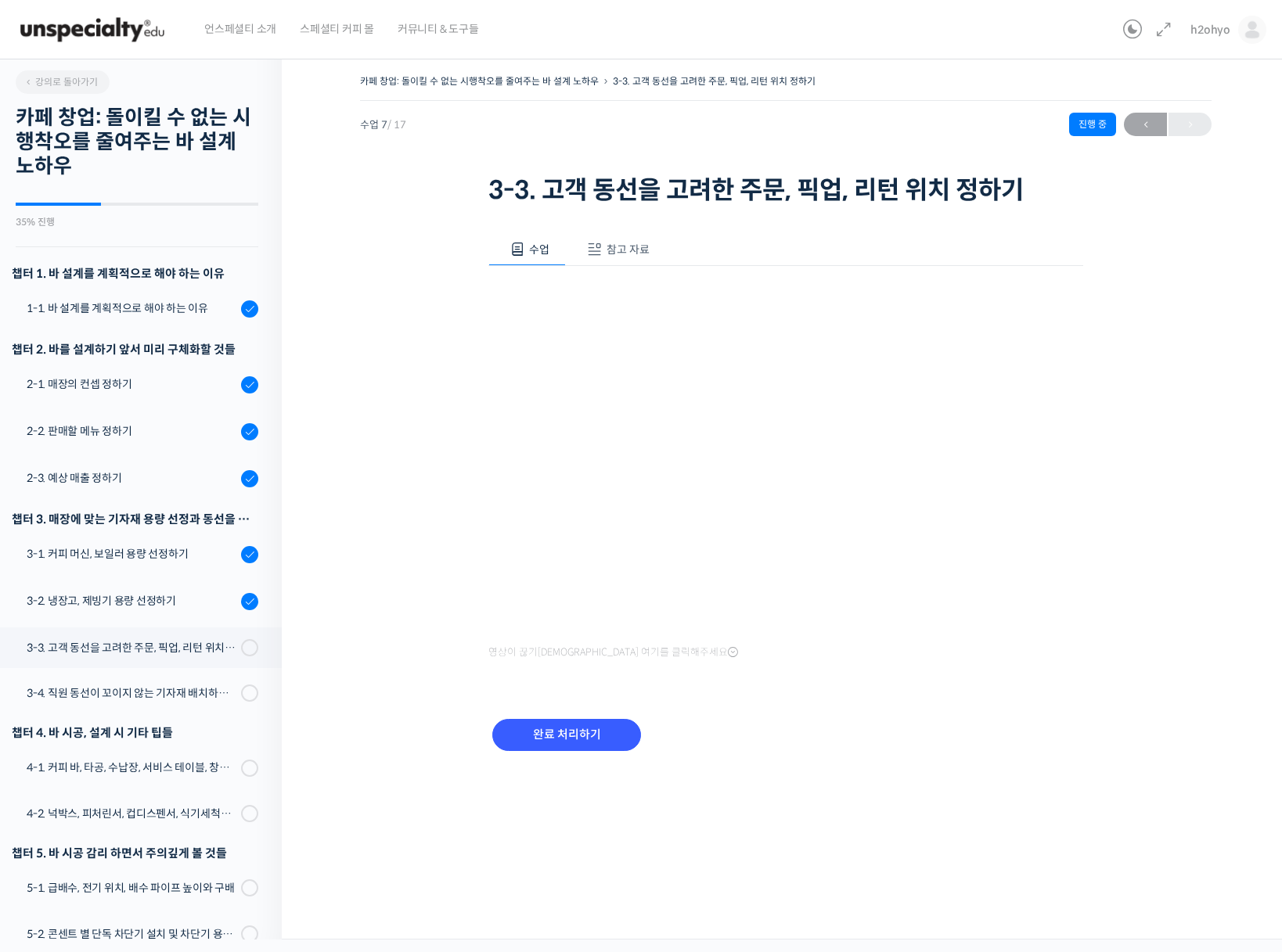
scroll to position [371, 0]
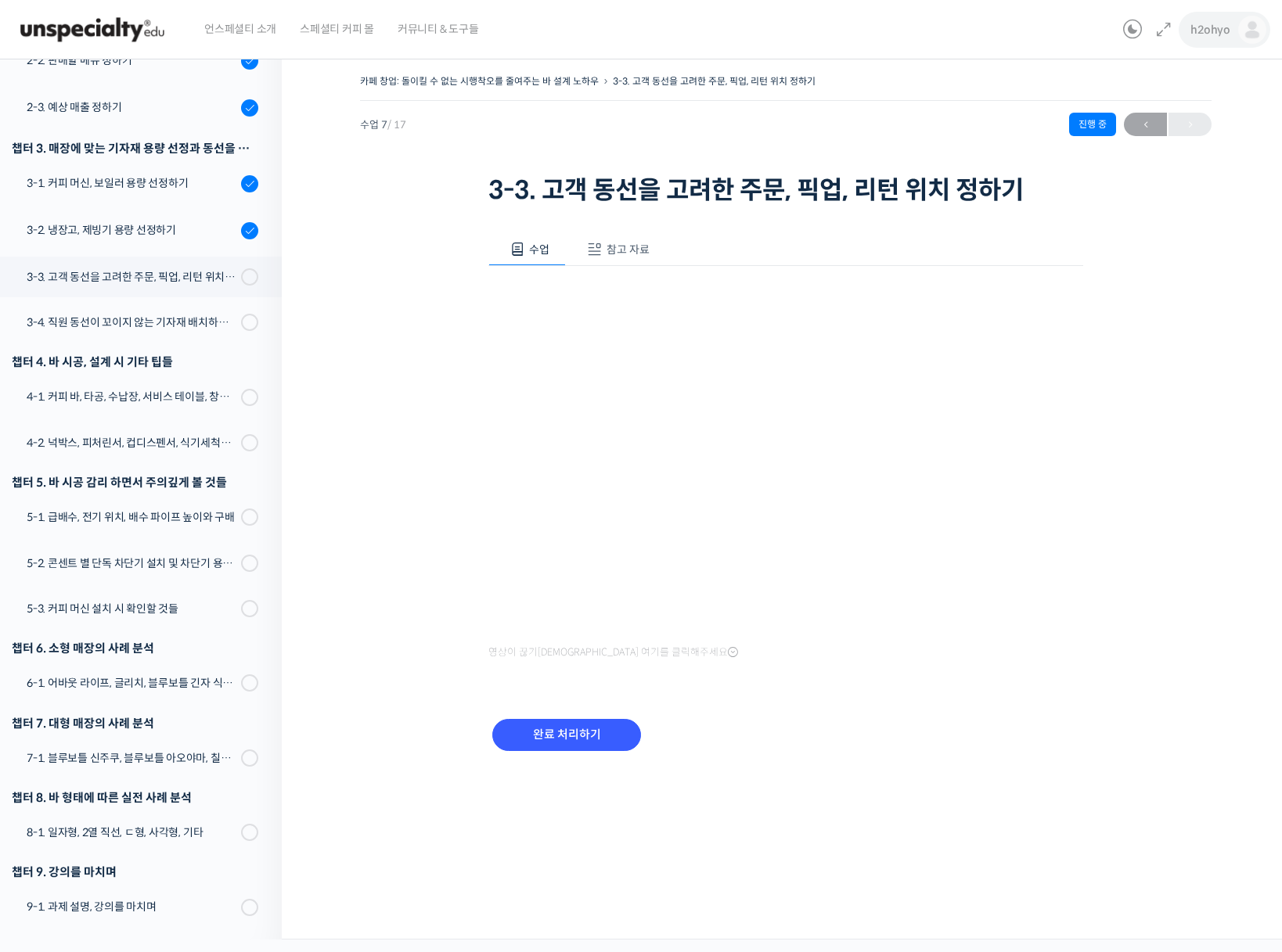
click at [1236, 39] on link "h2ohyo" at bounding box center [1228, 29] width 76 height 59
click at [1144, 118] on span "내가 등록한 강의" at bounding box center [1160, 123] width 69 height 13
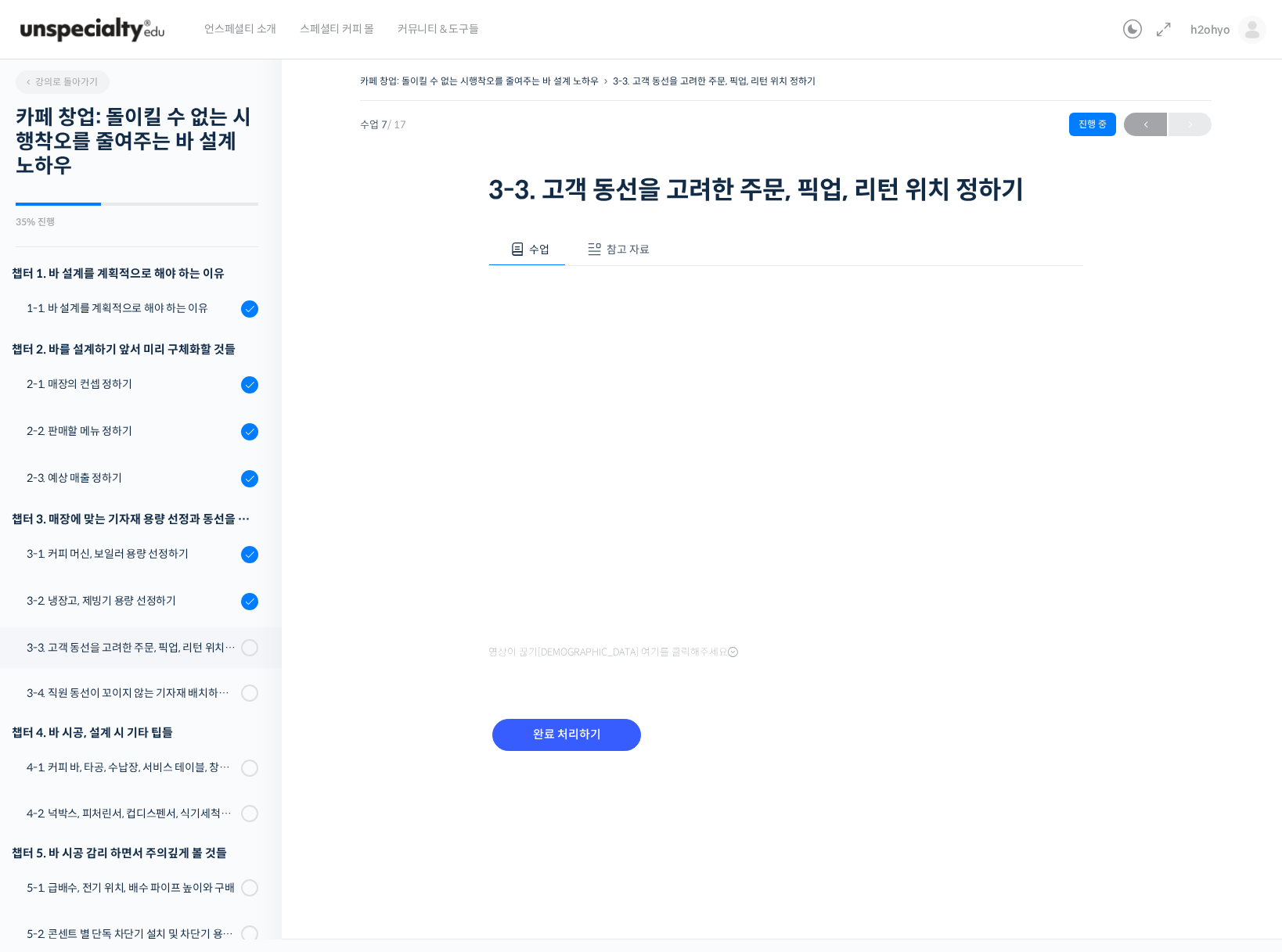
scroll to position [371, 0]
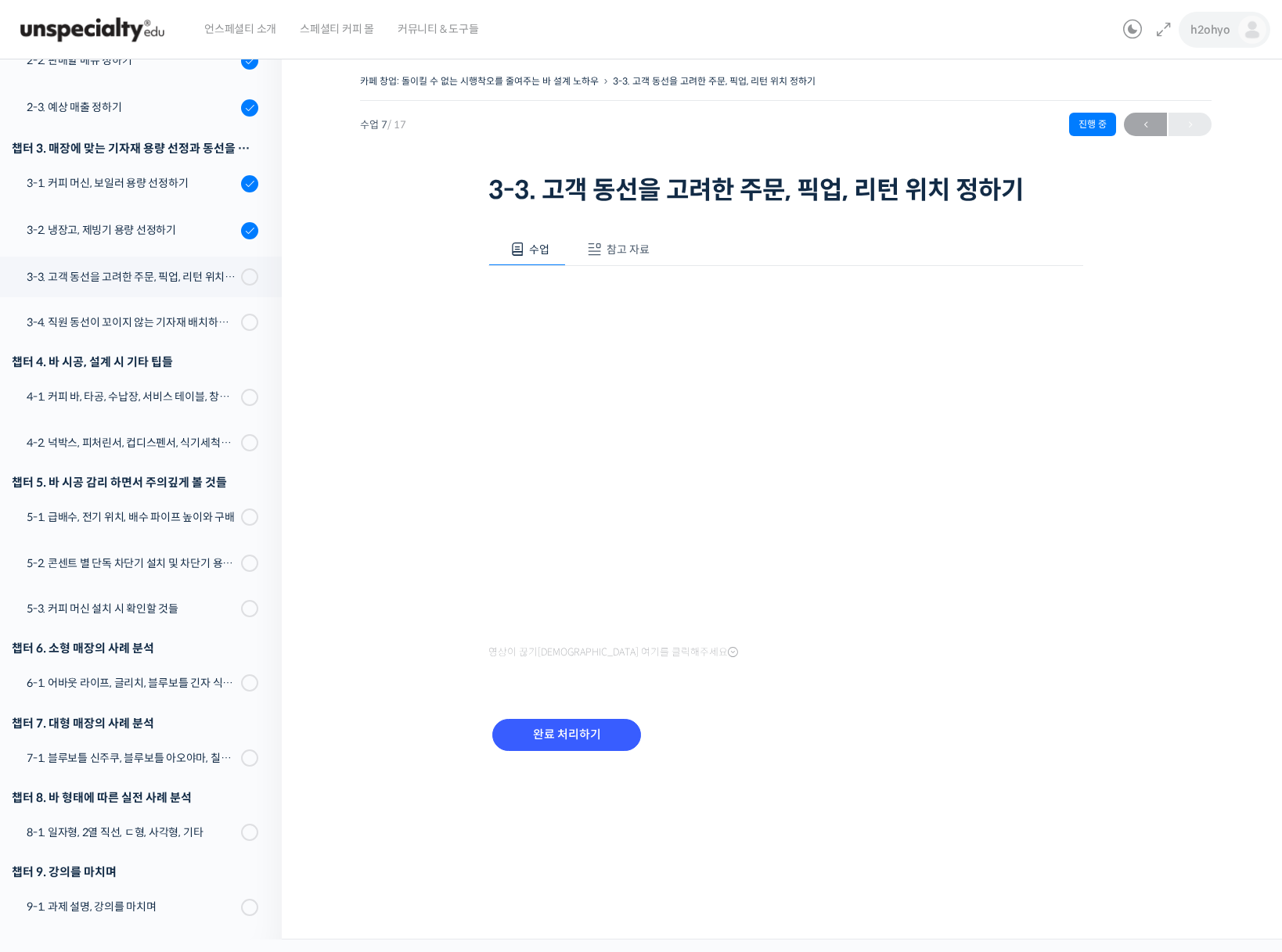
click at [1196, 34] on span "h2ohyo" at bounding box center [1210, 30] width 40 height 14
click at [1156, 129] on span "내가 등록한 강의" at bounding box center [1160, 123] width 69 height 13
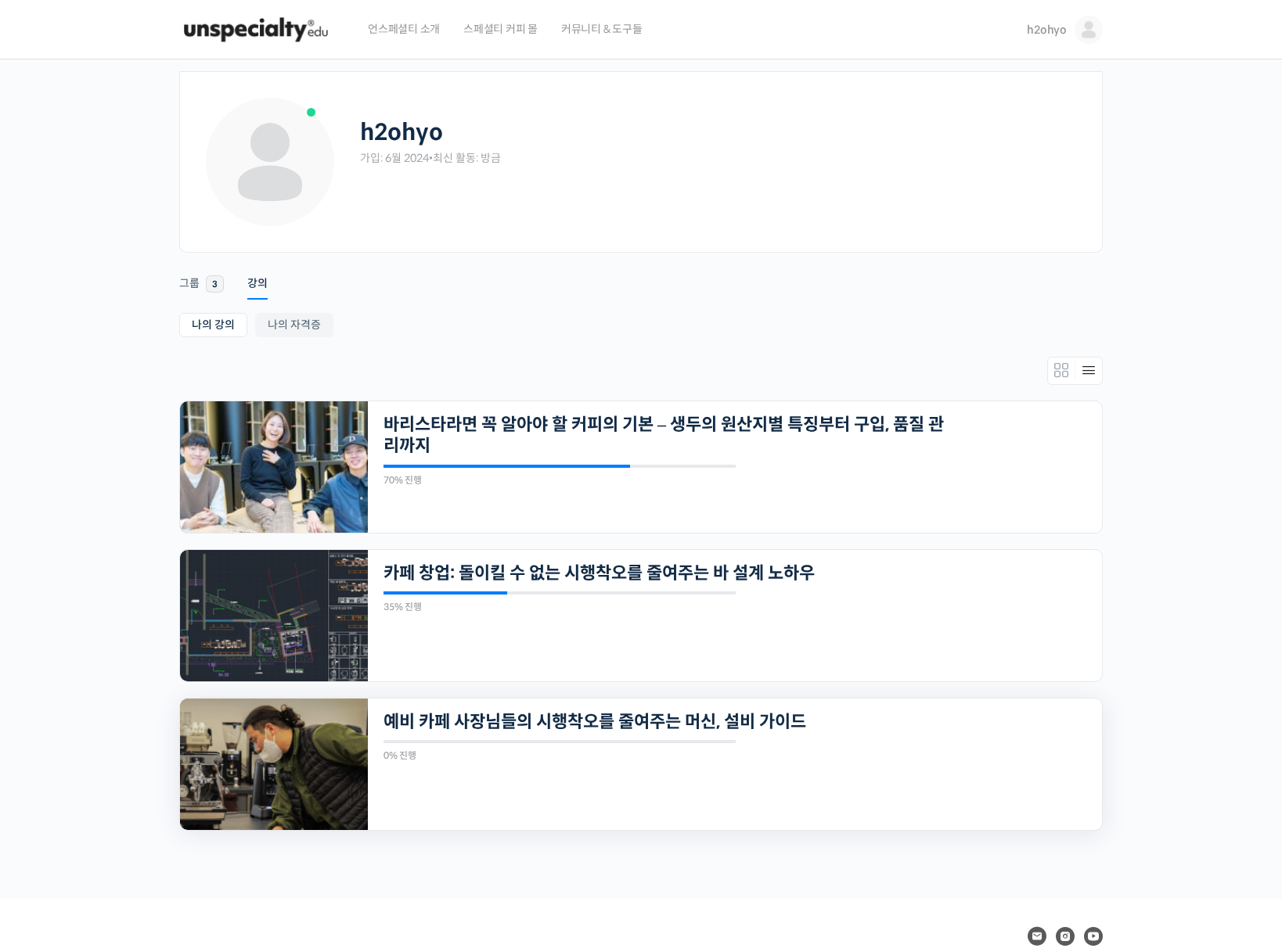
click at [318, 763] on img at bounding box center [273, 764] width 188 height 131
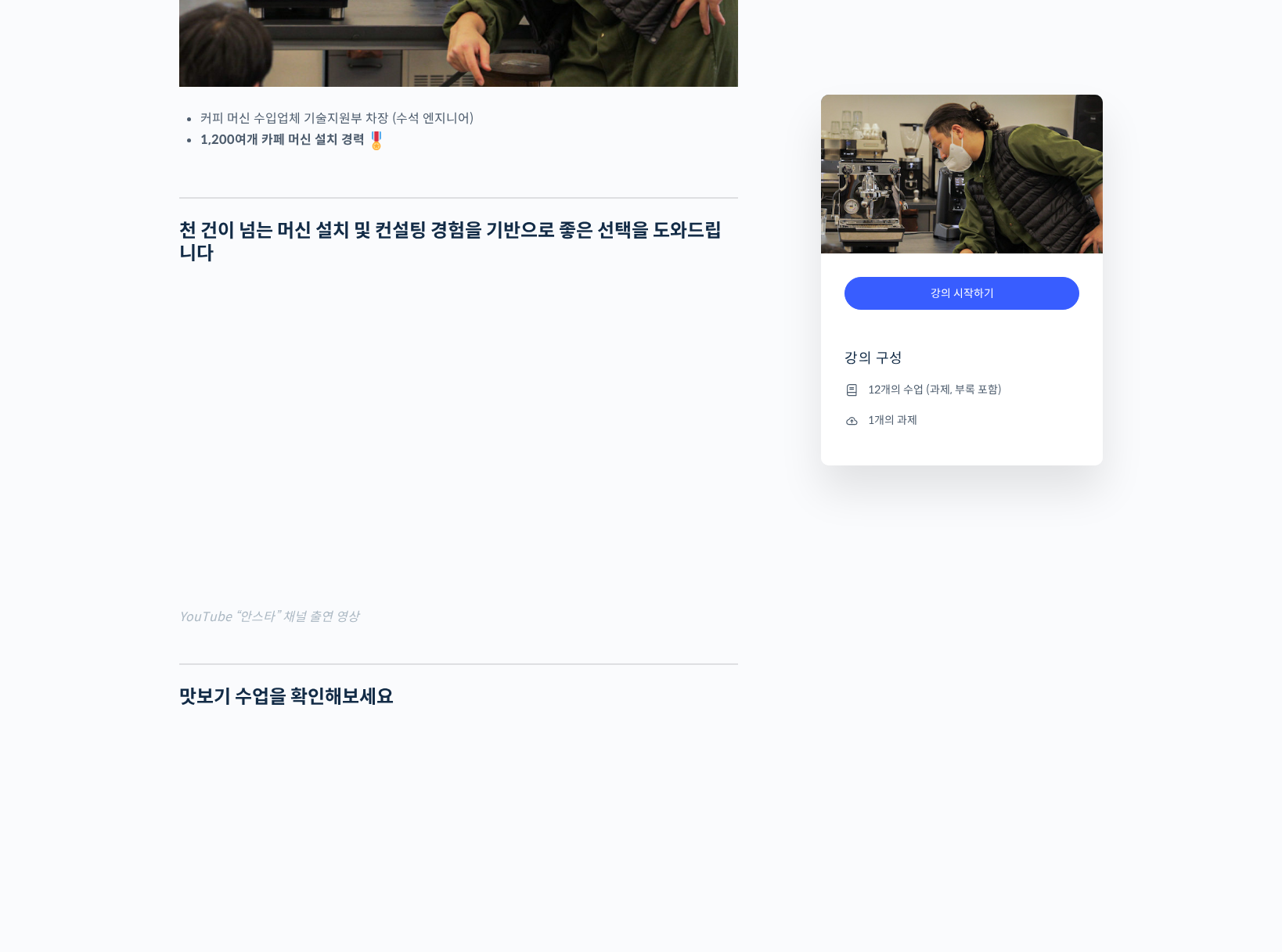
scroll to position [207, 0]
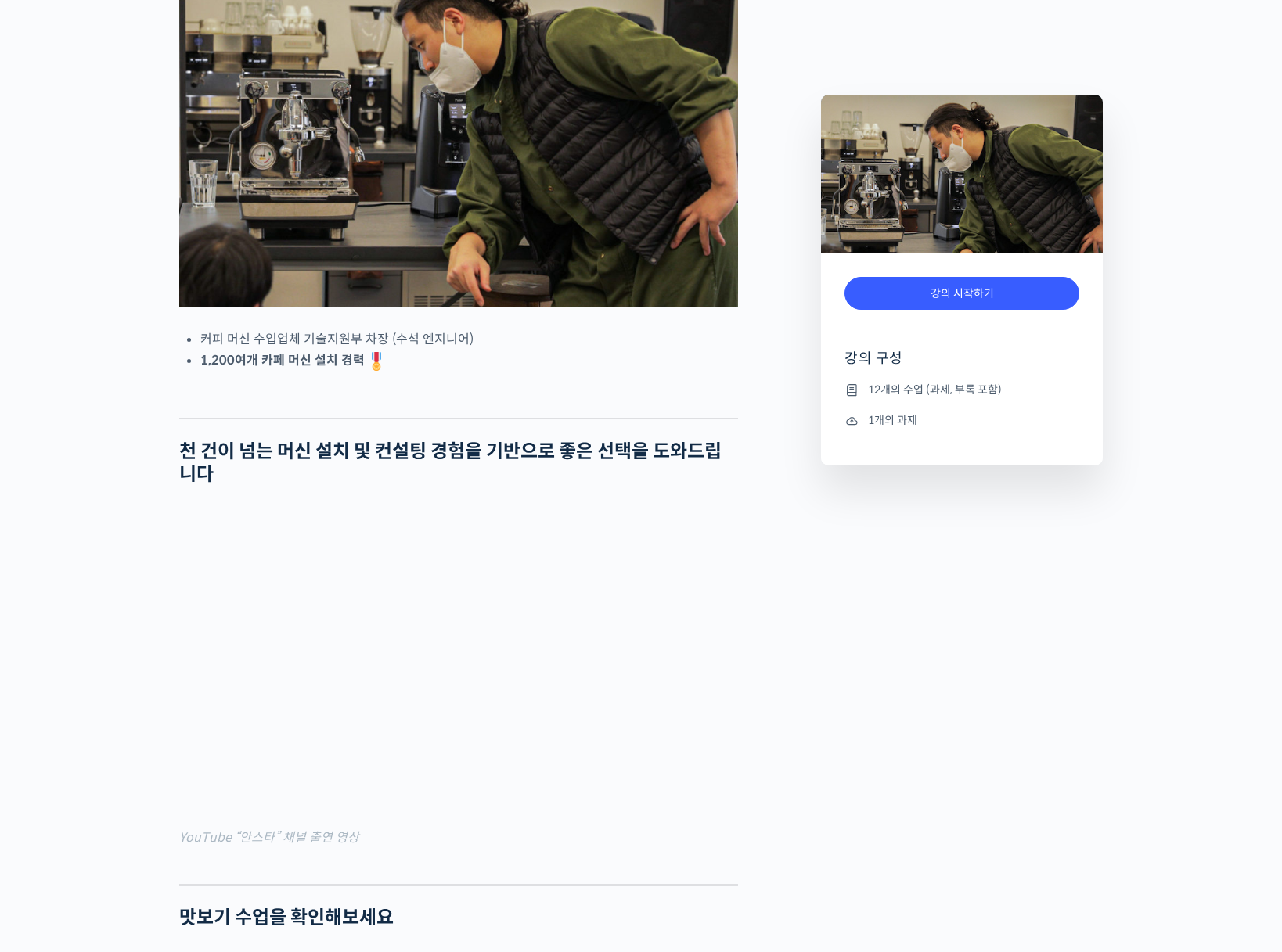
click at [1004, 262] on div at bounding box center [961, 262] width 234 height 16
click at [960, 288] on link "강의 시작하기" at bounding box center [961, 293] width 234 height 33
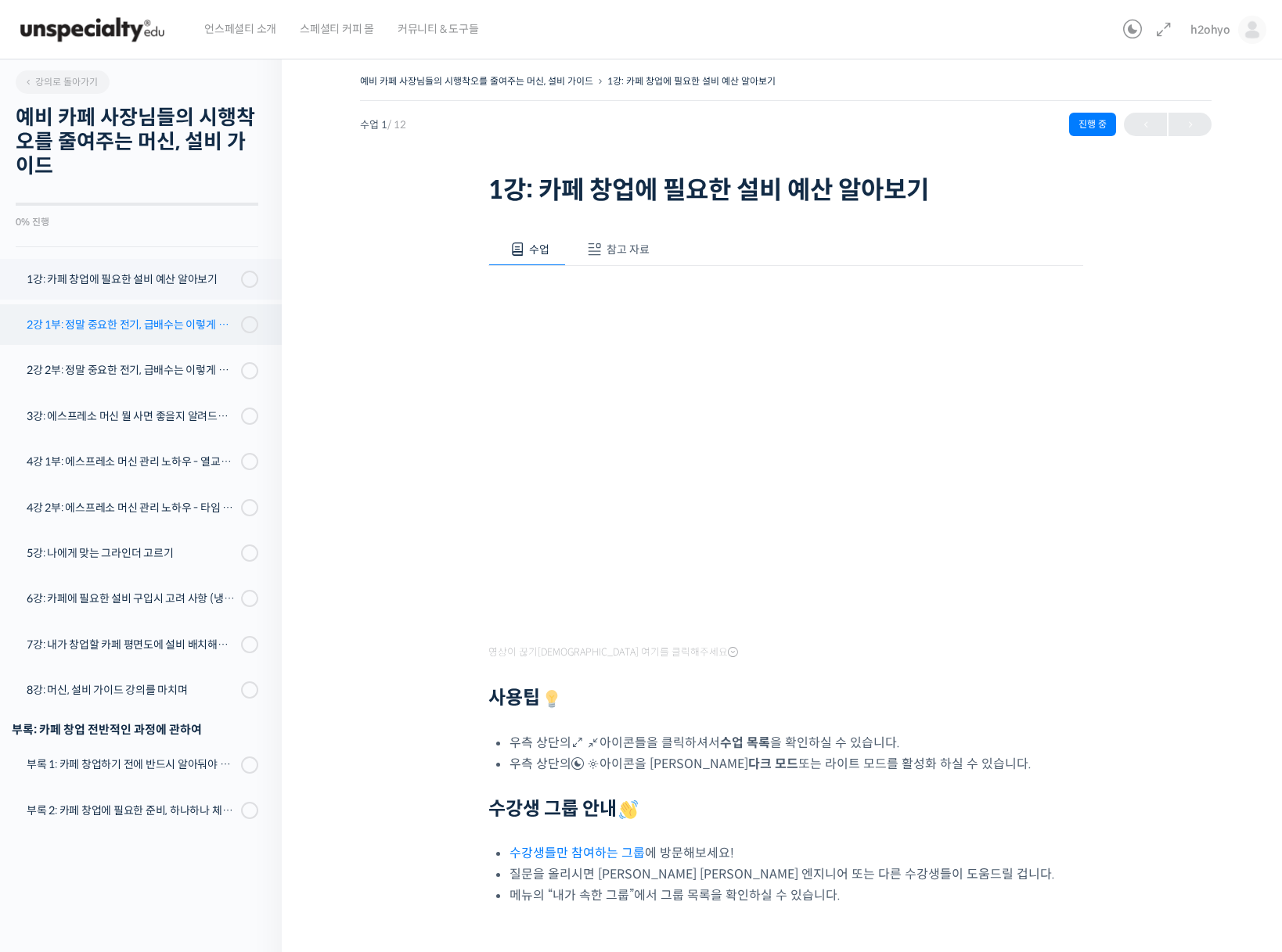
click at [135, 323] on div "2강 1부: 정말 중요한 전기, 급배수는 이렇게 체크하세요 - 전기 용량 배분" at bounding box center [131, 325] width 210 height 18
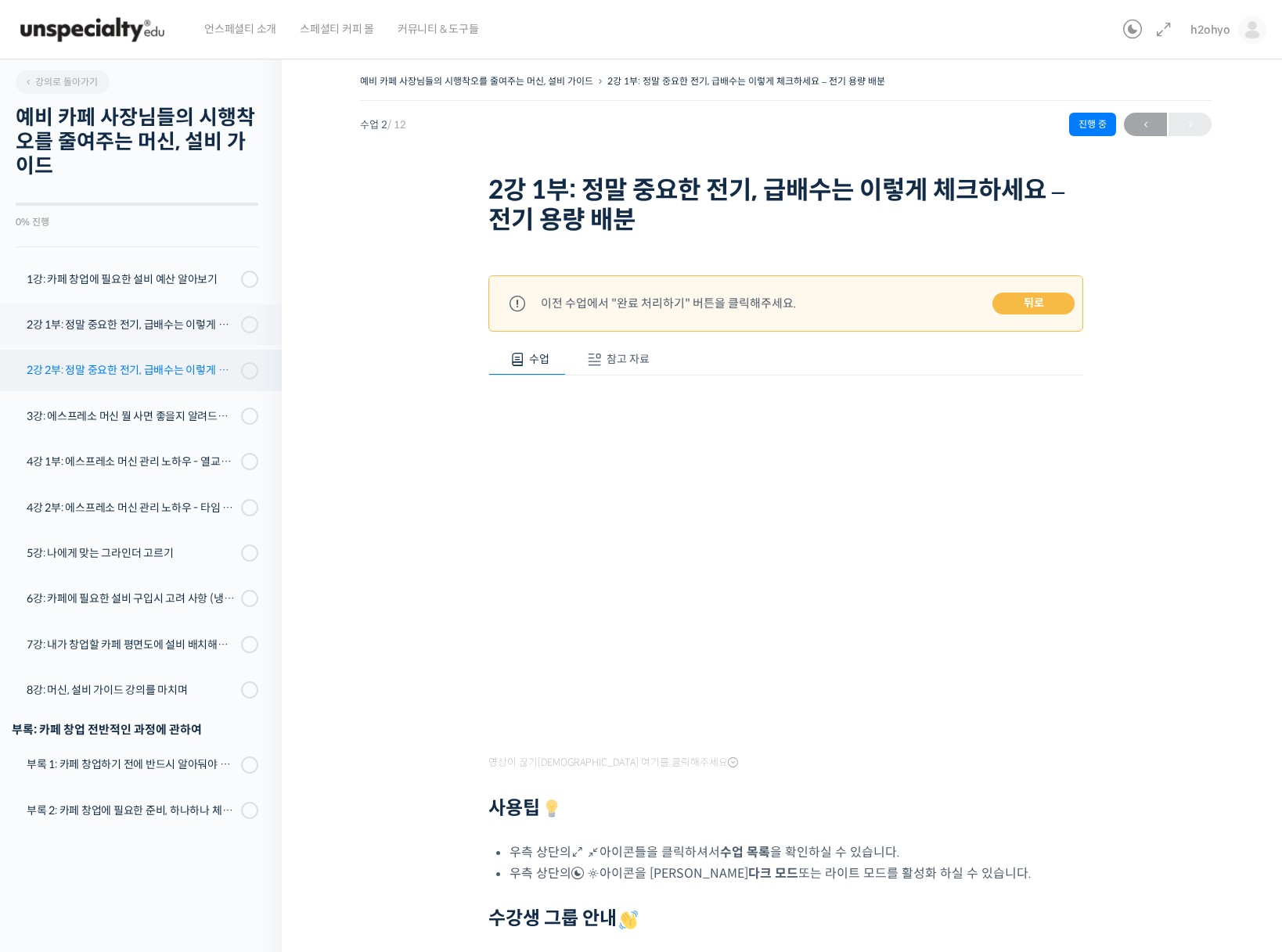
click at [152, 378] on div "2강 2부: 정말 중요한 전기, 급배수는 이렇게 체크하세요 - 매장 급배수 배치 및 구조 확인" at bounding box center [131, 370] width 210 height 18
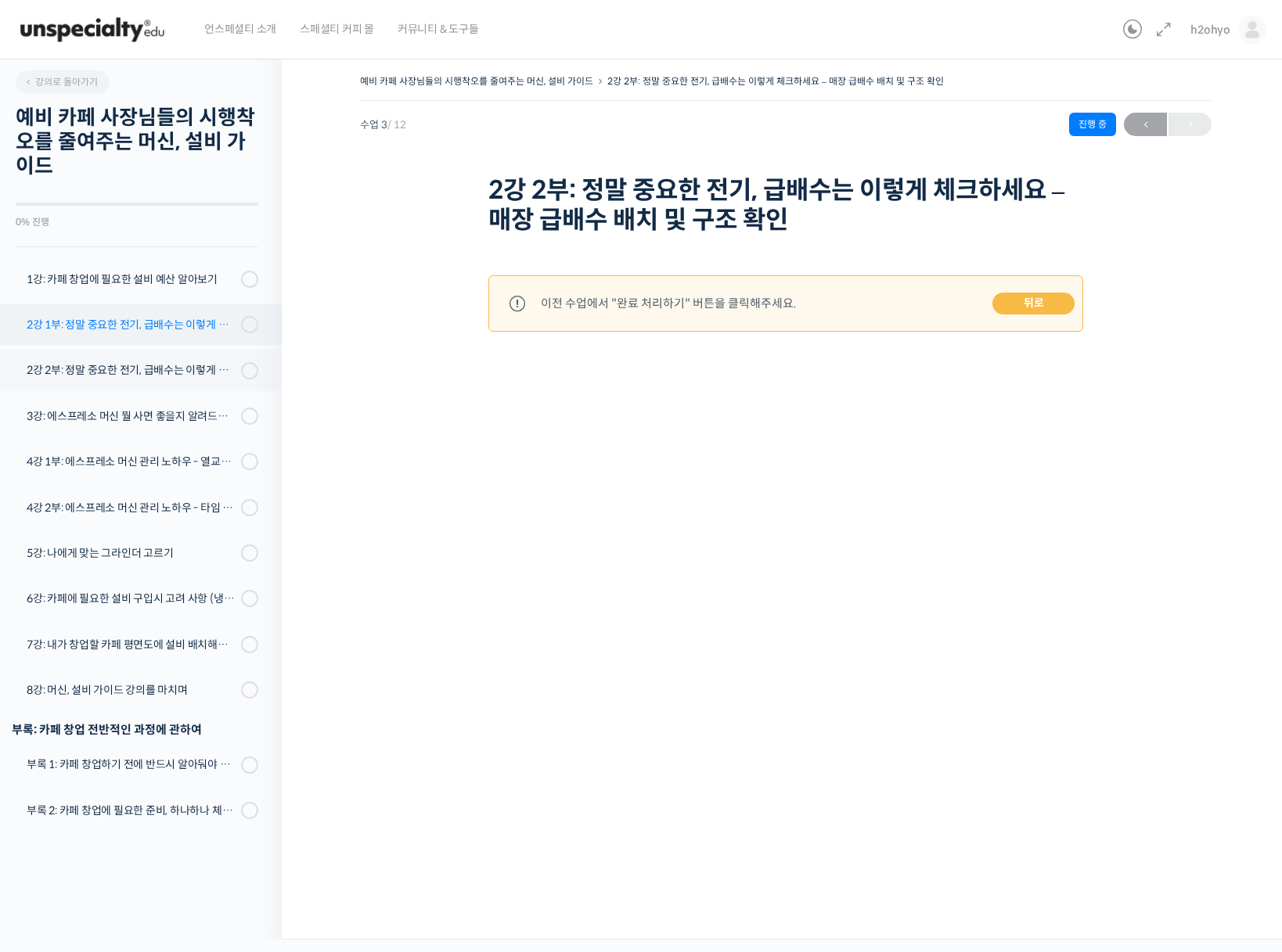
click at [174, 330] on div "2강 1부: 정말 중요한 전기, 급배수는 이렇게 체크하세요 - 전기 용량 배분" at bounding box center [131, 325] width 210 height 18
click at [206, 283] on div "1강: 카페 창업에 필요한 설비 예산 알아보기" at bounding box center [131, 279] width 210 height 18
click at [164, 280] on div "1강: 카페 창업에 필요한 설비 예산 알아보기" at bounding box center [131, 279] width 210 height 18
click at [1025, 301] on link "뒤로" at bounding box center [1033, 303] width 82 height 22
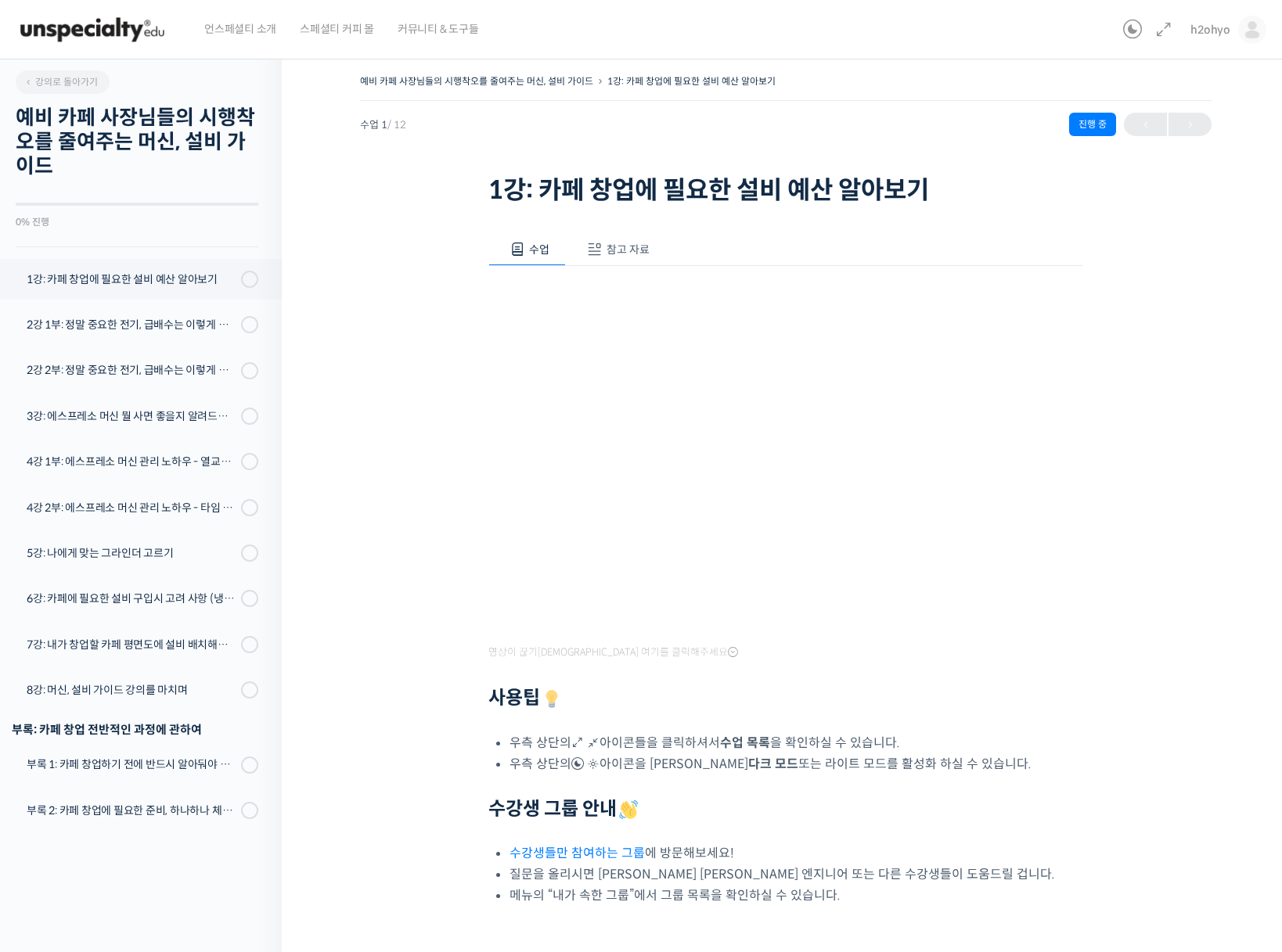
scroll to position [114, 0]
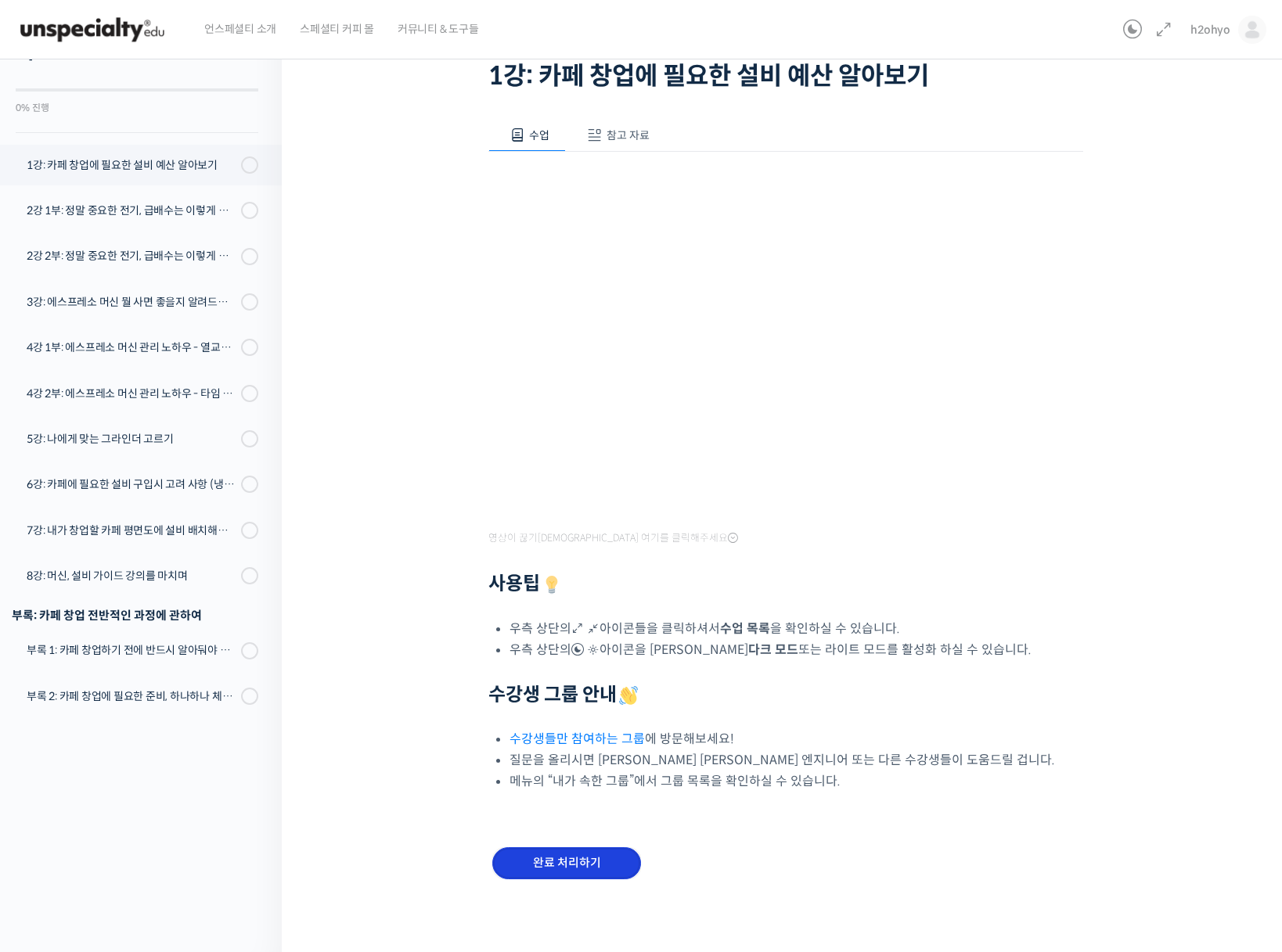
click at [583, 872] on input "완료 처리하기" at bounding box center [567, 863] width 149 height 32
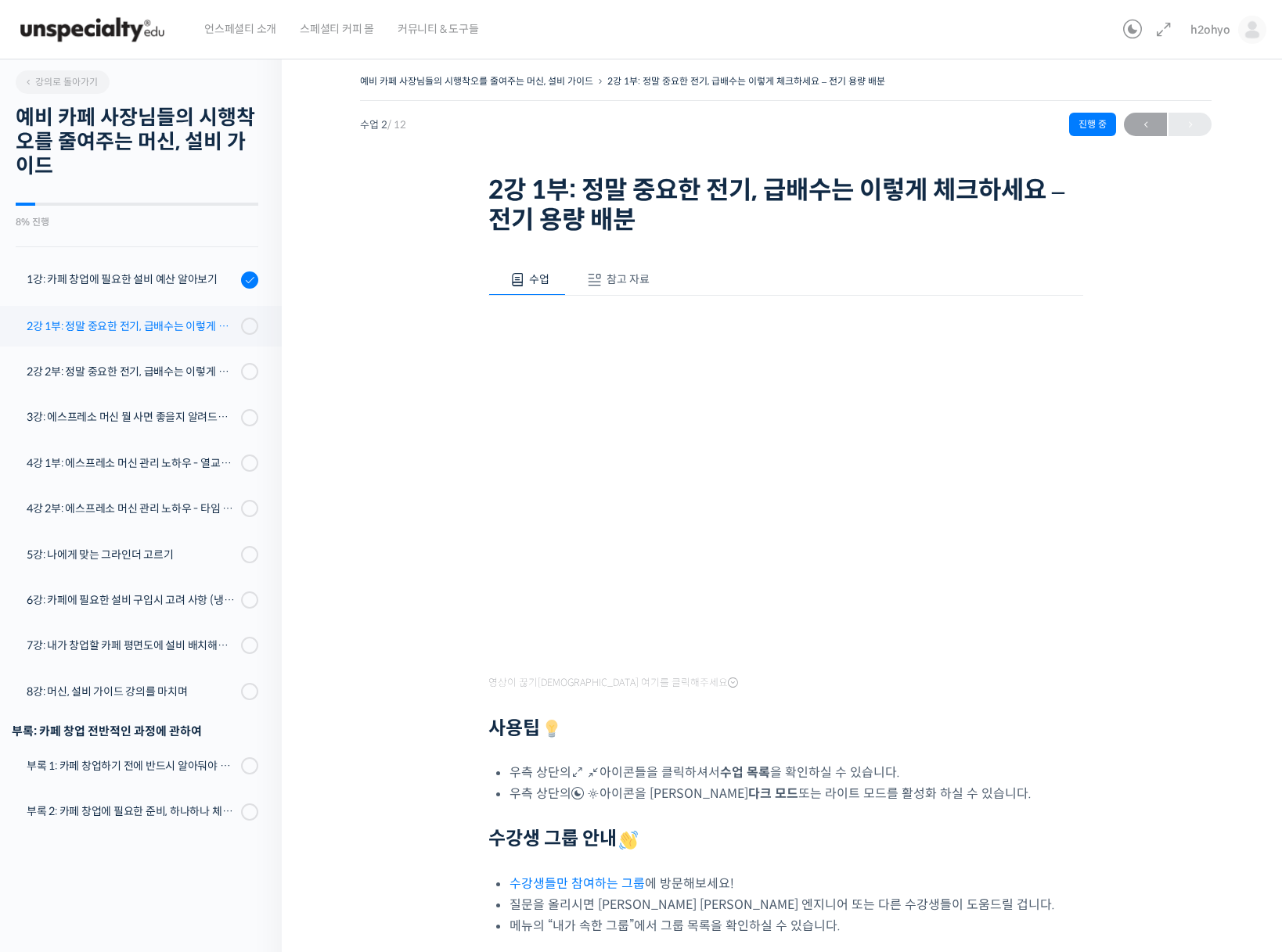
click at [131, 321] on div "2강 1부: 정말 중요한 전기, 급배수는 이렇게 체크하세요 - 전기 용량 배분" at bounding box center [131, 327] width 210 height 18
click at [223, 327] on div "2강 1부: 정말 중요한 전기, 급배수는 이렇게 체크하세요 - 전기 용량 배분" at bounding box center [131, 327] width 210 height 18
click at [151, 322] on div "2강 1부: 정말 중요한 전기, 급배수는 이렇게 체크하세요 - 전기 용량 배분" at bounding box center [131, 327] width 210 height 18
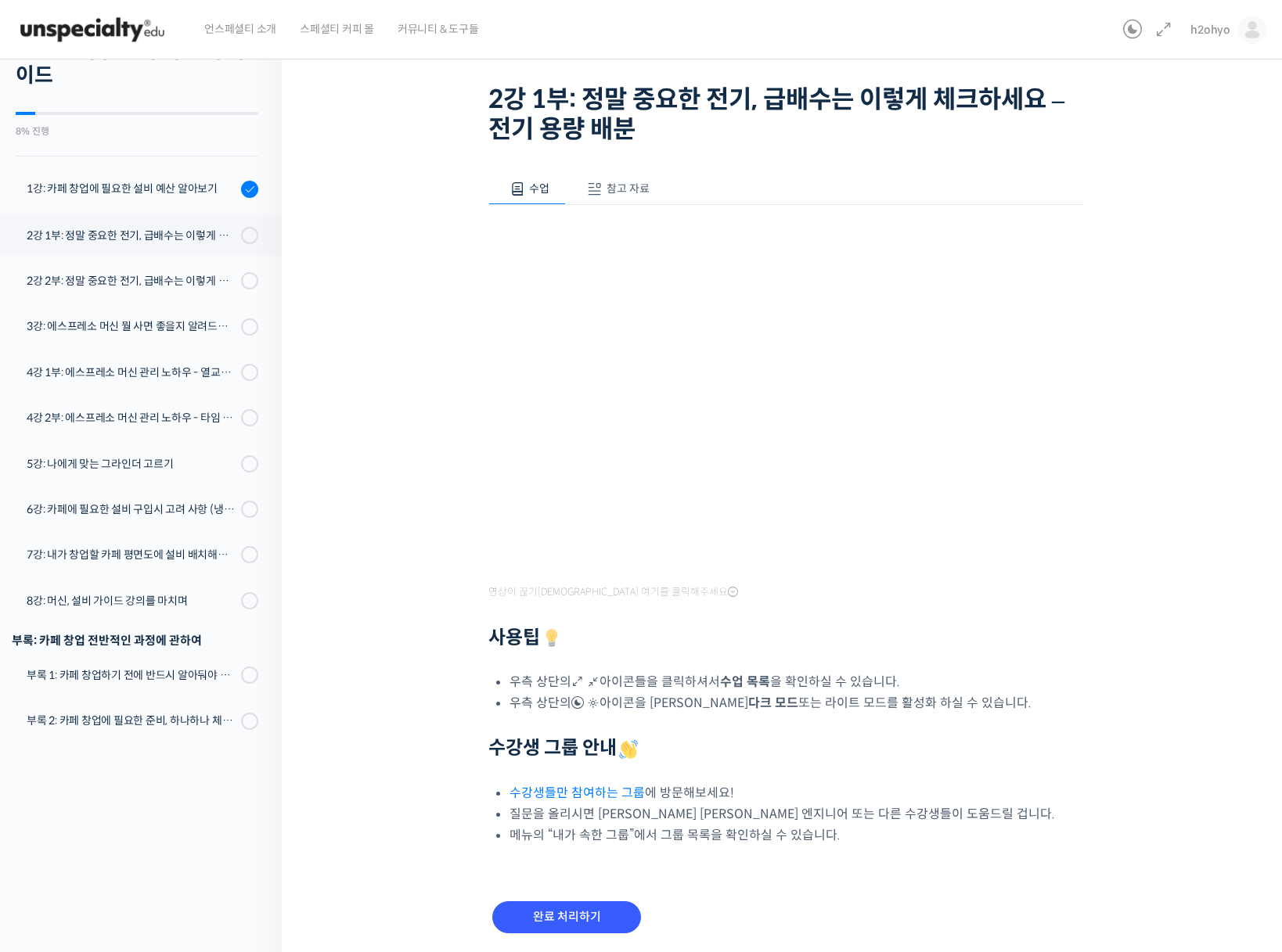
scroll to position [92, 0]
click at [545, 921] on input "완료 처리하기" at bounding box center [567, 916] width 149 height 32
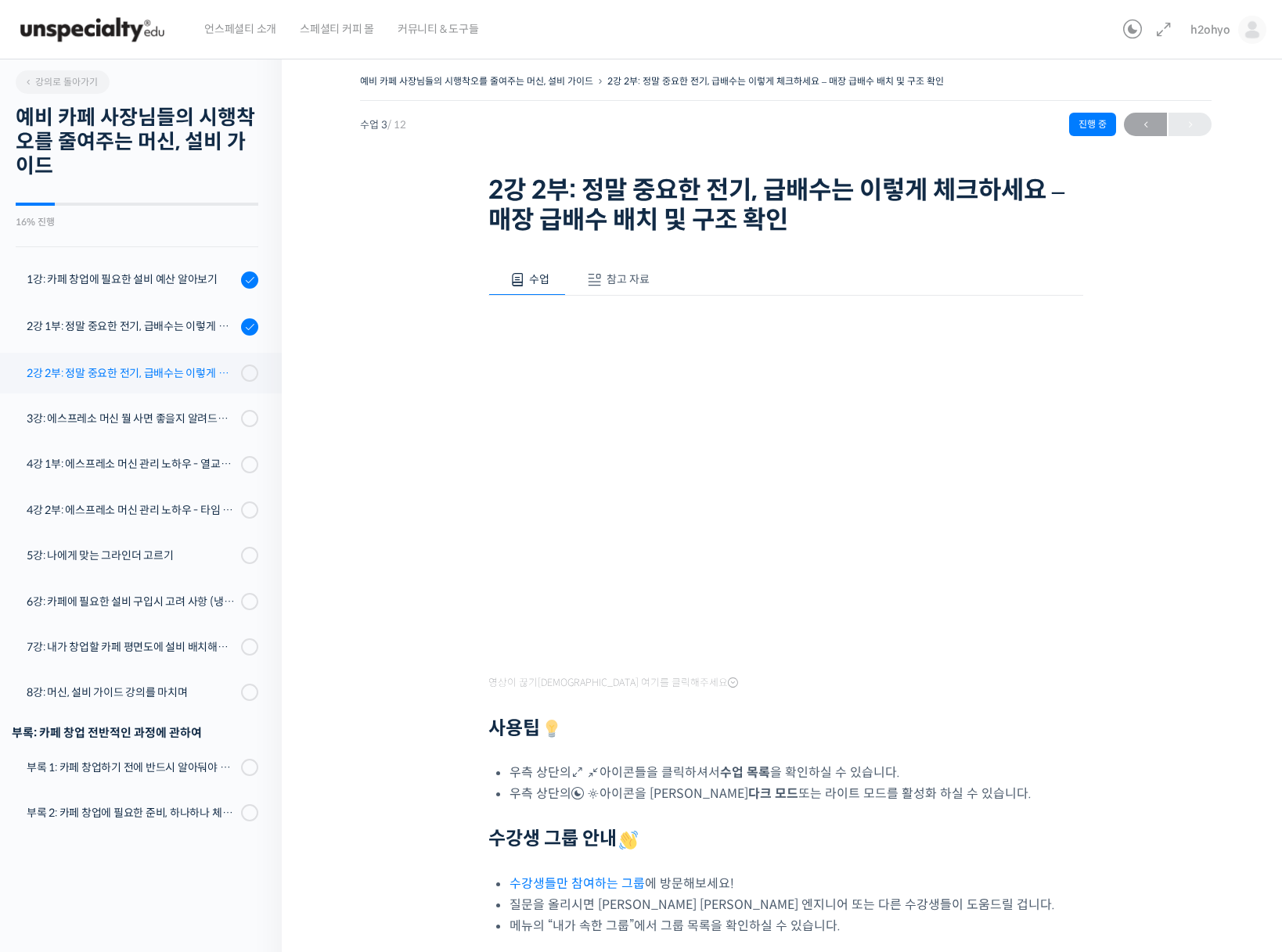
click at [130, 372] on div "2강 2부: 정말 중요한 전기, 급배수는 이렇게 체크하세요 - 매장 급배수 배치 및 구조 확인" at bounding box center [131, 373] width 210 height 18
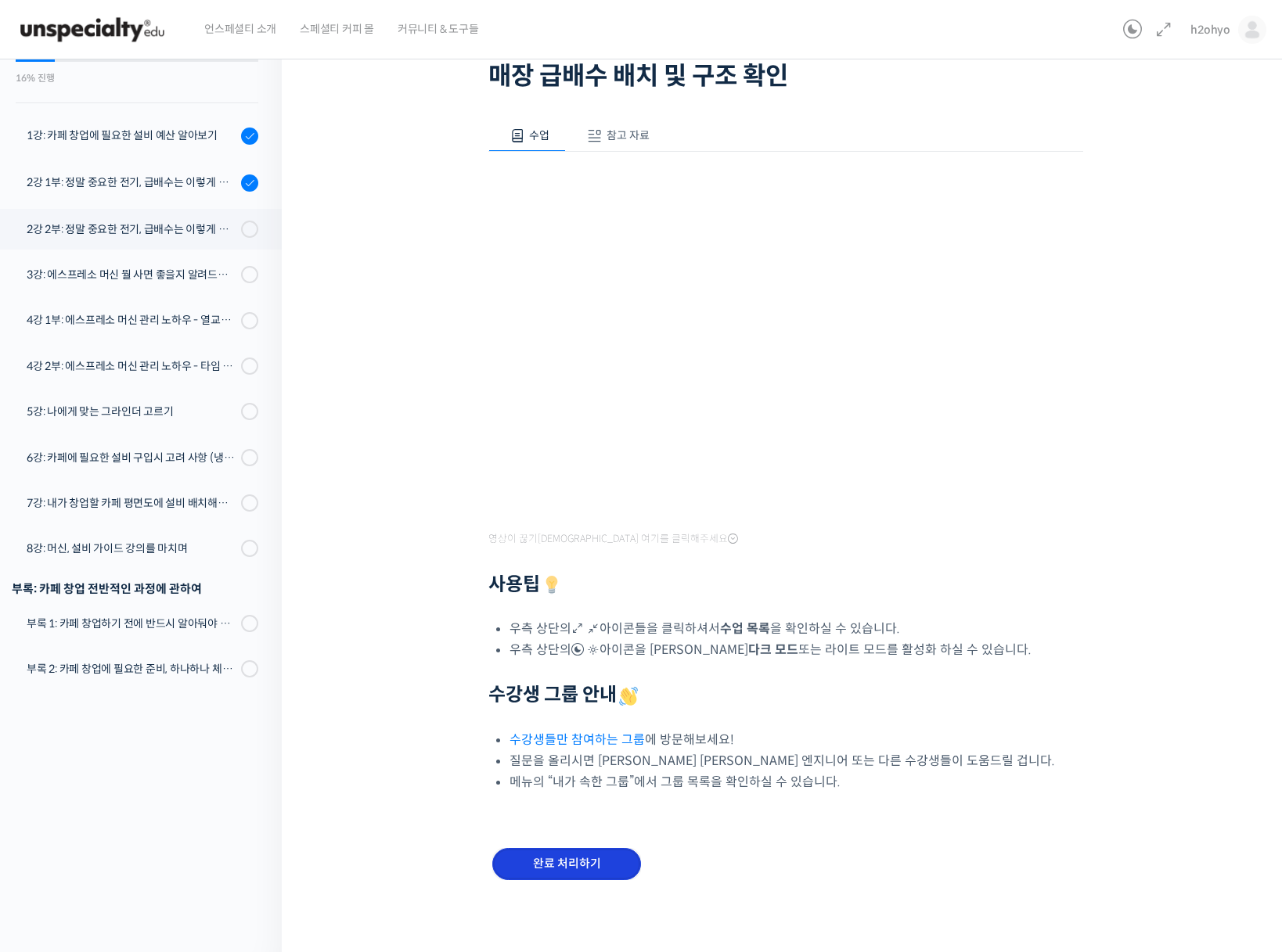
click at [547, 862] on input "완료 처리하기" at bounding box center [567, 864] width 149 height 32
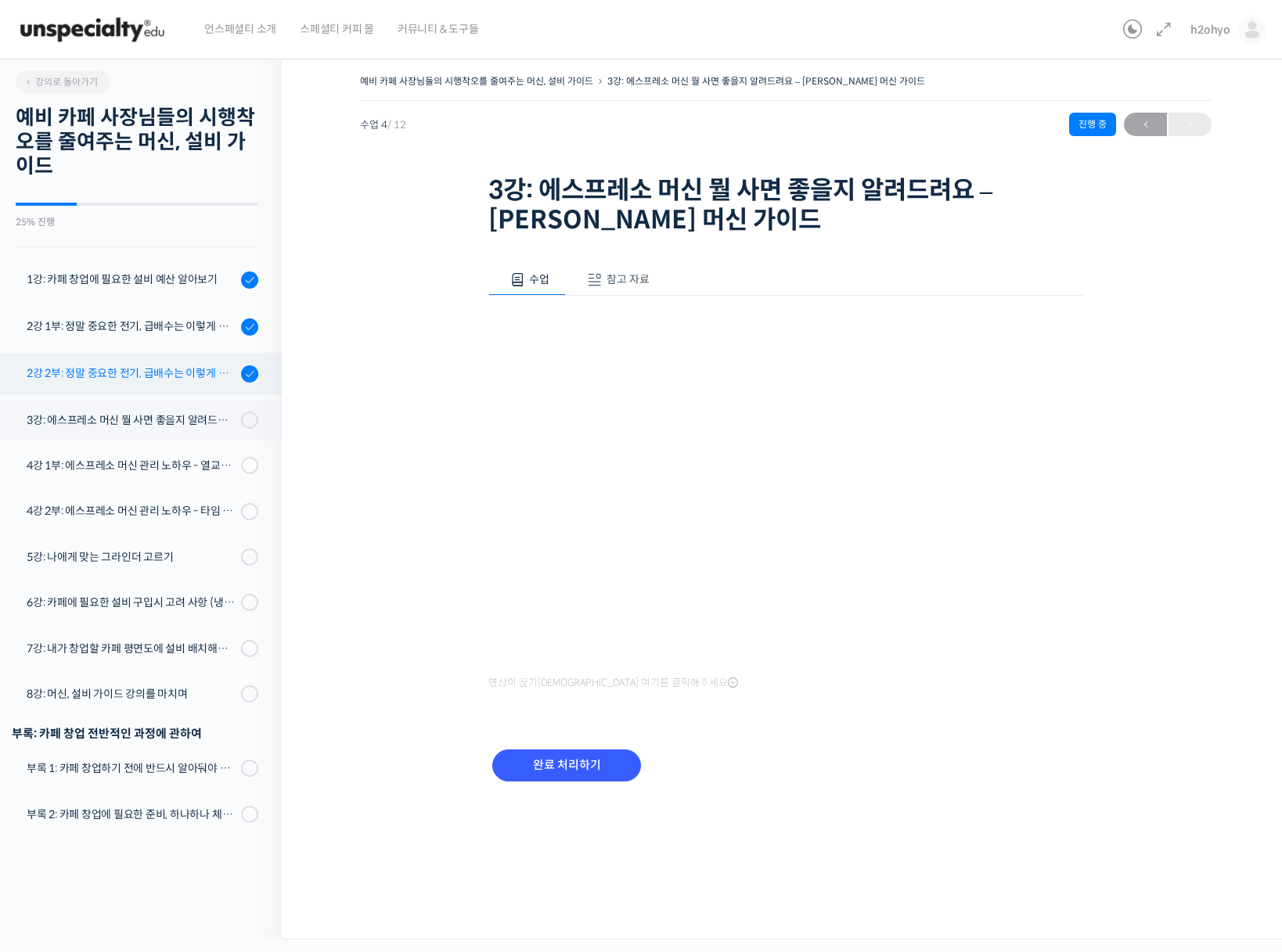
click at [152, 380] on div "2강 2부: 정말 중요한 전기, 급배수는 이렇게 체크하세요 - 매장 급배수 배치 및 구조 확인" at bounding box center [131, 373] width 210 height 18
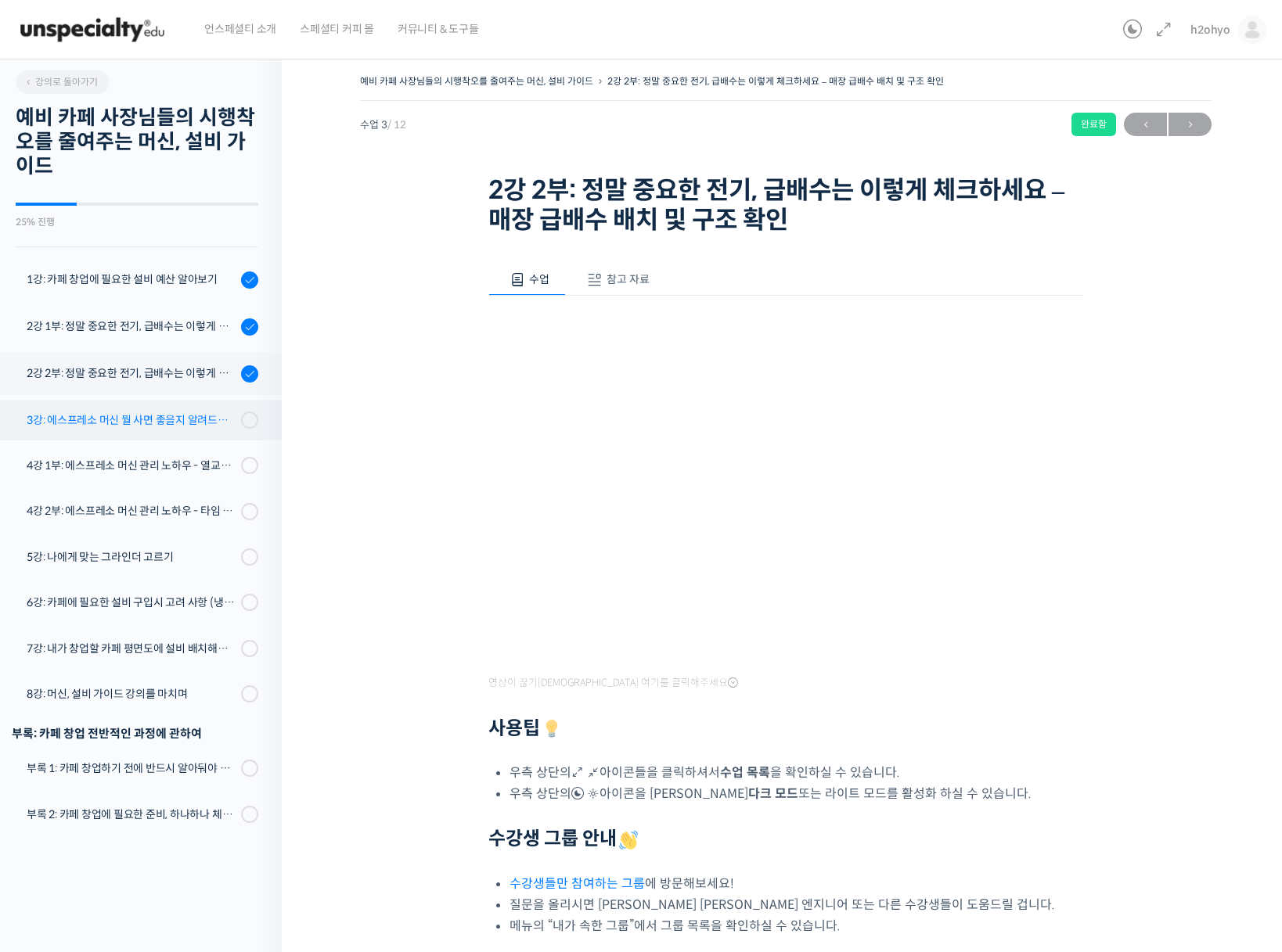
click at [164, 422] on div "3강: 에스프레소 머신 뭘 사면 좋을지 알려드려요 - 에스프레소 머신 가이드" at bounding box center [131, 420] width 210 height 18
